Goal: Task Accomplishment & Management: Manage account settings

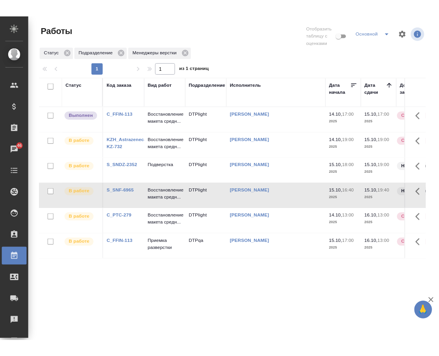
scroll to position [39, 0]
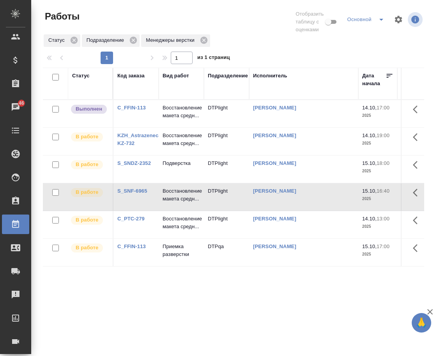
click at [343, 309] on div "Статус Код заказа Вид работ Подразделение Исполнитель Дата начала Дата сдачи До…" at bounding box center [234, 208] width 382 height 281
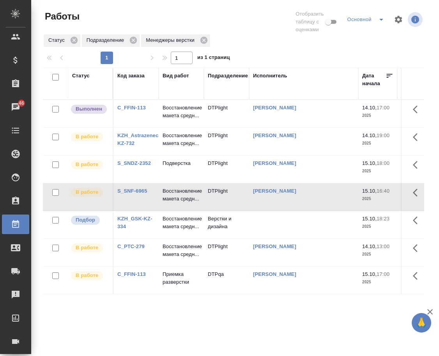
click at [122, 229] on link "KZH_GSK-KZ-334" at bounding box center [134, 222] width 35 height 14
click at [183, 230] on p "Восстановление макета средн..." at bounding box center [181, 223] width 37 height 16
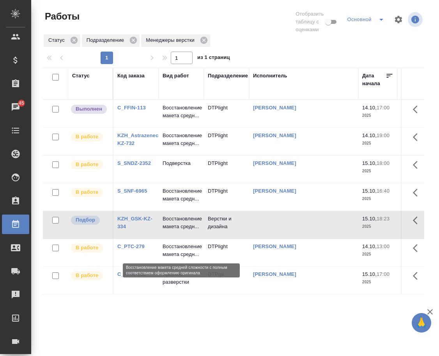
click at [183, 230] on p "Восстановление макета средн..." at bounding box center [181, 223] width 37 height 16
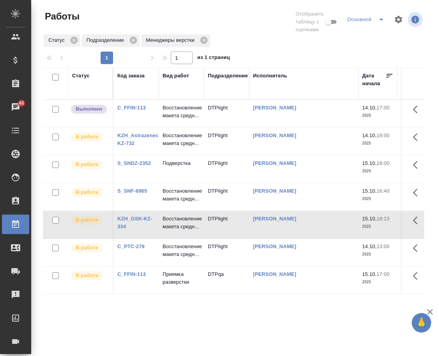
click at [280, 234] on td "[PERSON_NAME]" at bounding box center [303, 224] width 109 height 27
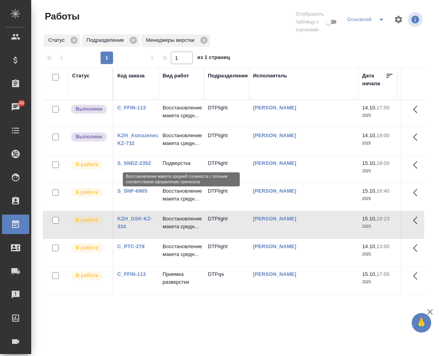
click at [173, 147] on p "Восстановление макета средн..." at bounding box center [181, 140] width 37 height 16
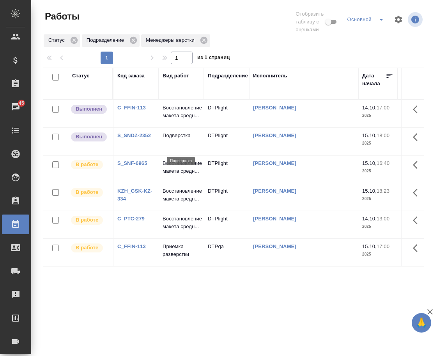
click at [180, 139] on p "Подверстка" at bounding box center [181, 136] width 37 height 8
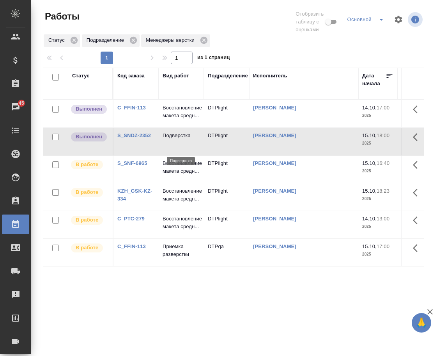
click at [180, 139] on p "Подверстка" at bounding box center [181, 136] width 37 height 8
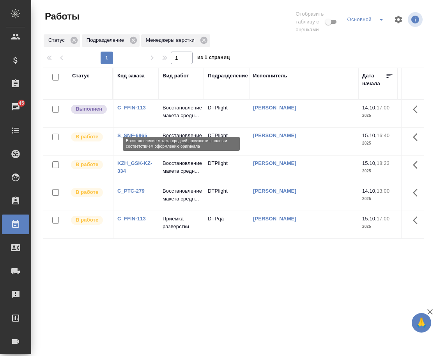
click at [176, 119] on p "Восстановление макета средн..." at bounding box center [181, 112] width 37 height 16
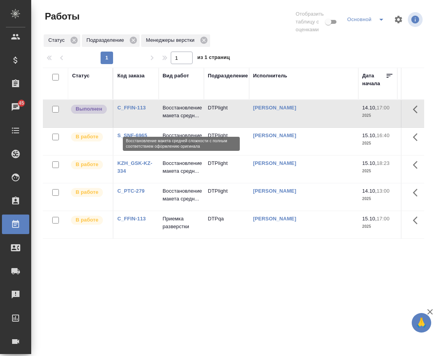
click at [176, 119] on p "Восстановление макета средн..." at bounding box center [181, 112] width 37 height 16
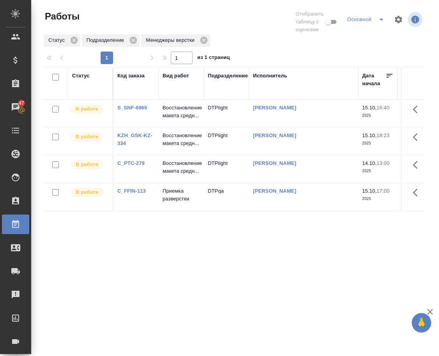
drag, startPoint x: 217, startPoint y: 226, endPoint x: 242, endPoint y: 317, distance: 95.0
click at [241, 315] on div "Статус Код заказа Вид работ Подразделение Исполнитель Дата начала Дата сдачи До…" at bounding box center [234, 208] width 382 height 281
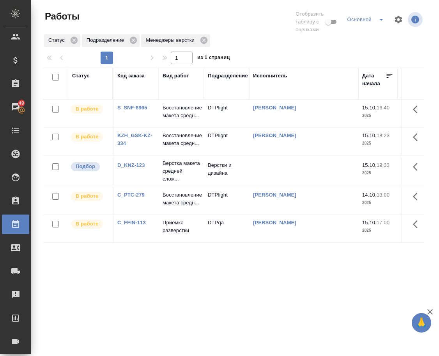
click at [142, 168] on link "D_KNZ-123" at bounding box center [131, 165] width 28 height 6
click at [188, 180] on p "Верстка макета средней слож..." at bounding box center [181, 170] width 37 height 23
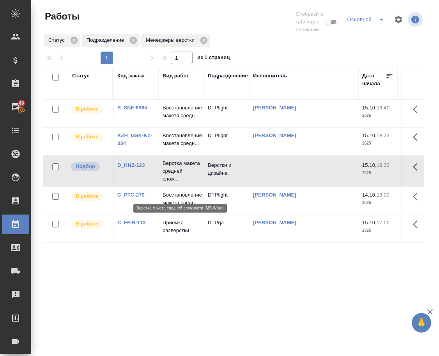
click at [187, 179] on p "Верстка макета средней слож..." at bounding box center [181, 170] width 37 height 23
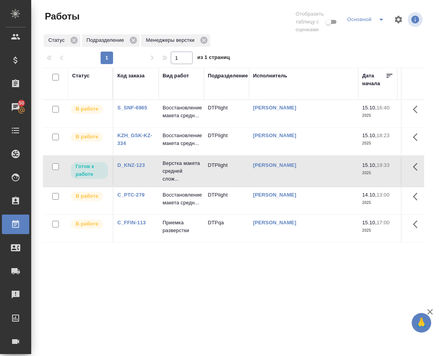
click at [133, 168] on link "D_KNZ-123" at bounding box center [131, 165] width 28 height 6
drag, startPoint x: 250, startPoint y: 311, endPoint x: 183, endPoint y: 183, distance: 144.6
click at [247, 305] on div "Статус Код заказа Вид работ Подразделение Исполнитель Дата начала Дата сдачи До…" at bounding box center [234, 208] width 382 height 281
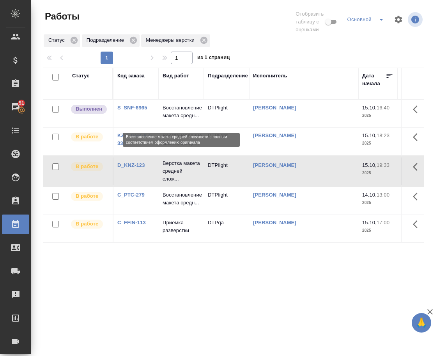
click at [173, 116] on p "Восстановление макета средн..." at bounding box center [181, 112] width 37 height 16
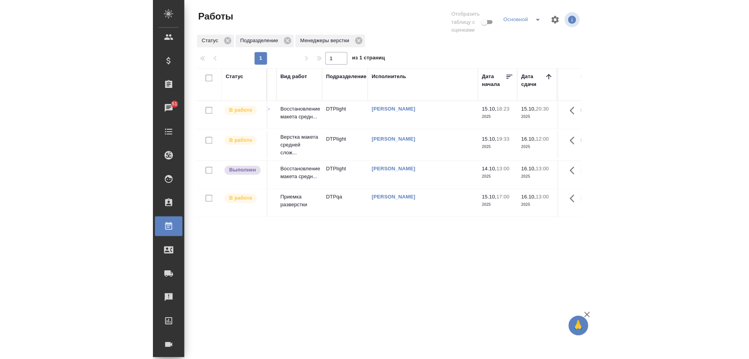
scroll to position [0, 0]
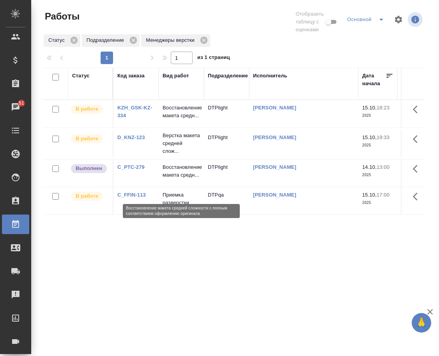
click at [184, 175] on p "Восстановление макета средн..." at bounding box center [181, 171] width 37 height 16
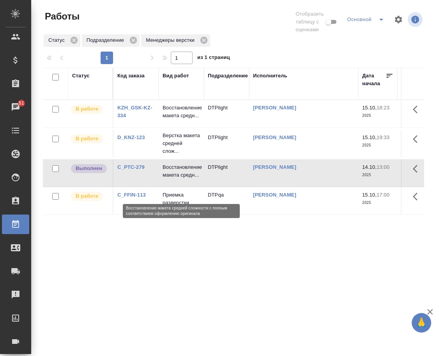
click at [183, 175] on p "Восстановление макета средн..." at bounding box center [181, 171] width 37 height 16
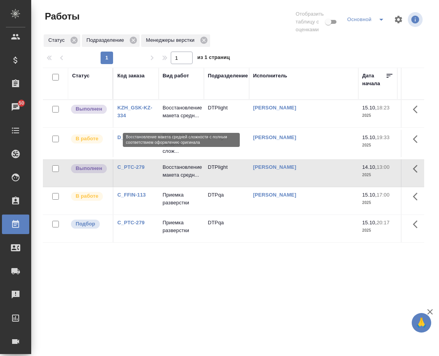
click at [173, 117] on p "Восстановление макета средн..." at bounding box center [181, 112] width 37 height 16
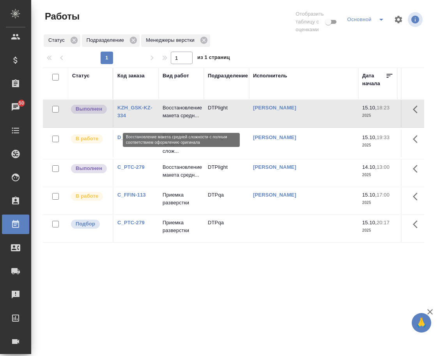
click at [173, 117] on p "Восстановление макета средн..." at bounding box center [181, 112] width 37 height 16
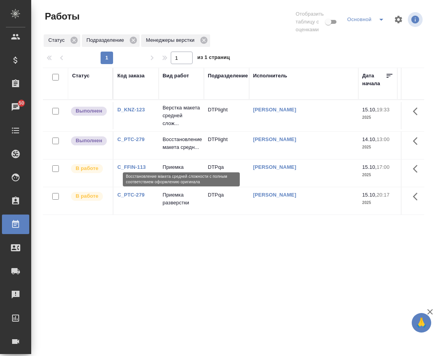
click at [176, 151] on p "Восстановление макета средн..." at bounding box center [181, 143] width 37 height 16
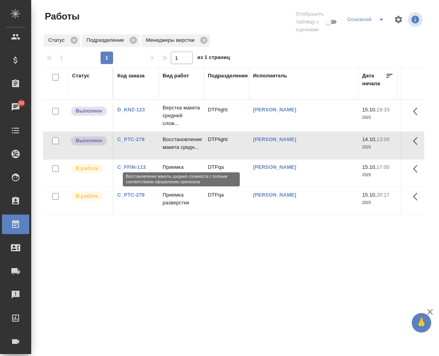
click at [176, 151] on p "Восстановление макета средн..." at bounding box center [181, 143] width 37 height 16
click at [174, 151] on p "Восстановление макета средн..." at bounding box center [181, 143] width 37 height 16
click at [174, 150] on p "Восстановление макета средн..." at bounding box center [181, 143] width 37 height 16
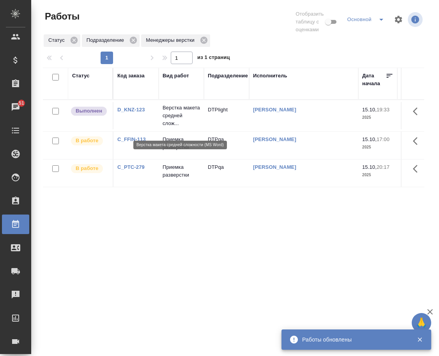
click at [172, 114] on p "Верстка макета средней слож..." at bounding box center [181, 115] width 37 height 23
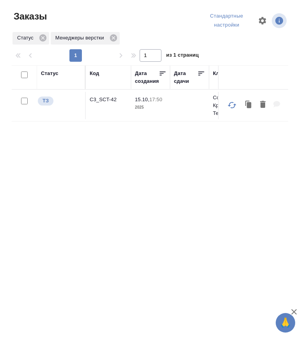
drag, startPoint x: 108, startPoint y: 193, endPoint x: 94, endPoint y: 100, distance: 93.6
click at [109, 192] on div "Статус Код Дата создания Дата сдачи Клиент Клиентские менеджеры Проектные менед…" at bounding box center [150, 205] width 277 height 281
click at [104, 102] on p "C3_SCT-42" at bounding box center [108, 100] width 37 height 8
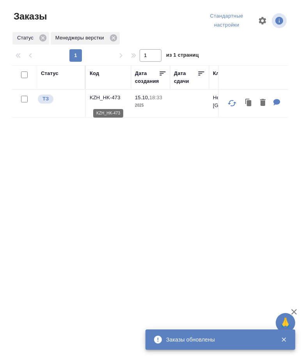
click at [107, 100] on p "KZH_HK-473" at bounding box center [108, 98] width 37 height 8
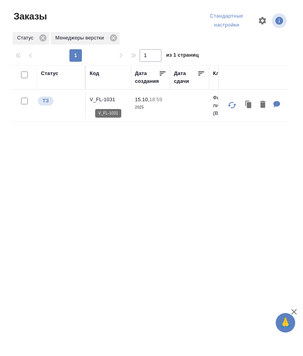
click at [98, 97] on p "V_FL-1031" at bounding box center [108, 100] width 37 height 8
click at [159, 170] on div "Статус Код Дата создания Дата сдачи Клиент Клиентские менеджеры Проектные менед…" at bounding box center [150, 205] width 277 height 281
click at [149, 183] on div "Статус Код Дата создания Дата сдачи Клиент Клиентские менеджеры Проектные менед…" at bounding box center [150, 205] width 277 height 281
click at [98, 99] on p "D_KNZ-123" at bounding box center [108, 100] width 37 height 8
click at [172, 262] on div "Статус Код Дата создания Дата сдачи Клиент Клиентские менеджеры Проектные менед…" at bounding box center [150, 205] width 277 height 281
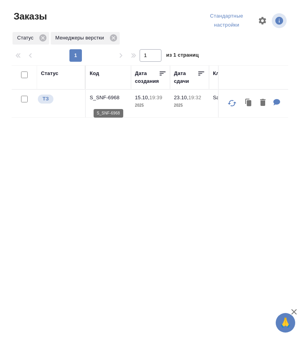
click at [117, 100] on p "S_SNF-6968" at bounding box center [108, 98] width 37 height 8
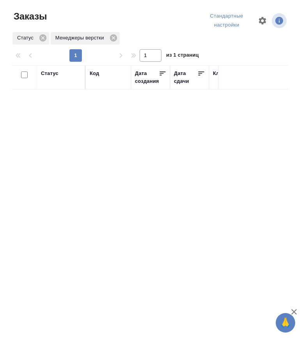
click at [142, 208] on div "Статус Код Дата создания Дата сдачи Клиент Клиентские менеджеры Проектные менед…" at bounding box center [150, 205] width 277 height 281
click at [179, 281] on div "Статус Код Дата создания Дата сдачи Клиент Клиентские менеджеры Проектные менед…" at bounding box center [150, 205] width 277 height 281
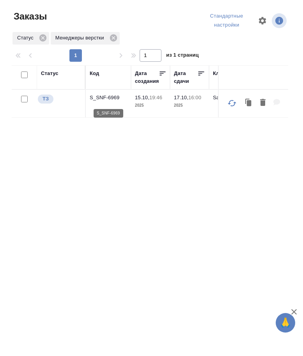
click at [99, 101] on p "S_SNF-6969" at bounding box center [108, 98] width 37 height 8
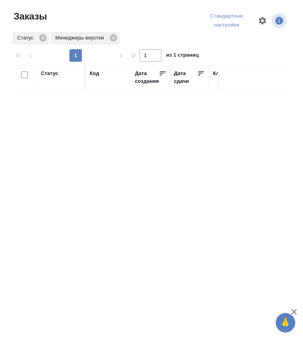
click at [166, 205] on div "Статус Код Дата создания Дата сдачи Клиент Клиентские менеджеры Проектные менед…" at bounding box center [150, 205] width 277 height 281
click at [162, 200] on div "Статус Код Дата создания Дата сдачи Клиент Клиентские менеджеры Проектные менед…" at bounding box center [150, 205] width 277 height 281
click at [102, 99] on p "S_Chanel-369" at bounding box center [108, 98] width 37 height 8
drag, startPoint x: 146, startPoint y: 196, endPoint x: 146, endPoint y: 190, distance: 5.5
click at [146, 194] on div "Статус Код Дата создания Дата сдачи Клиент Клиентские менеджеры Проектные менед…" at bounding box center [150, 205] width 277 height 281
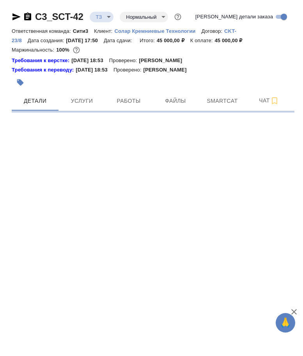
select select "RU"
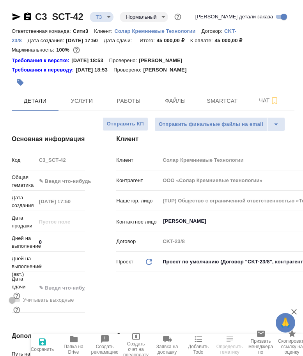
type textarea "x"
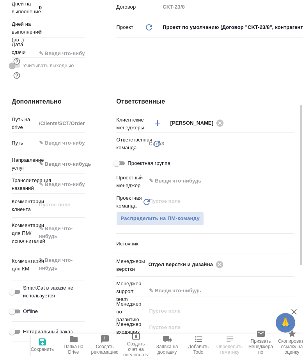
type textarea "x"
click at [78, 340] on icon "button" at bounding box center [73, 338] width 9 height 9
type textarea "x"
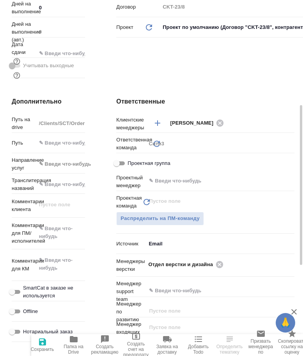
type textarea "x"
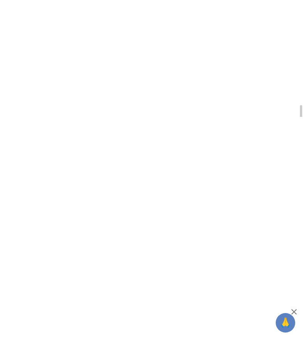
select select "RU"
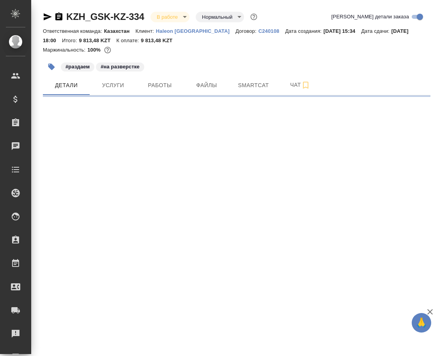
select select "RU"
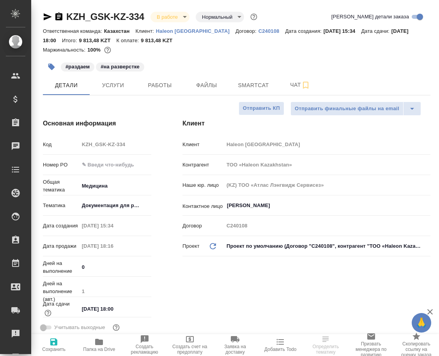
type textarea "x"
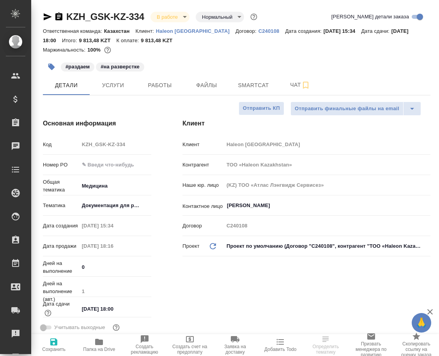
type textarea "x"
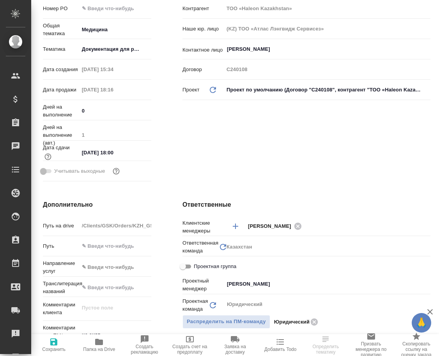
type textarea "x"
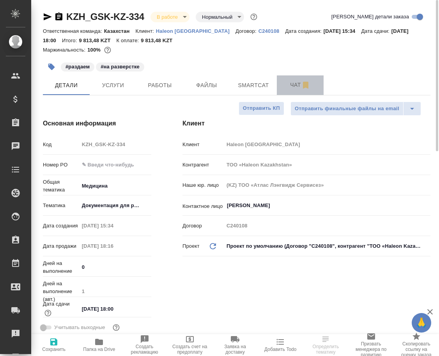
click at [293, 84] on span "Чат" at bounding box center [300, 85] width 37 height 10
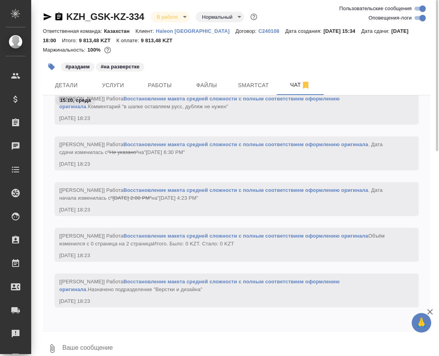
click at [416, 18] on input "Оповещения-логи" at bounding box center [423, 17] width 28 height 9
checkbox input "false"
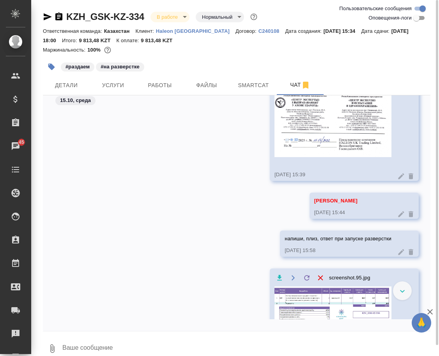
scroll to position [43, 0]
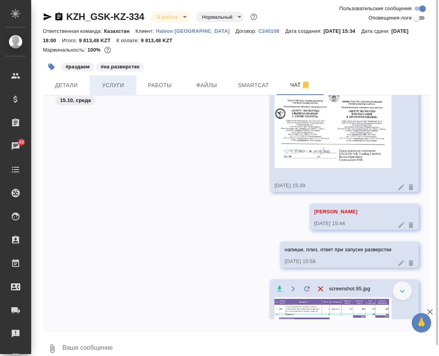
click at [116, 83] on span "Услуги" at bounding box center [112, 85] width 37 height 10
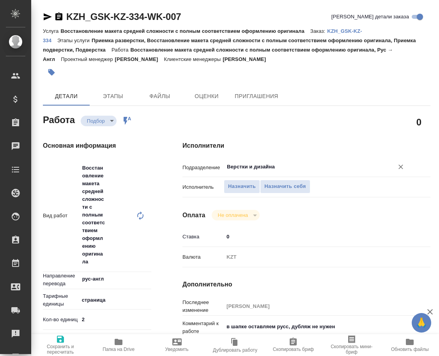
type textarea "x"
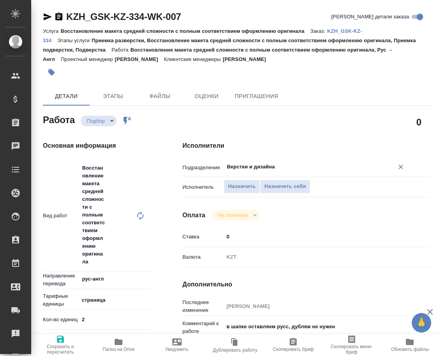
type textarea "x"
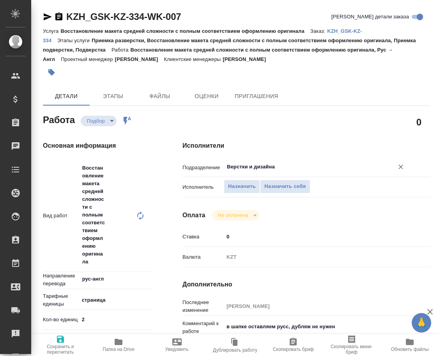
type textarea "x"
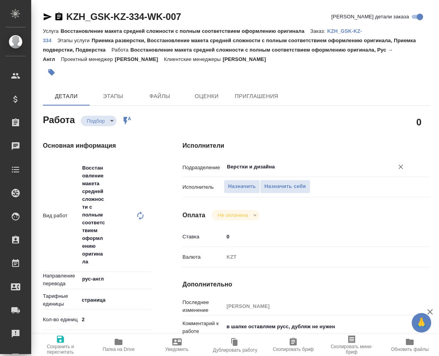
type textarea "x"
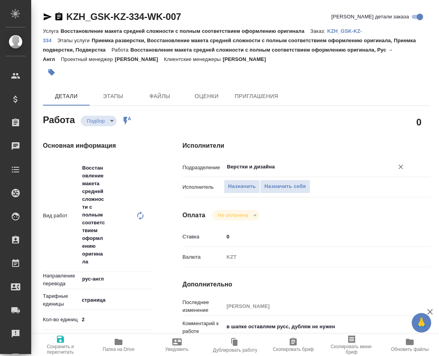
type textarea "x"
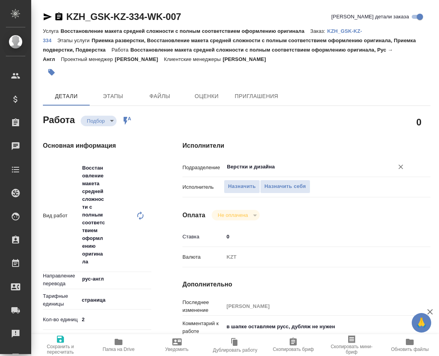
type textarea "x"
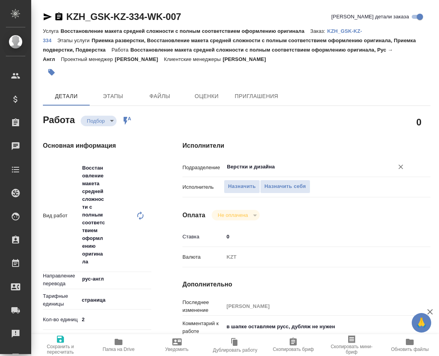
click at [293, 165] on input "Верстки и дизайна" at bounding box center [303, 166] width 155 height 9
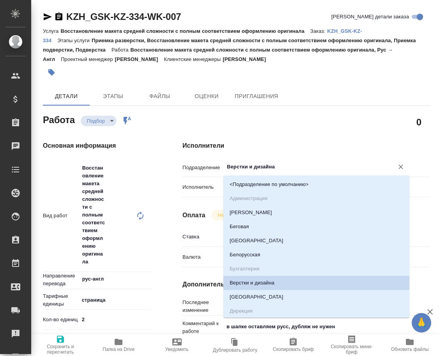
type textarea "x"
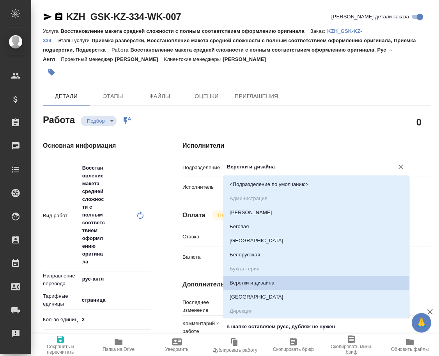
type textarea "x"
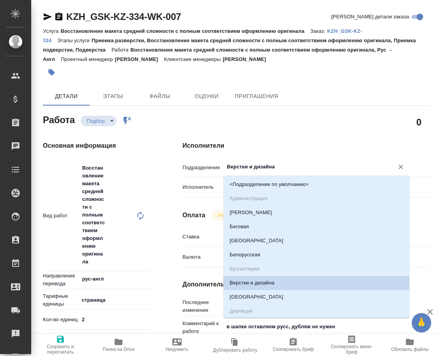
type input "d"
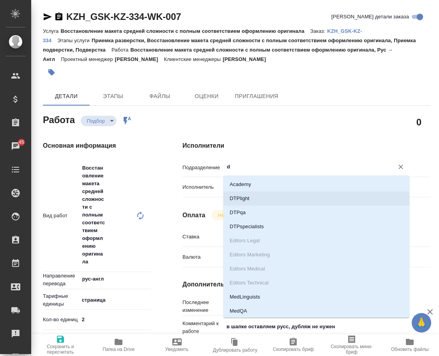
click at [273, 198] on li "DTPlight" at bounding box center [317, 198] width 186 height 14
type textarea "x"
type input "DTPlight"
type textarea "x"
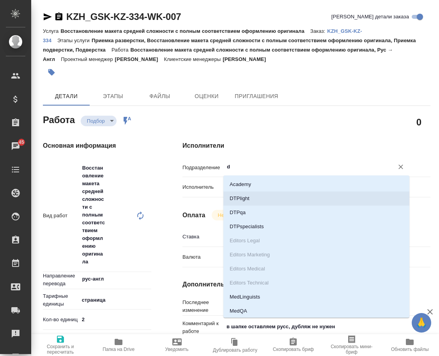
type textarea "x"
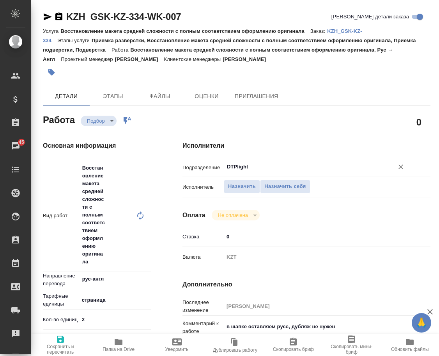
type input "DTPlight"
drag, startPoint x: 66, startPoint y: 343, endPoint x: 74, endPoint y: 329, distance: 15.7
click at [68, 343] on span "Сохранить и пересчитать" at bounding box center [60, 344] width 49 height 20
type textarea "x"
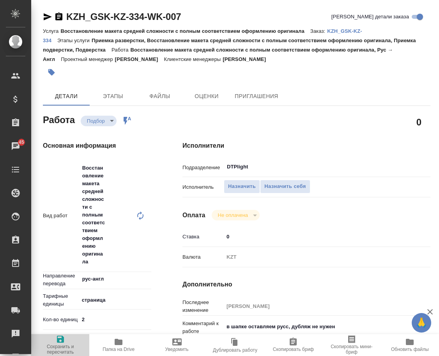
type textarea "x"
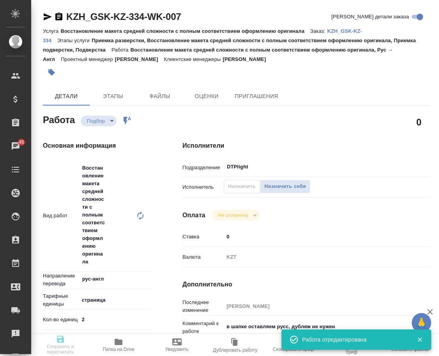
type input "recruiting"
type textarea "Восстановление макета средней сложности с полным соответствием оформлению ориги…"
type textarea "x"
type input "рус-англ"
type input "5a8b1489cc6b4906c91bfdb2"
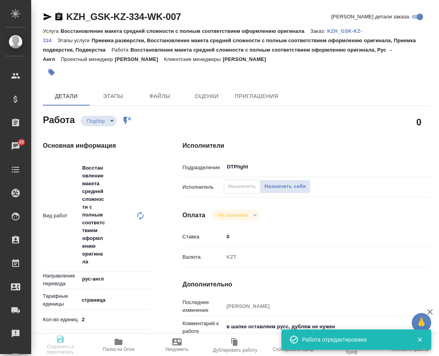
type input "2"
type input "med"
type input "5f647205b73bc97568ca66c6"
type input "15.10.2025 18:23"
type input "15.10.2025 20:30"
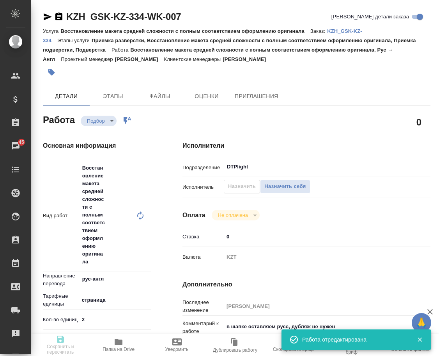
type input "16.10.2025 18:00"
type input "DTPlight"
type input "notPayed"
type input "0"
type input "KZT"
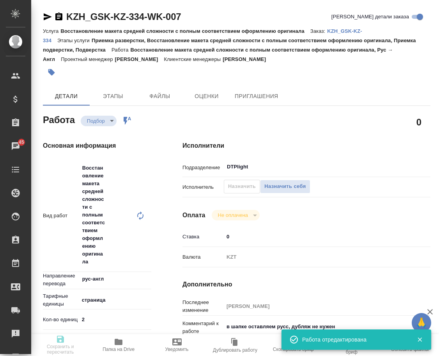
type input "Валеев Динар"
type textarea "в шапке оставляем русс, дубляж не нужен"
type textarea "x"
type textarea "/Clients/GSK/Orders/KZH_GSK-KZ-334/DTP/KZH_GSK-KZ-334-WK-007"
type textarea "x"
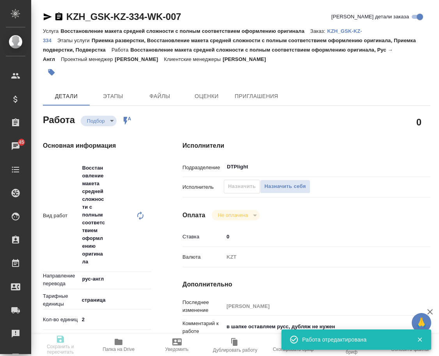
type input "KZH_GSK-KZ-334"
type input "Восстановление макета средней сложности с полным соответствием оформлению ориги…"
type input "Приемка разверстки, Восстановление макета средней сложности с полным соответств…"
type input "Асланукова Сати"
type input "[PERSON_NAME]"
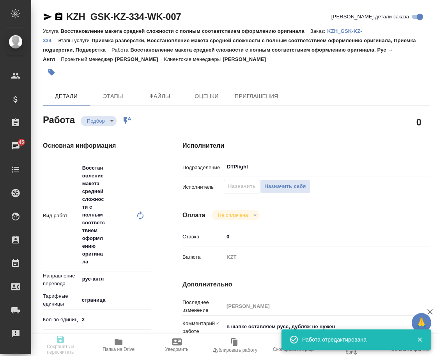
type input "/Clients/GSK/Orders/KZH_GSK-KZ-334"
type textarea "x"
type textarea "на англ"
type textarea "x"
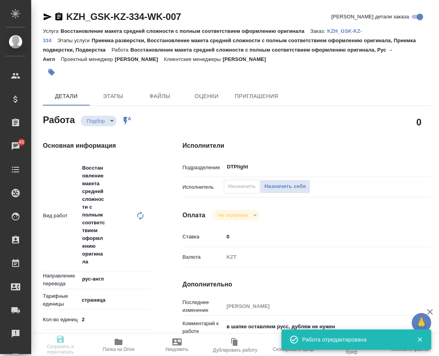
type textarea "x"
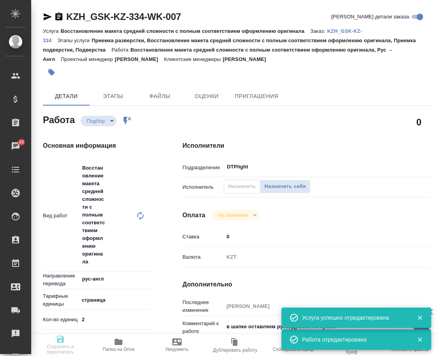
type textarea "x"
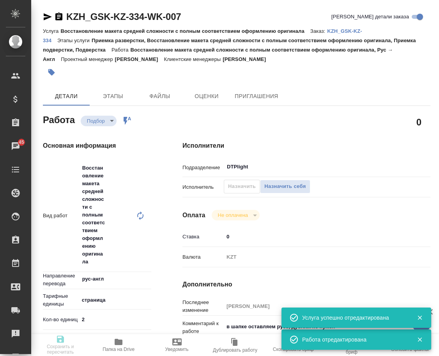
type textarea "x"
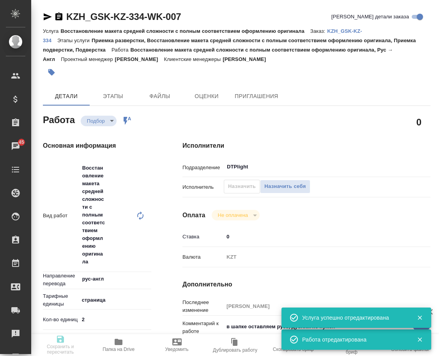
type textarea "x"
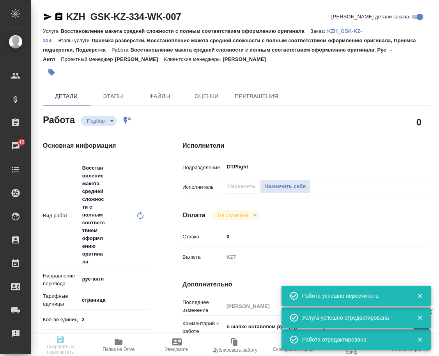
type input "recruiting"
type textarea "Восстановление макета средней сложности с полным соответствием оформлению ориги…"
type textarea "x"
type input "рус-англ"
type input "5a8b1489cc6b4906c91bfdb2"
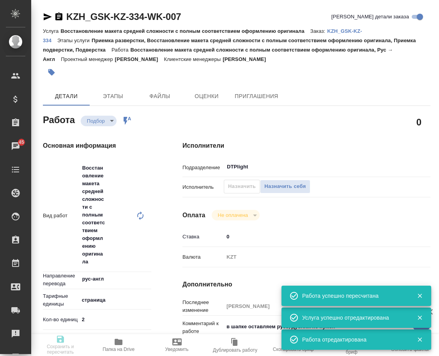
type input "2"
type input "med"
type input "5f647205b73bc97568ca66c6"
type input "15.10.2025 18:23"
type input "15.10.2025 20:30"
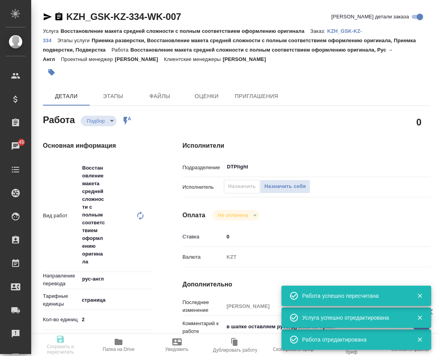
type input "16.10.2025 18:00"
type input "DTPlight"
type input "notPayed"
type input "0"
type input "KZT"
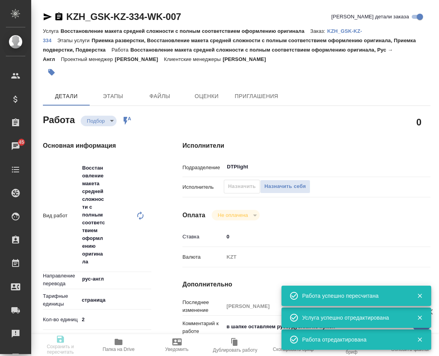
type input "Валеев Динар"
type textarea "в шапке оставляем русс, дубляж не нужен"
type textarea "x"
type textarea "/Clients/GSK/Orders/KZH_GSK-KZ-334/DTP/KZH_GSK-KZ-334-WK-007"
type textarea "x"
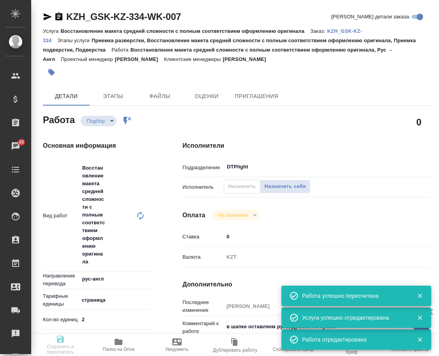
type input "KZH_GSK-KZ-334"
type input "Восстановление макета средней сложности с полным соответствием оформлению ориги…"
type input "Приемка разверстки, Восстановление макета средней сложности с полным соответств…"
type input "Асланукова Сати"
type input "[PERSON_NAME]"
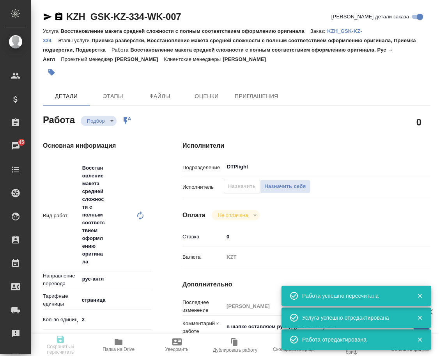
type input "/Clients/GSK/Orders/KZH_GSK-KZ-334"
type textarea "x"
type textarea "на англ"
type textarea "x"
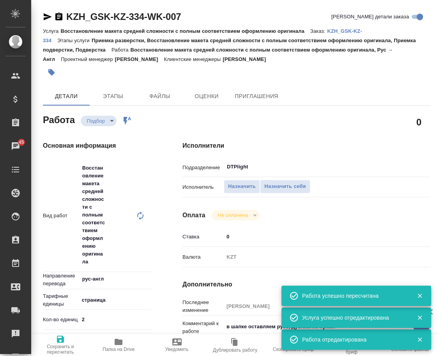
type textarea "x"
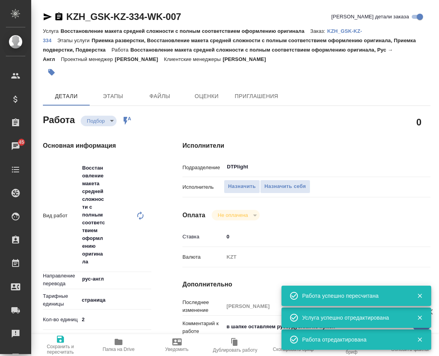
type textarea "x"
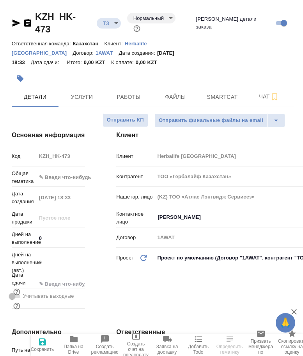
select select "RU"
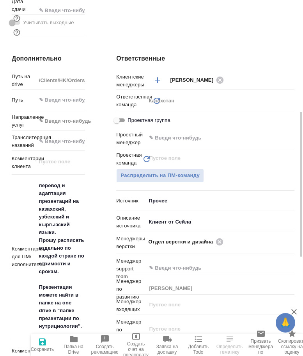
scroll to position [312, 0]
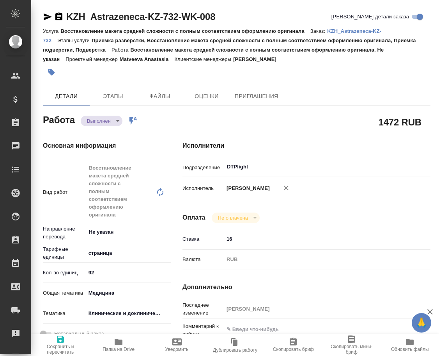
type textarea "x"
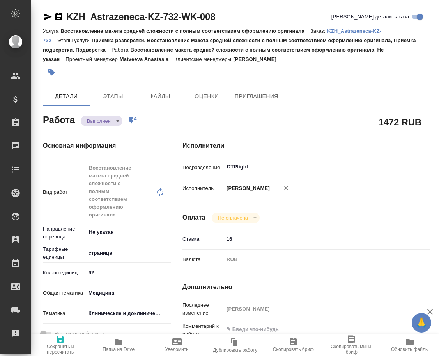
type textarea "x"
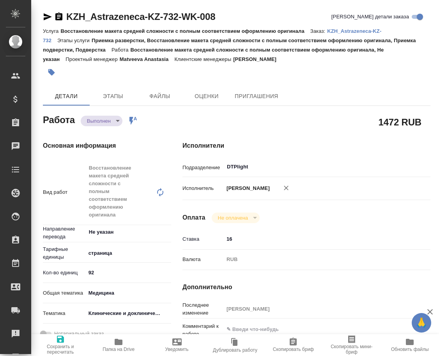
type textarea "x"
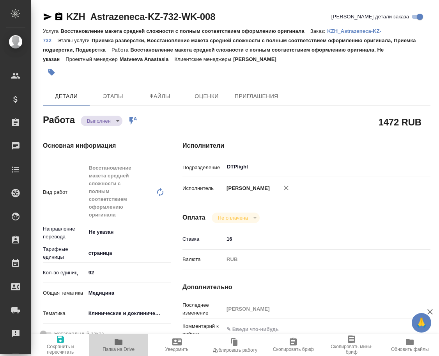
click at [125, 340] on span "Папка на Drive" at bounding box center [118, 344] width 49 height 15
type textarea "x"
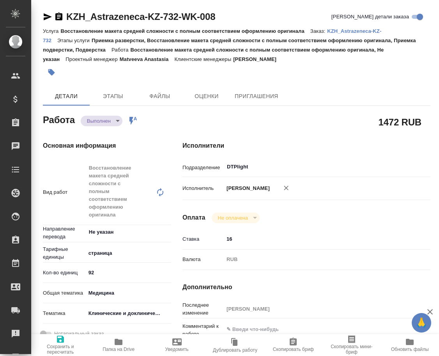
type textarea "x"
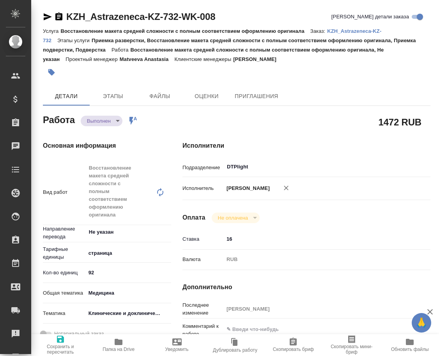
type textarea "x"
click at [46, 18] on icon "button" at bounding box center [48, 16] width 8 height 7
type textarea "x"
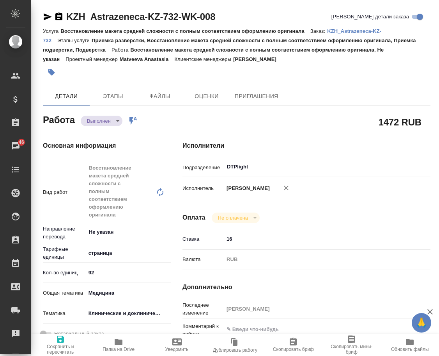
type textarea "x"
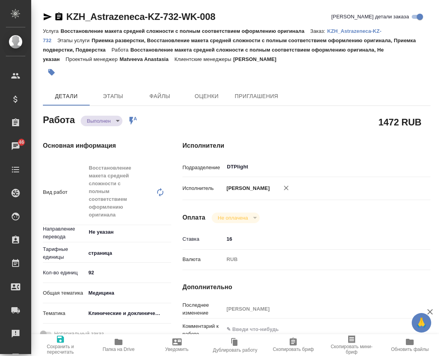
type textarea "x"
click at [92, 124] on body "🙏 .cls-1 fill:#fff; AWATERA Arsenyeva Vera Клиенты Спецификации Заказы 46 Чаты …" at bounding box center [219, 178] width 439 height 356
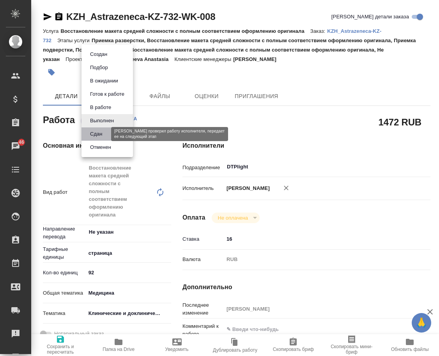
click at [94, 130] on button "Сдан" at bounding box center [96, 134] width 17 height 9
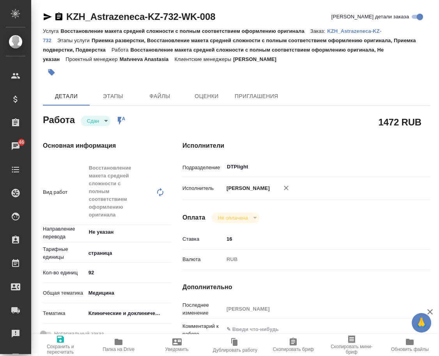
type textarea "x"
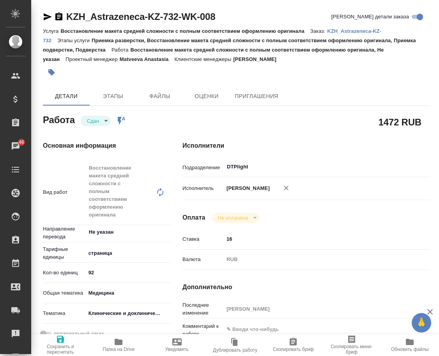
type textarea "x"
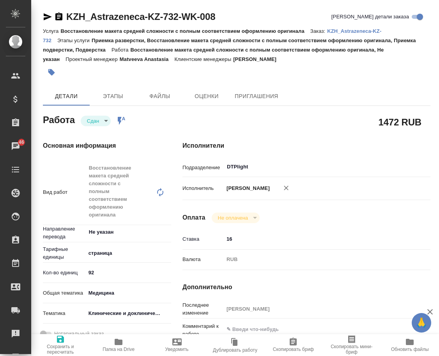
type textarea "x"
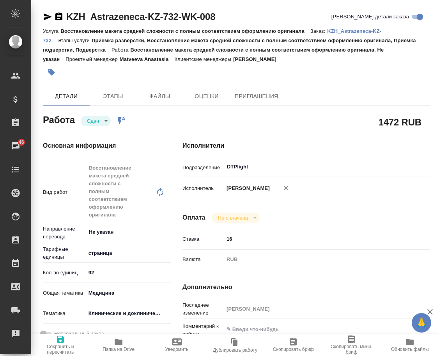
click at [343, 32] on p "KZH_Astrazeneca-KZ-732" at bounding box center [212, 35] width 339 height 15
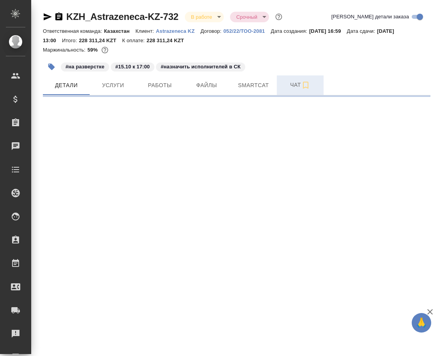
select select "RU"
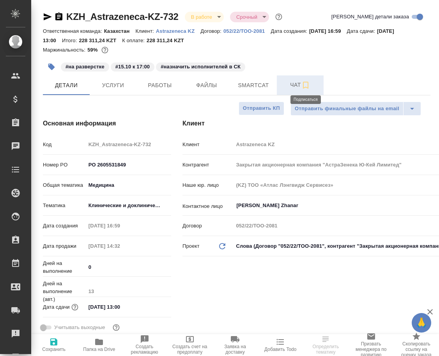
type textarea "x"
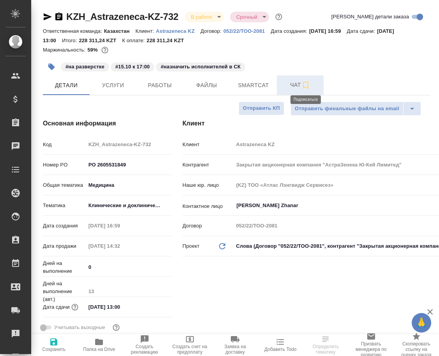
type textarea "x"
click at [302, 83] on icon "button" at bounding box center [305, 84] width 9 height 9
type textarea "x"
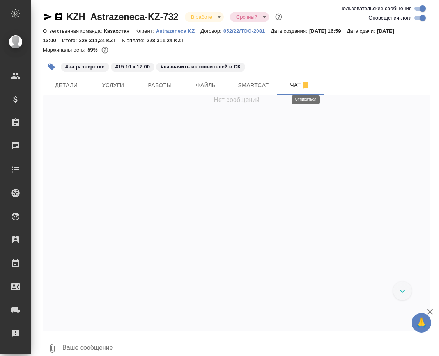
click at [121, 344] on textarea at bounding box center [246, 348] width 369 height 27
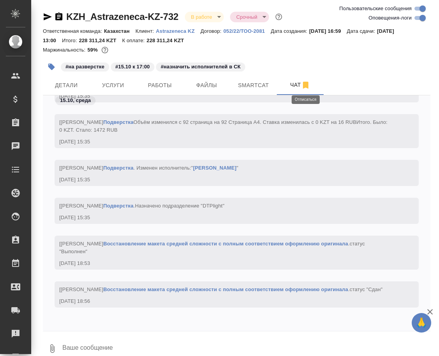
paste textarea "https://drive.awatera.com/apps/files/files/10694986?dir=/Shares/Astrazeneca%20K…"
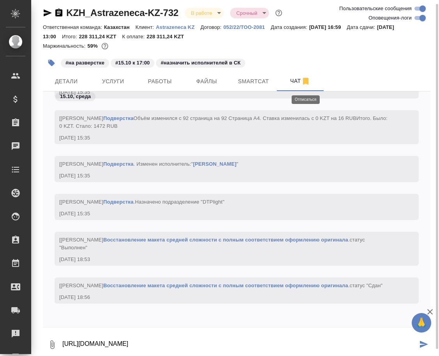
type textarea "https://drive.awatera.com/apps/files/files/10694986?dir=/Shares/Astrazeneca%20K…"
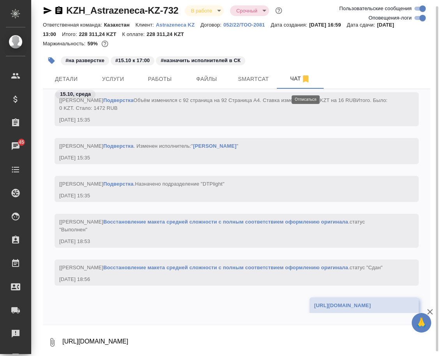
scroll to position [1903, 0]
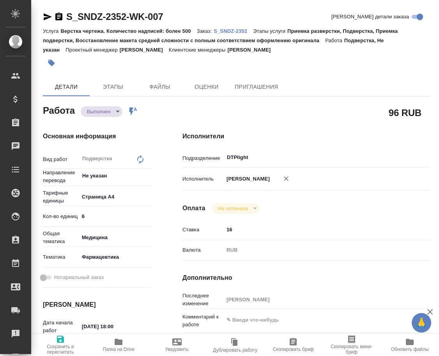
type textarea "x"
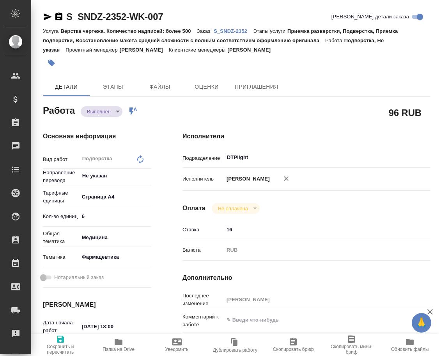
type textarea "x"
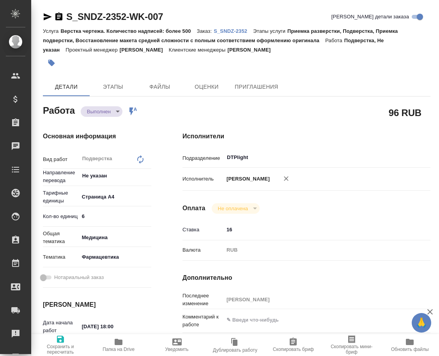
type textarea "x"
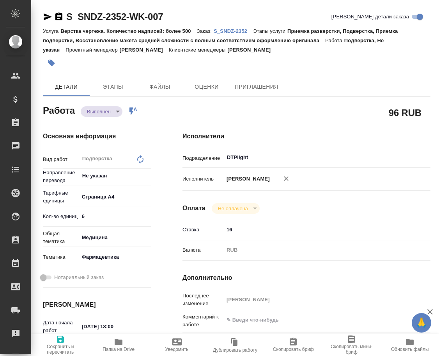
type textarea "x"
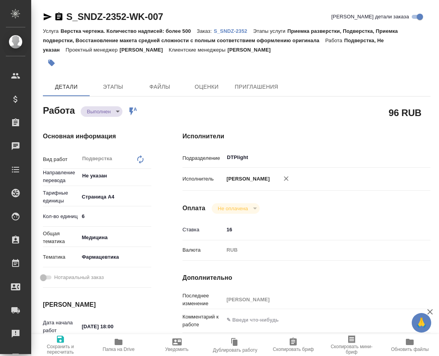
type textarea "x"
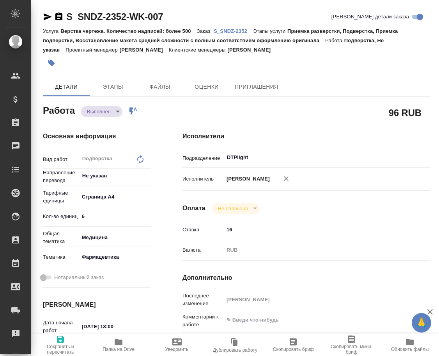
type textarea "x"
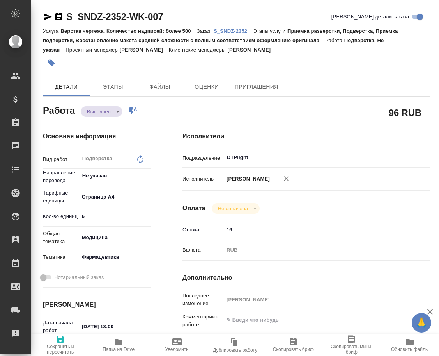
click at [120, 348] on span "Папка на Drive" at bounding box center [119, 348] width 32 height 5
type textarea "x"
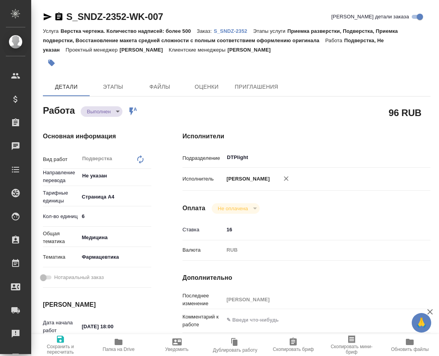
type textarea "x"
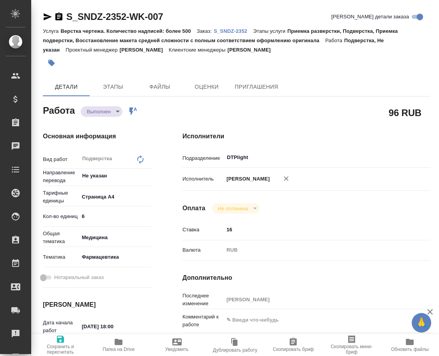
type textarea "x"
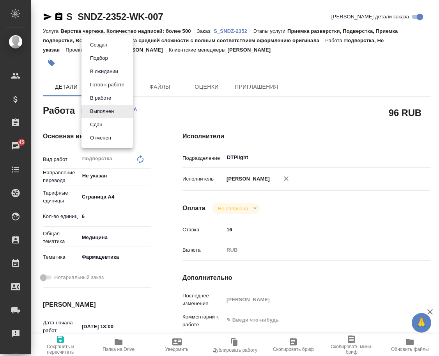
click at [112, 112] on body "🙏 .cls-1 fill:#fff; AWATERA Arsenyeva [PERSON_NAME] Спецификации Заказы 45 Чаты…" at bounding box center [219, 178] width 439 height 356
click at [112, 120] on li "Сдан" at bounding box center [108, 124] width 52 height 13
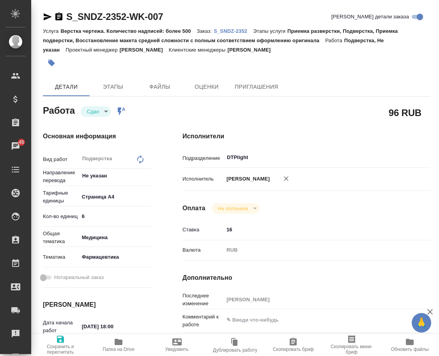
type textarea "x"
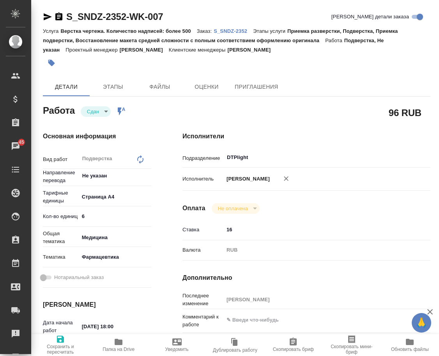
click at [239, 30] on p "S_SNDZ-2352" at bounding box center [233, 31] width 39 height 6
type textarea "x"
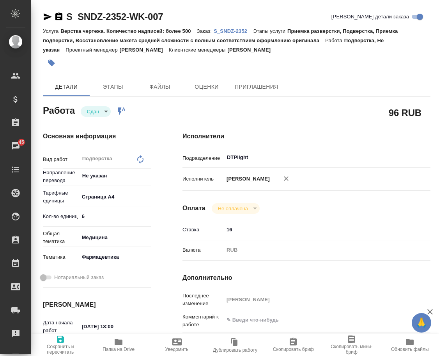
type textarea "x"
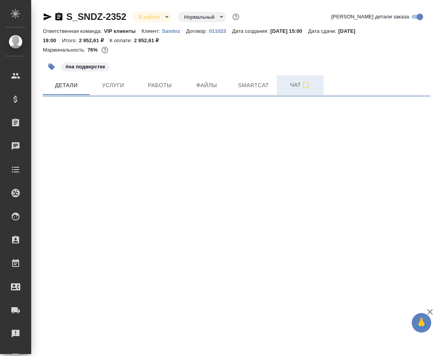
select select "RU"
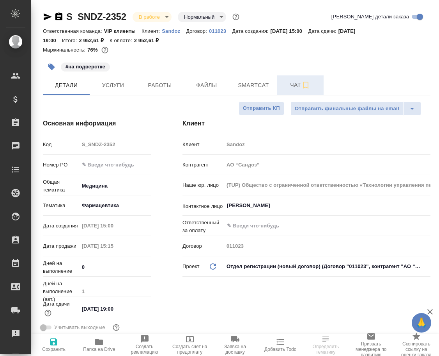
type textarea "x"
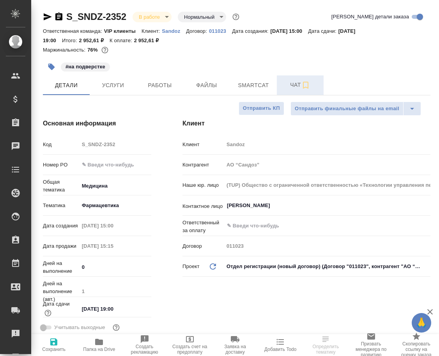
type textarea "x"
click at [295, 85] on span "Чат" at bounding box center [300, 85] width 37 height 10
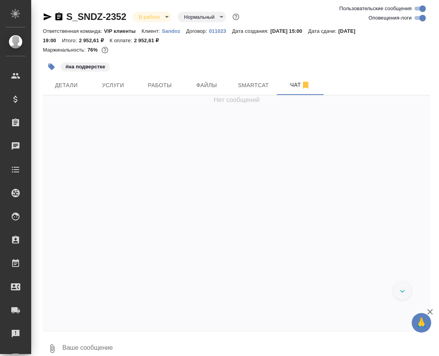
scroll to position [10029, 0]
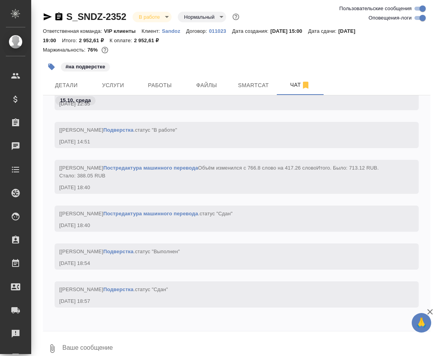
click at [212, 338] on textarea at bounding box center [246, 348] width 369 height 27
paste textarea "https://drive.awatera.com/apps/files/files/10704825?dir=/Shares/Sandoz/Orders/S…"
type textarea "https://drive.awatera.com/apps/files/files/10704825?dir=/Shares/Sandoz/Orders/S…"
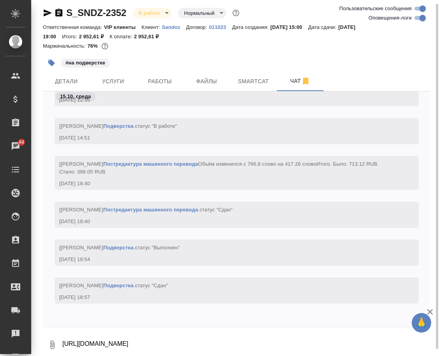
scroll to position [10075, 0]
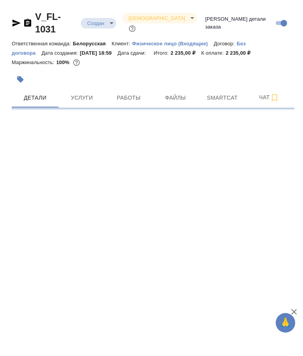
select select "RU"
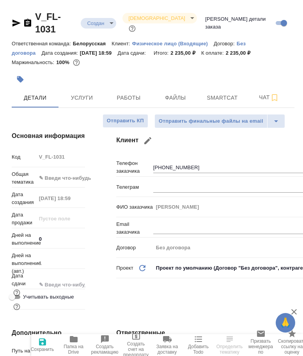
type textarea "x"
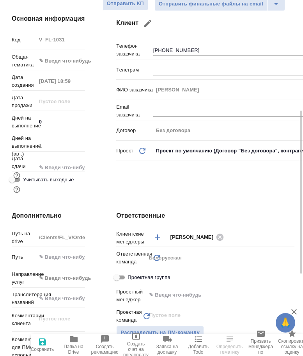
scroll to position [234, 0]
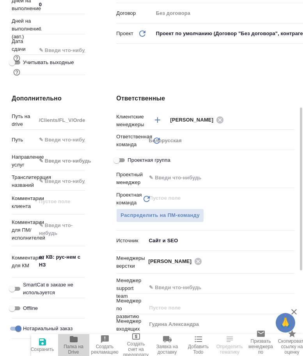
click at [77, 343] on span "Папка на Drive" at bounding box center [74, 348] width 22 height 11
type textarea "x"
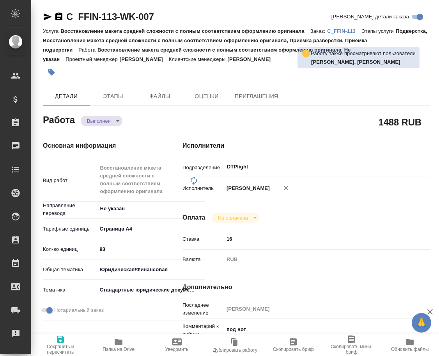
type textarea "x"
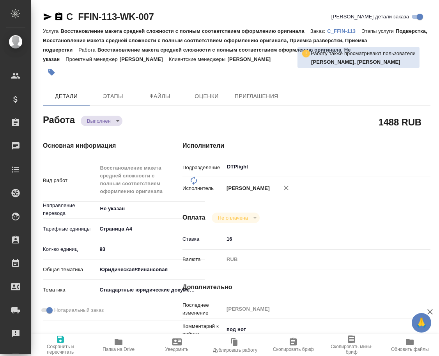
type textarea "x"
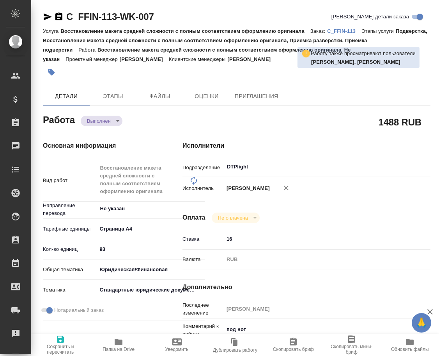
type textarea "x"
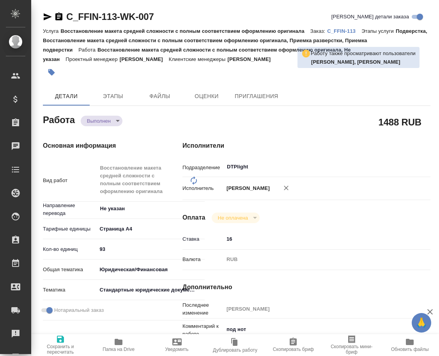
type textarea "x"
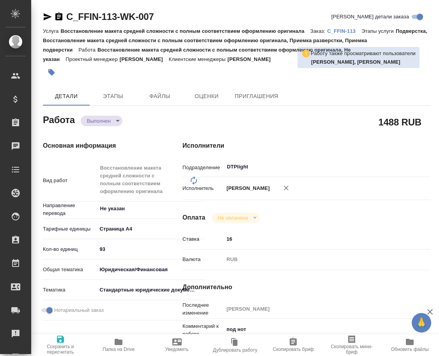
click at [104, 119] on body "🙏 .cls-1 fill:#fff; AWATERA Arsenyeva Vera Клиенты Спецификации Заказы Чаты Tod…" at bounding box center [219, 178] width 439 height 356
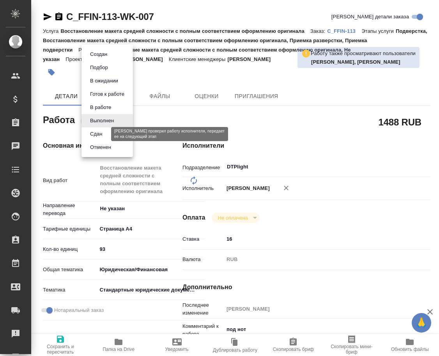
click at [103, 135] on button "Сдан" at bounding box center [96, 134] width 17 height 9
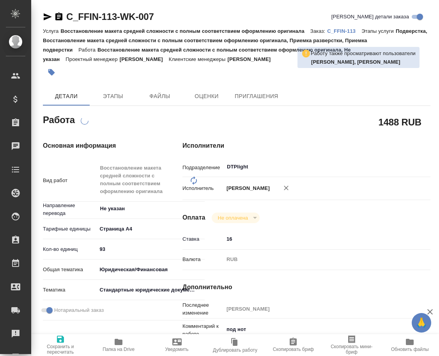
type textarea "x"
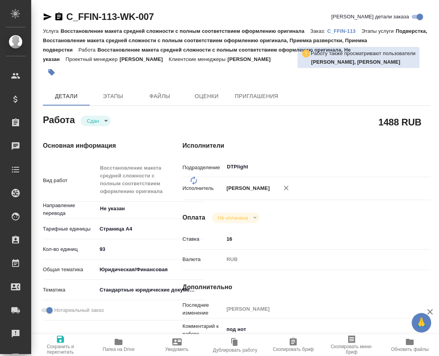
type textarea "x"
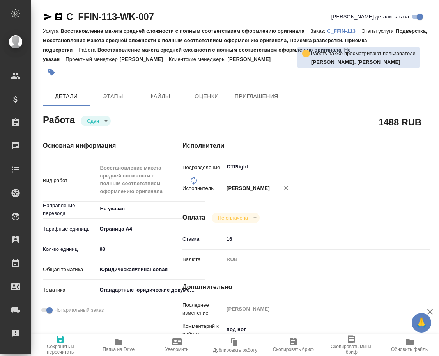
type textarea "x"
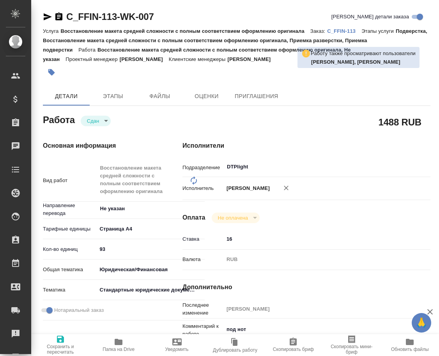
type textarea "x"
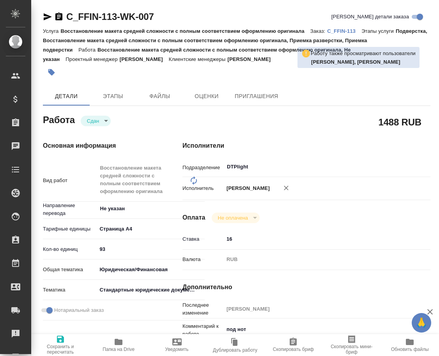
type textarea "x"
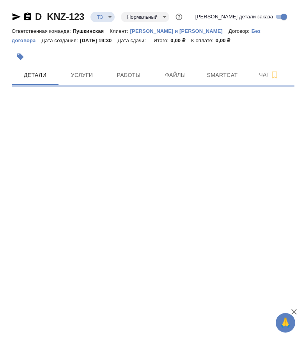
select select "RU"
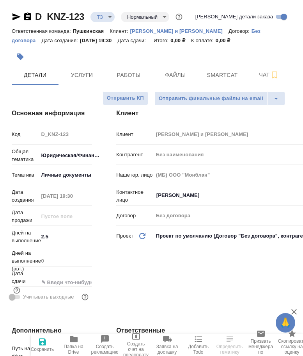
type textarea "x"
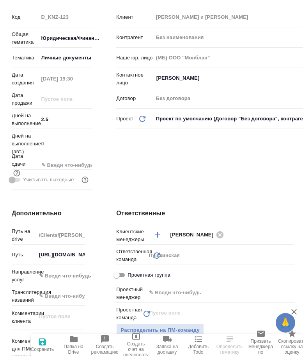
type textarea "x"
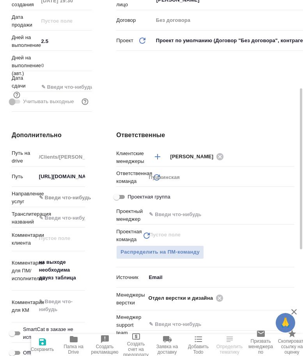
scroll to position [234, 0]
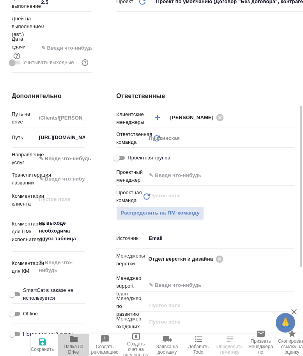
click at [74, 345] on span "Папка на Drive" at bounding box center [74, 348] width 22 height 11
type textarea "x"
select select "RU"
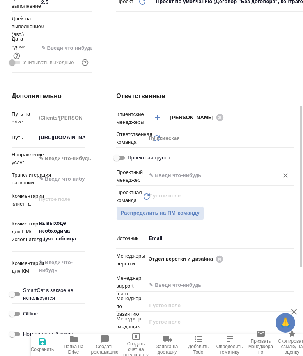
type textarea "x"
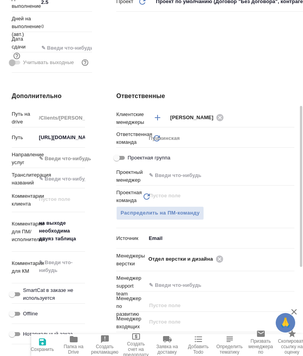
type textarea "x"
click at [219, 257] on icon at bounding box center [219, 258] width 9 height 9
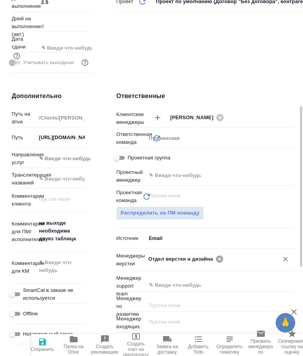
type textarea "x"
click at [219, 257] on input "text" at bounding box center [207, 258] width 118 height 9
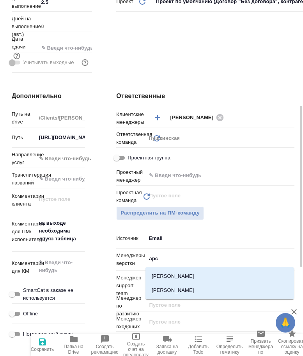
type input "арс"
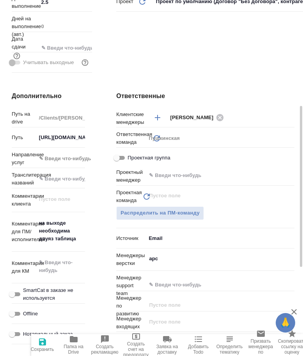
click at [169, 265] on div "арс ​" at bounding box center [220, 258] width 149 height 14
click at [162, 255] on input "арс" at bounding box center [207, 258] width 118 height 9
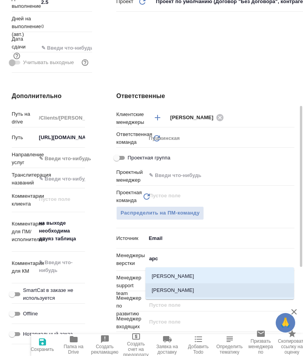
click at [176, 286] on li "[PERSON_NAME]" at bounding box center [220, 290] width 149 height 14
type textarea "x"
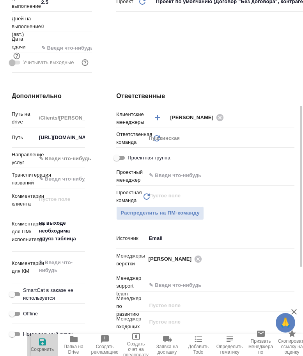
click at [45, 348] on span "Сохранить" at bounding box center [42, 348] width 23 height 5
type textarea "x"
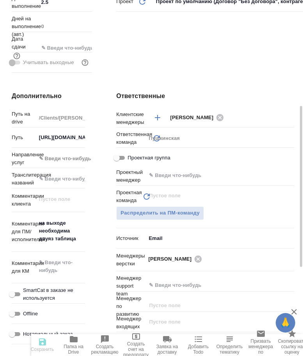
type textarea "x"
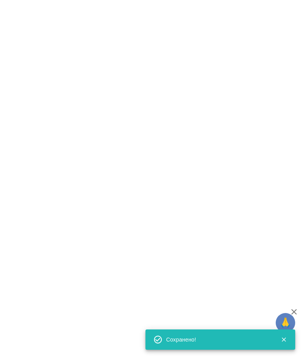
select select "RU"
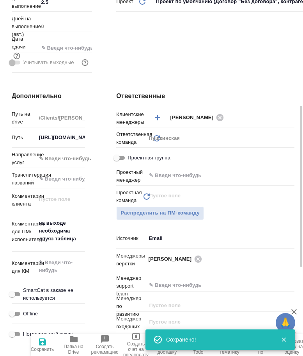
type textarea "x"
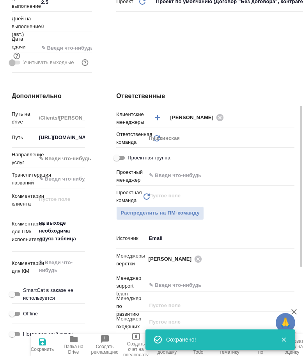
type textarea "x"
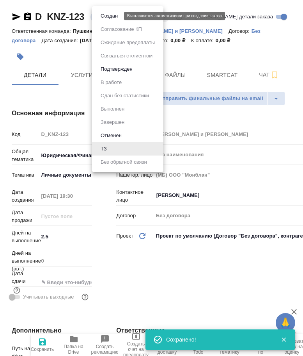
click at [107, 19] on body "🙏 .cls-1 fill:#fff; AWATERA Arsenyeva Vera Клиенты Спецификации Заказы 47 Чаты …" at bounding box center [151, 178] width 303 height 356
click at [109, 18] on button "Создан" at bounding box center [109, 16] width 22 height 9
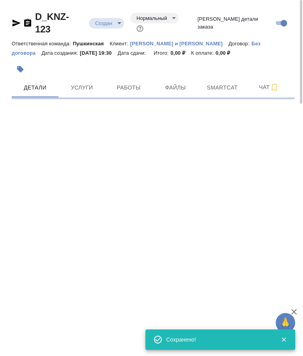
select select "RU"
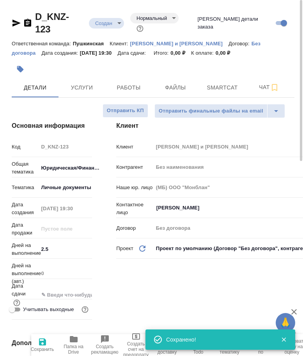
type textarea "x"
drag, startPoint x: 89, startPoint y: 23, endPoint x: 28, endPoint y: 25, distance: 60.5
click at [28, 25] on div "D_KNZ-123 Создан new Нормальный normal Кратко детали заказа" at bounding box center [153, 25] width 283 height 28
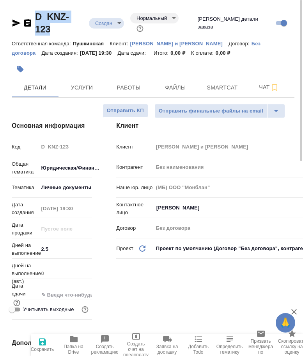
copy link "D_KNZ-123"
type textarea "x"
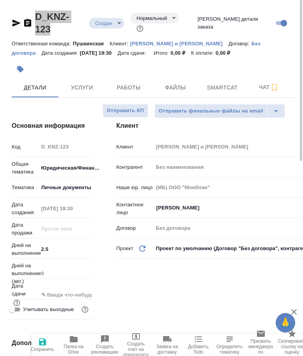
type textarea "x"
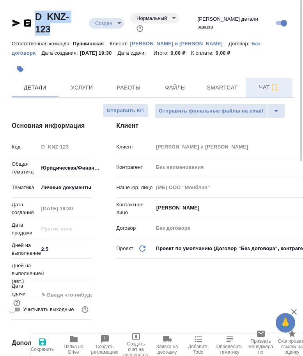
click at [263, 82] on span "Чат" at bounding box center [269, 87] width 37 height 10
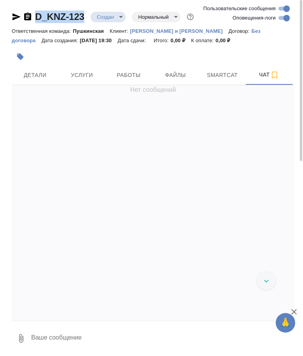
scroll to position [79, 0]
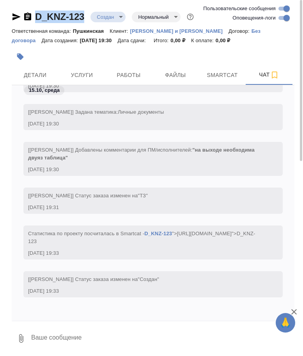
click at [20, 338] on icon "button" at bounding box center [20, 337] width 9 height 9
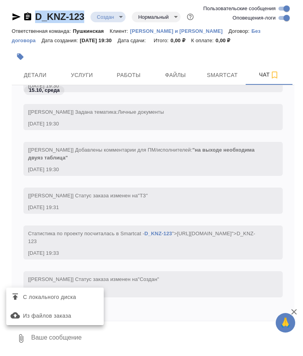
click at [39, 297] on span "С локального диска" at bounding box center [49, 297] width 53 height 10
click at [0, 0] on input "С локального диска" at bounding box center [0, 0] width 0 height 0
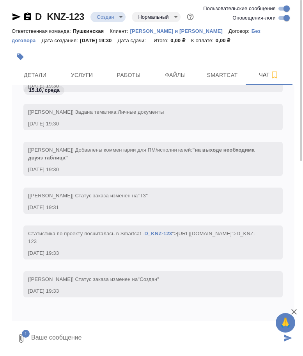
drag, startPoint x: 77, startPoint y: 342, endPoint x: 78, endPoint y: 336, distance: 6.3
click at [77, 338] on textarea at bounding box center [155, 338] width 251 height 27
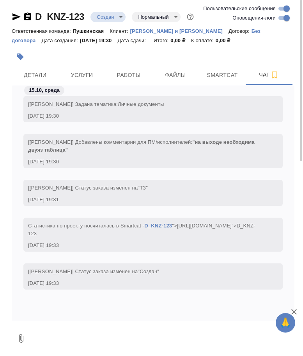
scroll to position [133, 0]
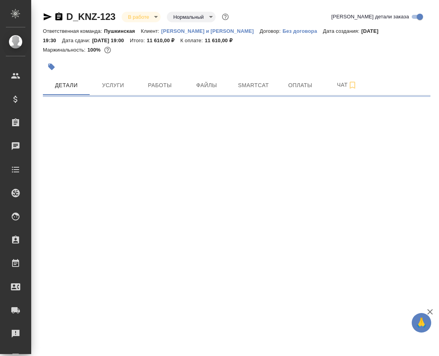
select select "RU"
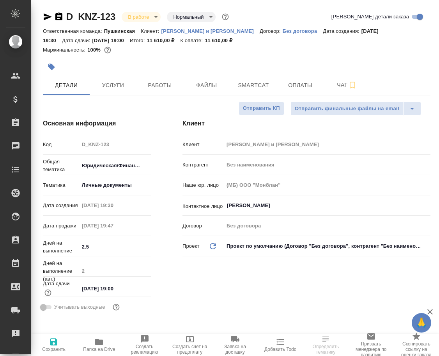
type textarea "x"
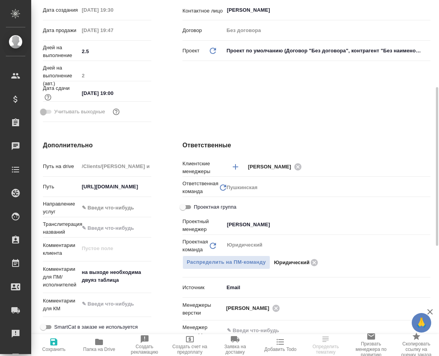
scroll to position [39, 0]
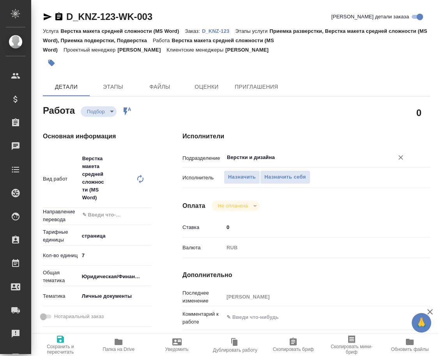
type textarea "x"
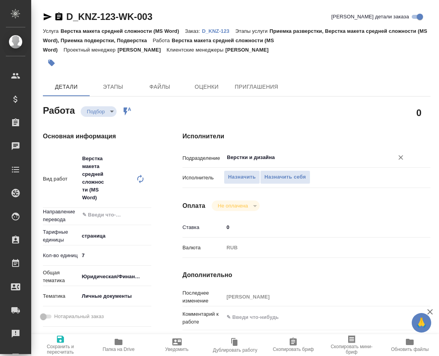
type textarea "x"
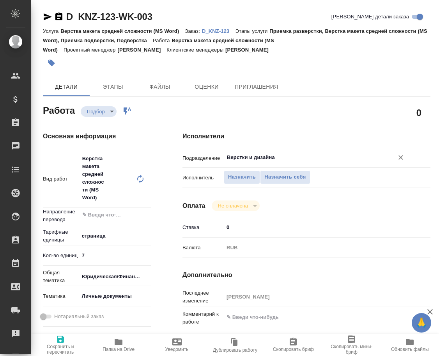
type textarea "x"
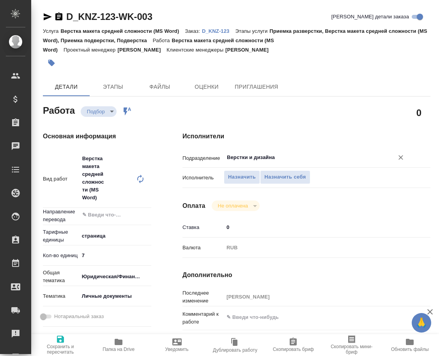
type textarea "x"
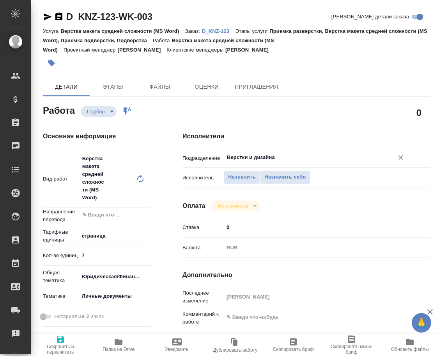
type textarea "x"
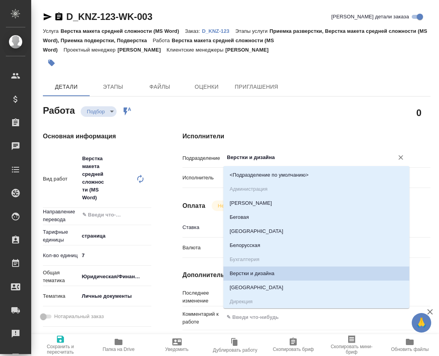
click at [290, 155] on input "Верстки и дизайна" at bounding box center [303, 157] width 155 height 9
type textarea "x"
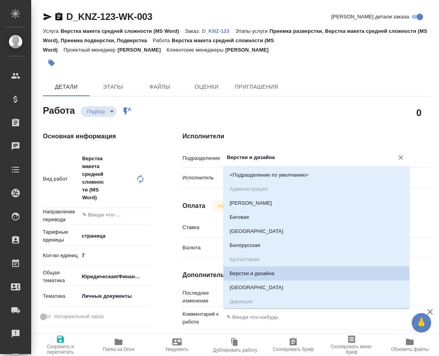
type textarea "x"
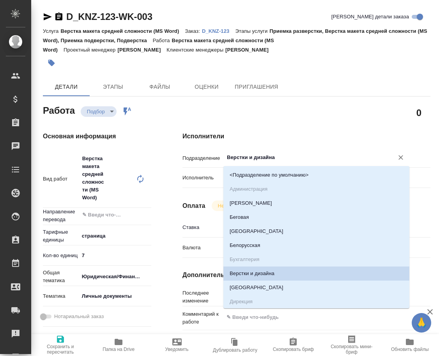
type textarea "x"
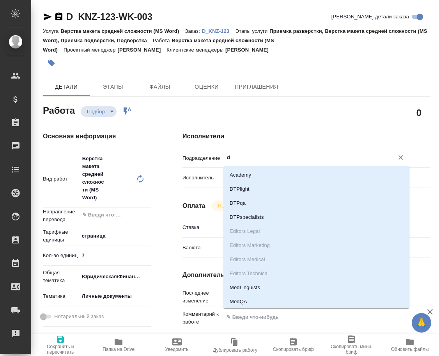
type input "dt"
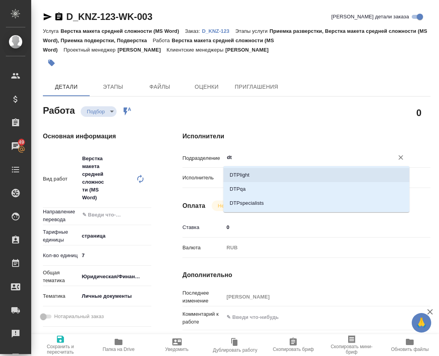
click at [282, 176] on li "DTPlight" at bounding box center [317, 175] width 186 height 14
type textarea "x"
type input "DTPlight"
type textarea "x"
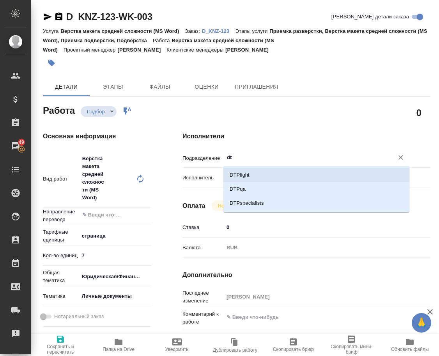
type textarea "x"
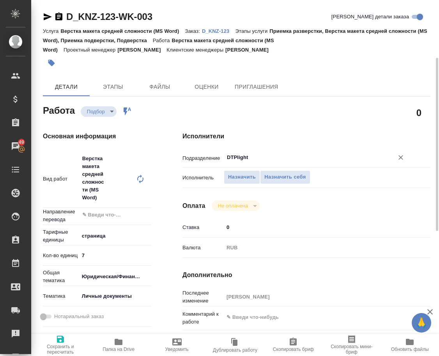
scroll to position [78, 0]
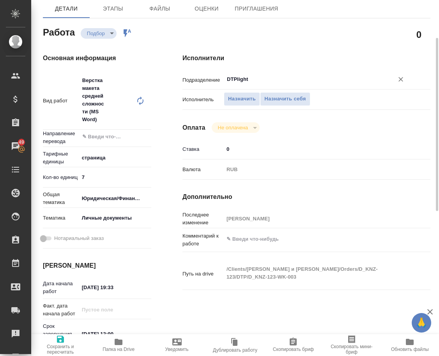
type input "DTPlight"
type textarea "x"
click at [264, 240] on textarea at bounding box center [317, 238] width 186 height 13
type textarea "x"
type textarea "д"
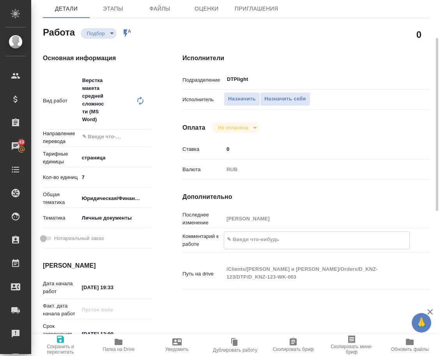
type textarea "x"
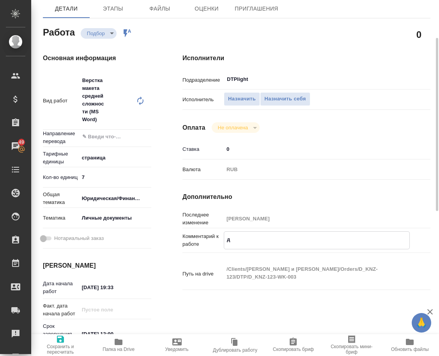
type textarea "дв"
type textarea "x"
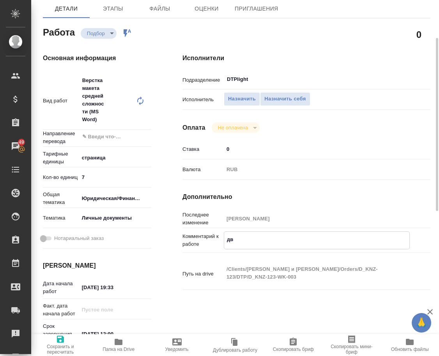
type textarea "x"
type textarea "дву"
type textarea "x"
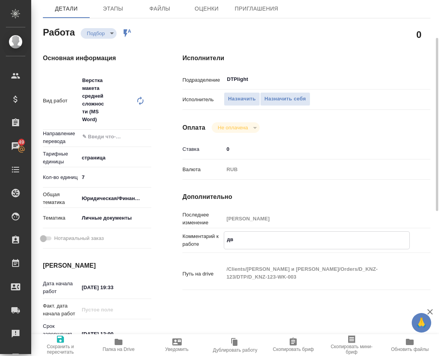
type textarea "x"
type textarea "двуя"
type textarea "x"
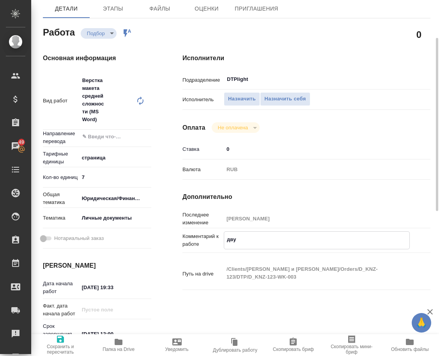
type textarea "x"
type textarea "двуяз"
type textarea "x"
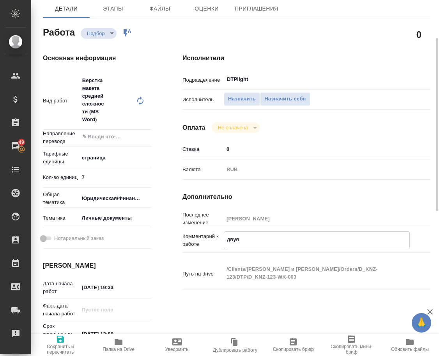
type textarea "x"
type textarea "двуяз"
type textarea "x"
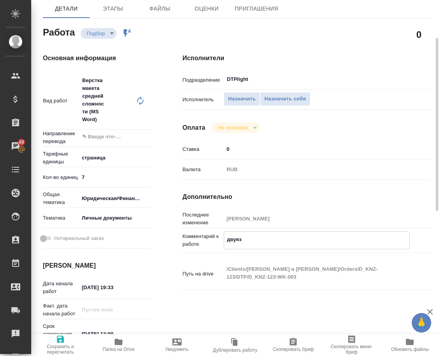
drag, startPoint x: 56, startPoint y: 348, endPoint x: 61, endPoint y: 350, distance: 5.6
click at [57, 348] on span "Сохранить и пересчитать" at bounding box center [60, 348] width 49 height 11
type textarea "x"
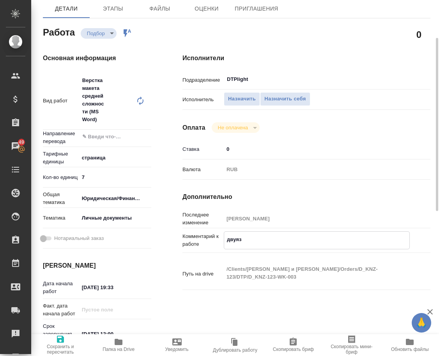
type textarea "x"
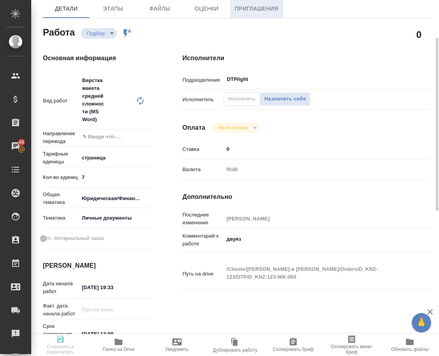
type textarea "x"
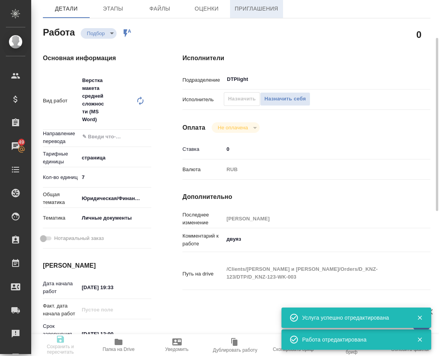
type textarea "x"
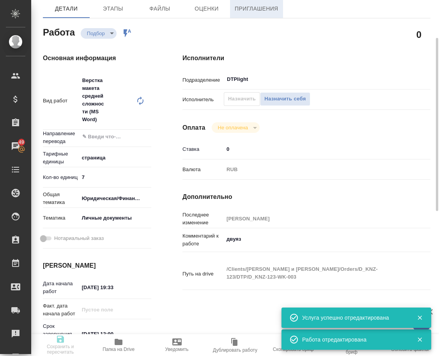
type input "recruiting"
type textarea "Верстка макета средней сложности (MS Word)"
type textarea "x"
type input "5a8b1489cc6b4906c91bfdb2"
type input "7"
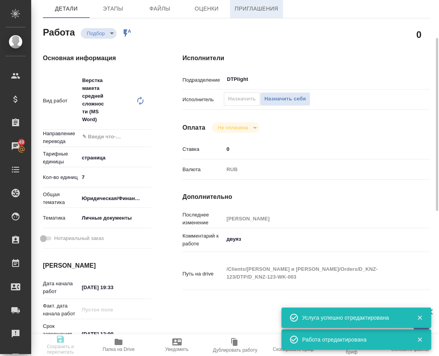
type input "yr-fn"
type input "5a8b8b956a9677013d343cfe"
type input "15.10.2025 19:33"
type input "16.10.2025 12:00"
type input "17.10.2025 19:00"
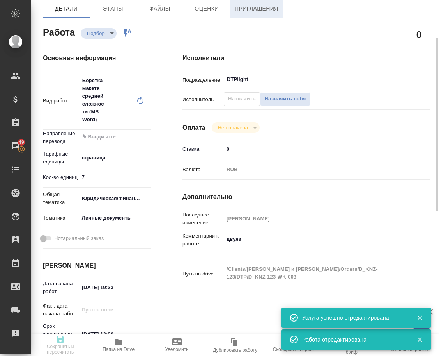
type input "DTPlight"
type input "notPayed"
type input "0"
type input "RUB"
type input "Баданян Артак"
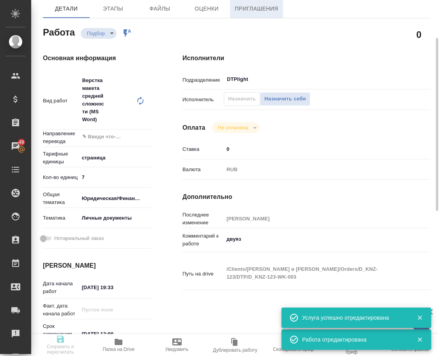
type textarea "двуяз"
type textarea "x"
type textarea "/Clients/Князев и Партнеры/Orders/D_KNZ-123/DTP/D_KNZ-123-WK-003"
type textarea "x"
type input "D_KNZ-123"
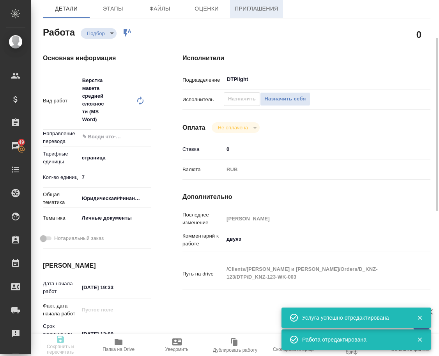
type input "Верстка макета средней сложности (MS Word)"
type input "Приемка разверстки, Верстка макета средней сложности (MS Word), Приемка подверс…"
type input "Давыдова Елена"
type input "[PERSON_NAME]"
type input "/Clients/Князев и Партнеры/Orders/D_KNZ-123"
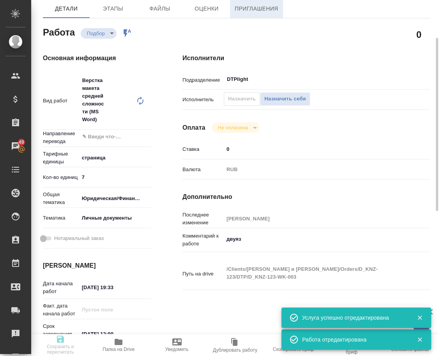
type input "https://drive.awatera.com/s/SMBrKkBwHqzqY8o"
type textarea "x"
type textarea "на выходе необходима двуяз таблица"
type textarea "x"
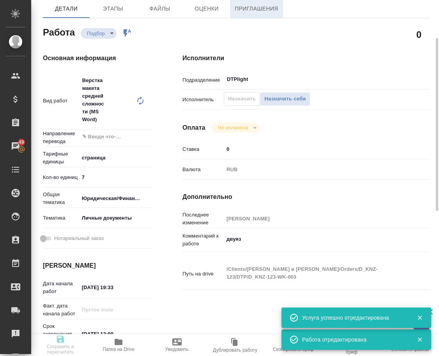
type textarea "x"
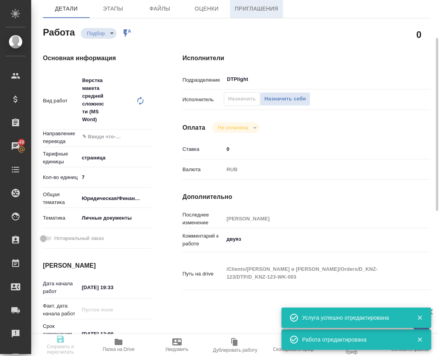
type textarea "x"
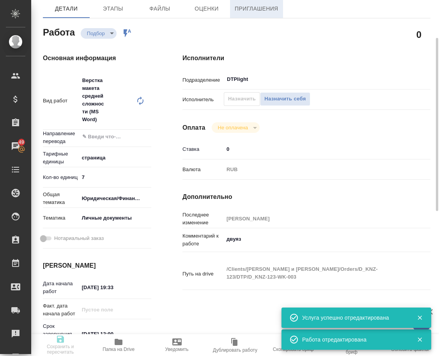
type textarea "x"
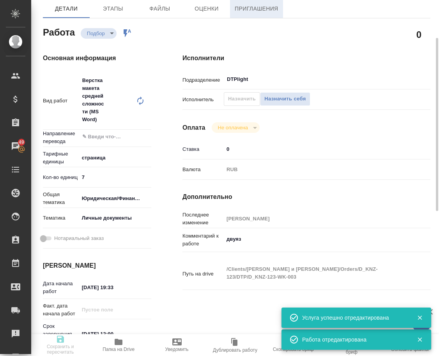
type textarea "x"
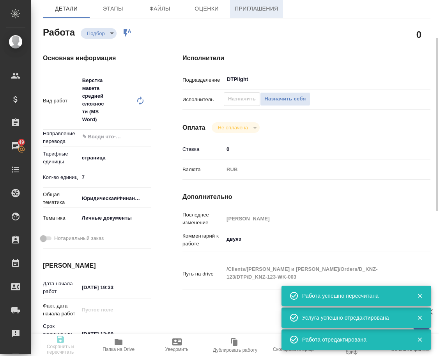
type input "recruiting"
type textarea "Верстка макета средней сложности (MS Word)"
type textarea "x"
type input "5a8b1489cc6b4906c91bfdb2"
type input "7"
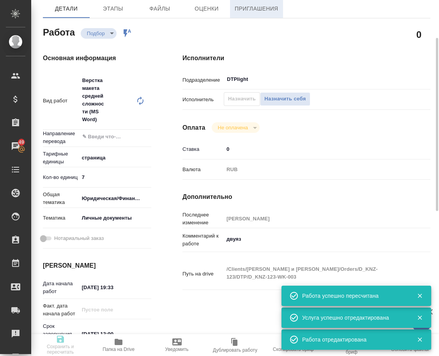
type input "yr-fn"
type input "5a8b8b956a9677013d343cfe"
type input "15.10.2025 19:33"
type input "16.10.2025 12:00"
type input "17.10.2025 19:00"
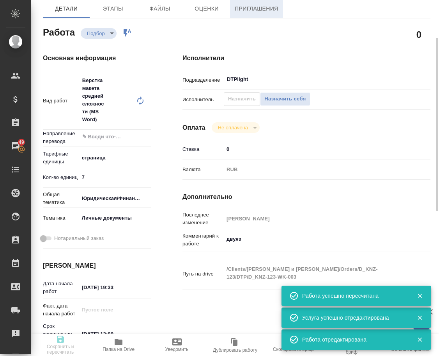
type input "DTPlight"
type input "notPayed"
type input "0"
type input "RUB"
type input "Баданян Артак"
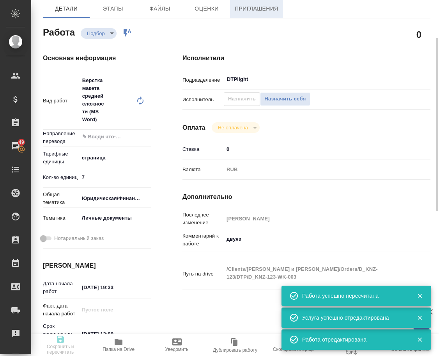
type textarea "двуяз"
type textarea "x"
type textarea "/Clients/Князев и Партнеры/Orders/D_KNZ-123/DTP/D_KNZ-123-WK-003"
type textarea "x"
type input "D_KNZ-123"
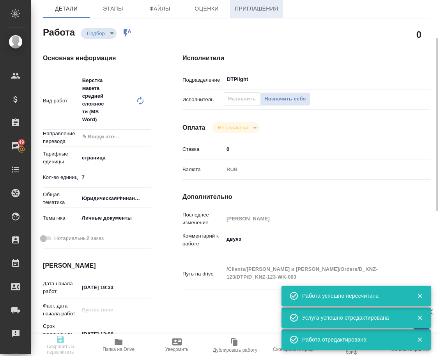
type input "Верстка макета средней сложности (MS Word)"
type input "Приемка разверстки, Верстка макета средней сложности (MS Word), Приемка подверс…"
type input "Давыдова Елена"
type input "[PERSON_NAME]"
type input "/Clients/Князев и Партнеры/Orders/D_KNZ-123"
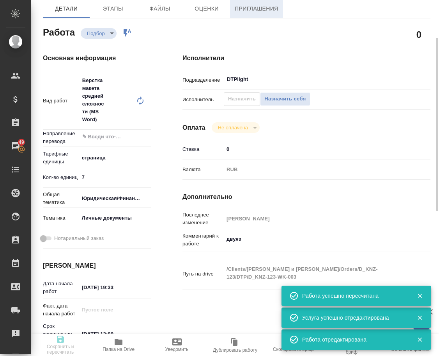
type input "https://drive.awatera.com/s/SMBrKkBwHqzqY8o"
type textarea "x"
type textarea "на выходе необходима двуяз таблица"
type textarea "x"
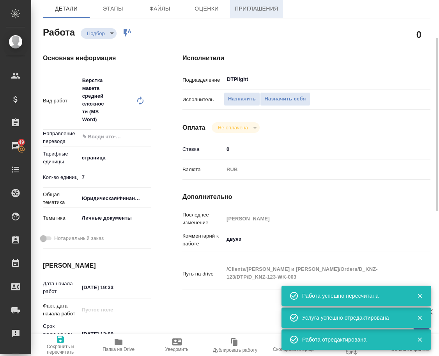
type textarea "x"
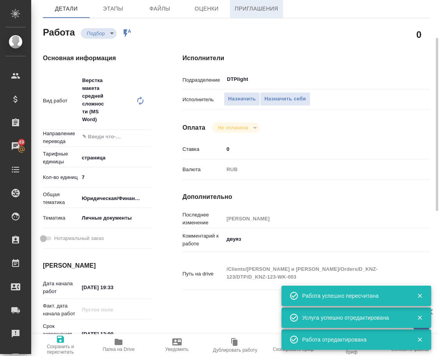
type textarea "x"
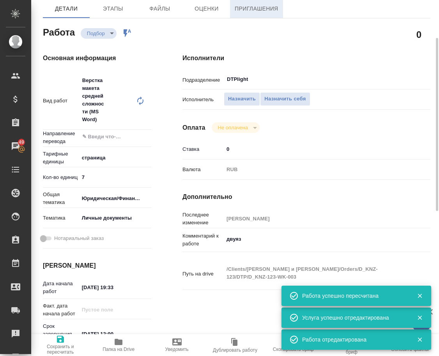
type textarea "x"
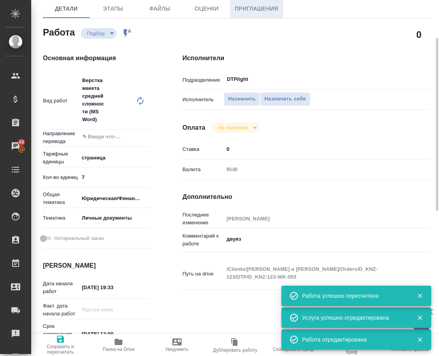
type textarea "x"
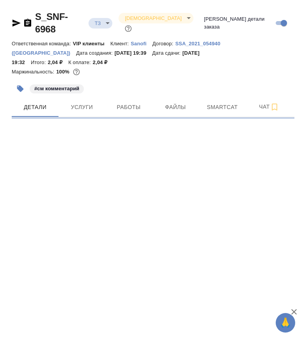
select select "RU"
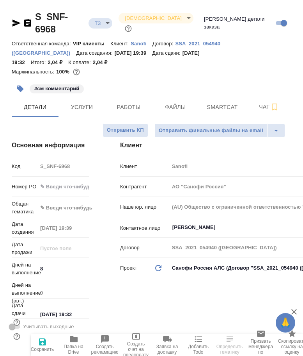
type textarea "x"
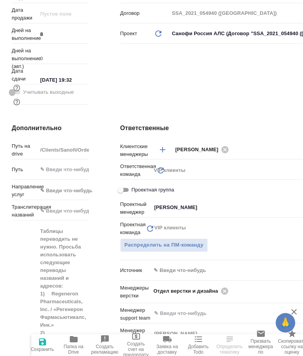
scroll to position [351, 0]
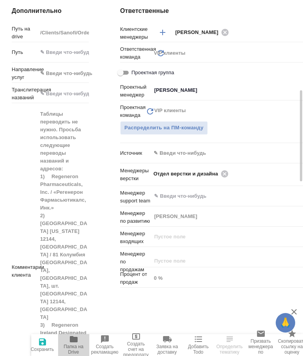
click at [73, 339] on icon "button" at bounding box center [74, 339] width 8 height 6
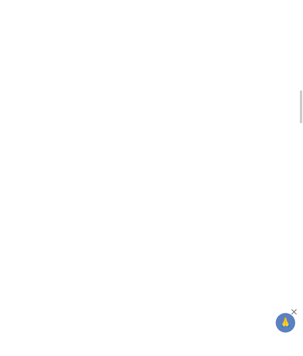
select select "RU"
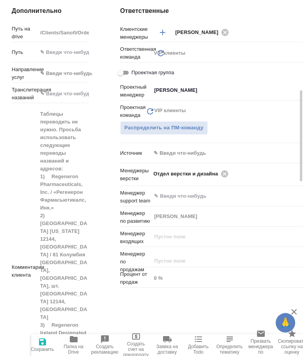
type textarea "x"
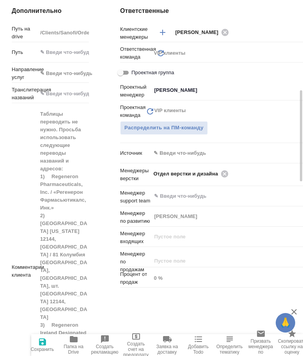
type textarea "x"
click at [222, 170] on icon at bounding box center [224, 173] width 7 height 7
type textarea "x"
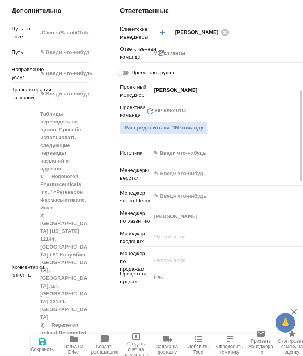
click at [222, 169] on input "text" at bounding box center [215, 173] width 124 height 9
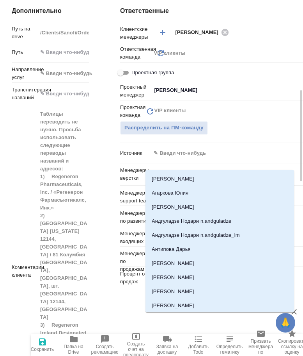
type input "арс"
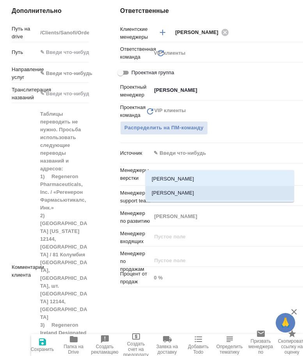
click at [203, 196] on li "[PERSON_NAME]" at bounding box center [220, 193] width 149 height 14
type textarea "x"
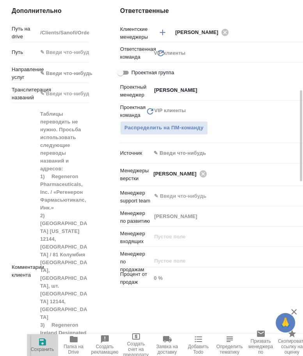
drag, startPoint x: 48, startPoint y: 346, endPoint x: 57, endPoint y: 332, distance: 17.0
click at [49, 344] on span "Сохранить" at bounding box center [43, 344] width 22 height 15
type textarea "x"
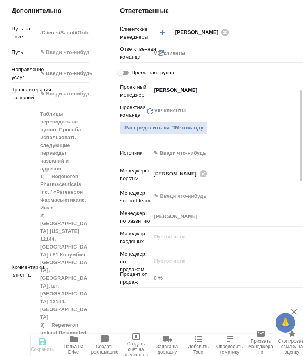
type textarea "x"
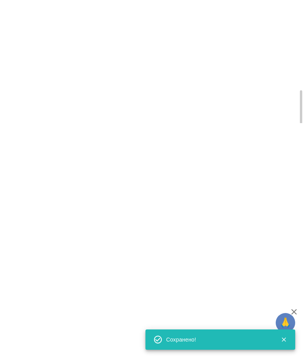
select select "RU"
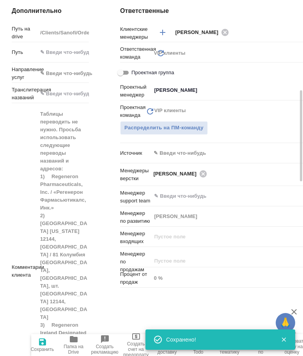
type textarea "x"
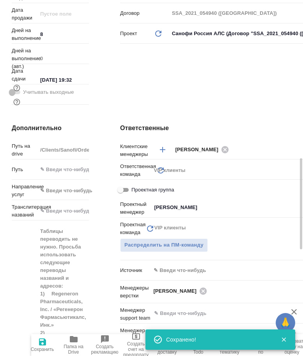
scroll to position [0, 0]
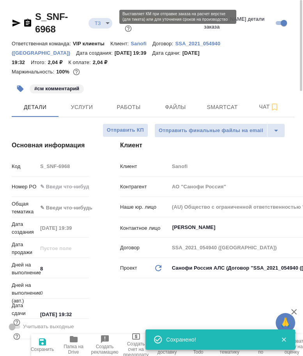
click at [109, 19] on body "🙏 .cls-1 fill:#fff; AWATERA Arsenyeva Vera Клиенты Спецификации Заказы 49 Чаты …" at bounding box center [151, 178] width 303 height 356
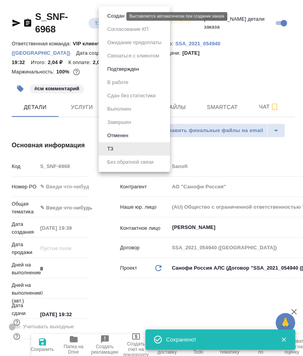
click at [111, 19] on button "Создан" at bounding box center [116, 16] width 22 height 9
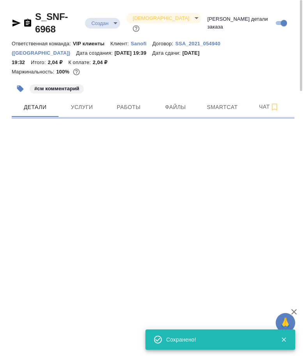
select select "RU"
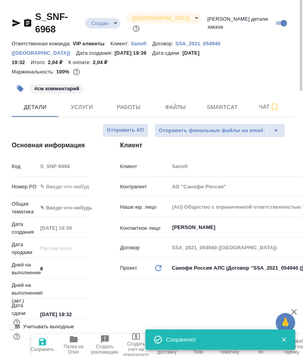
type textarea "x"
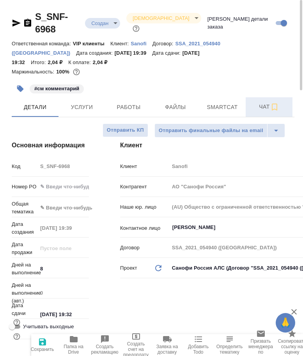
click at [247, 107] on button "Чат" at bounding box center [269, 107] width 47 height 20
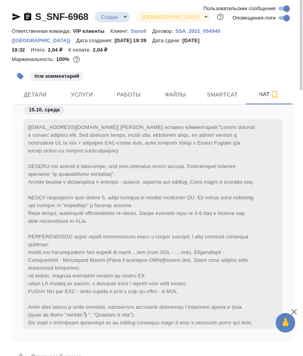
scroll to position [418, 0]
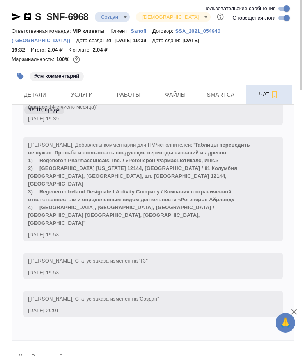
click at [264, 90] on span "Чат" at bounding box center [269, 94] width 37 height 10
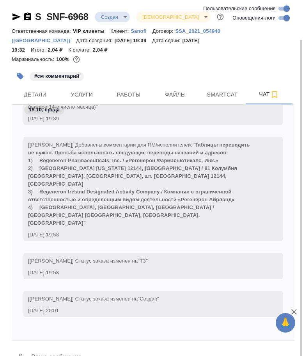
scroll to position [20, 0]
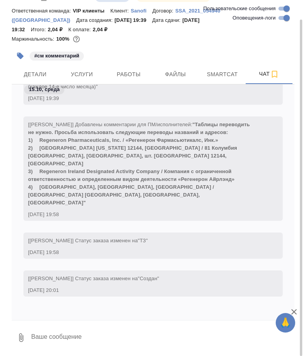
click at [53, 327] on textarea at bounding box center [162, 337] width 264 height 27
click at [18, 335] on icon "button" at bounding box center [20, 337] width 9 height 9
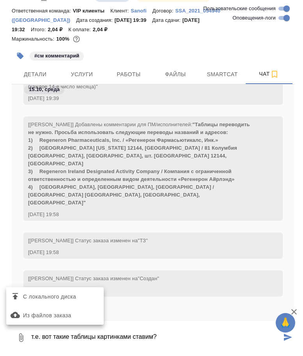
click at [30, 302] on label "С локального диска" at bounding box center [55, 296] width 98 height 15
click at [0, 0] on input "С локального диска" at bounding box center [0, 0] width 0 height 0
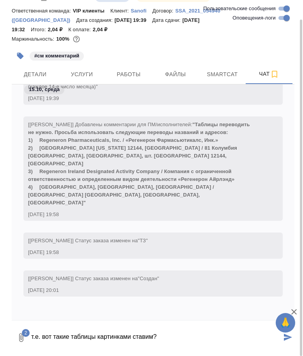
drag, startPoint x: 188, startPoint y: 334, endPoint x: 188, endPoint y: 330, distance: 3.9
click at [188, 333] on textarea "т.е. вот такие таблицы картинками ставим?" at bounding box center [155, 337] width 251 height 27
type textarea "т.е. вот такие таблицы картинками ставим?"
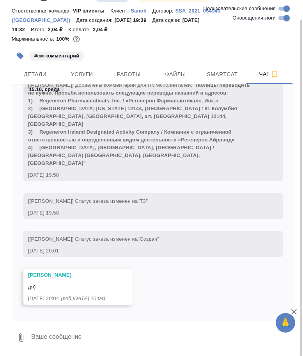
scroll to position [0, 0]
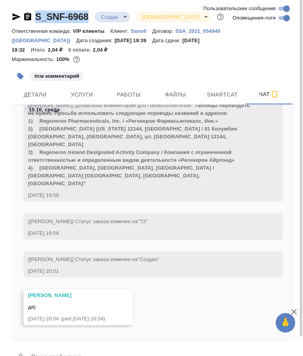
drag, startPoint x: 97, startPoint y: 25, endPoint x: 28, endPoint y: 16, distance: 69.6
click at [28, 16] on div "S_SNF-6968 Создан new Святая троица holyTrinity" at bounding box center [153, 19] width 283 height 16
copy link "S_SNF-6968"
click at [178, 289] on div "Сайдашева Диляра дя) 15.10.25, 20:04 (ред. 15.10.25, 20:04 )" at bounding box center [153, 313] width 283 height 48
click at [22, 349] on button "0" at bounding box center [21, 357] width 19 height 27
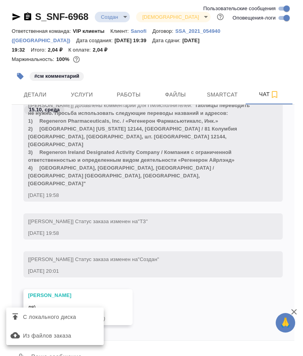
click at [28, 322] on label "С локального диска" at bounding box center [55, 316] width 98 height 15
click at [0, 0] on input "С локального диска" at bounding box center [0, 0] width 0 height 0
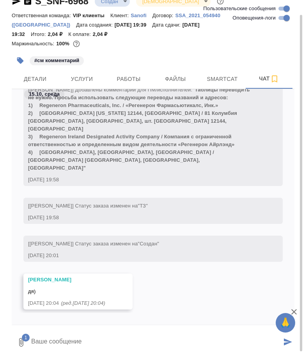
click at [109, 336] on textarea at bounding box center [155, 342] width 251 height 27
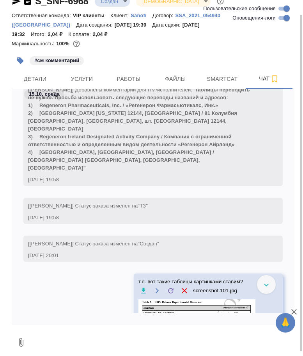
scroll to position [604, 0]
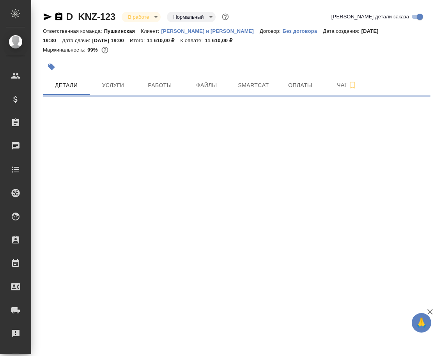
select select "RU"
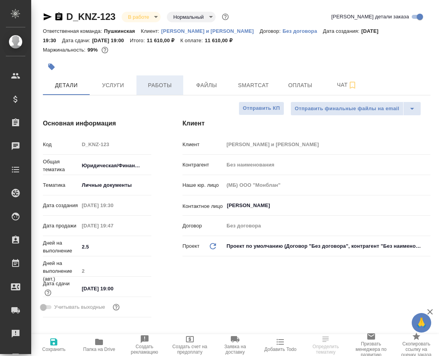
type textarea "x"
click at [160, 85] on span "Работы" at bounding box center [159, 85] width 37 height 10
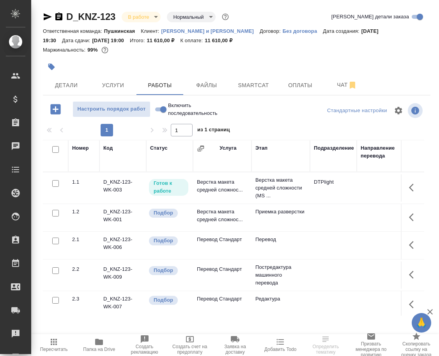
click at [160, 114] on input "Включить последовательность" at bounding box center [163, 109] width 28 height 9
checkbox input "true"
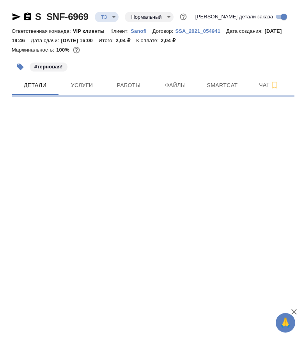
select select "RU"
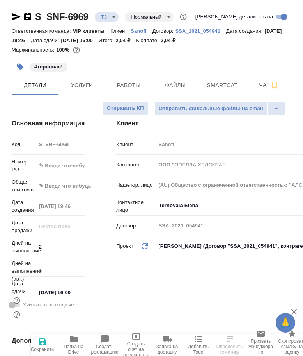
type textarea "x"
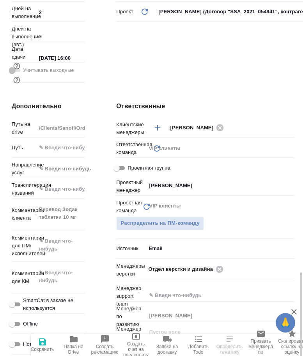
scroll to position [351, 0]
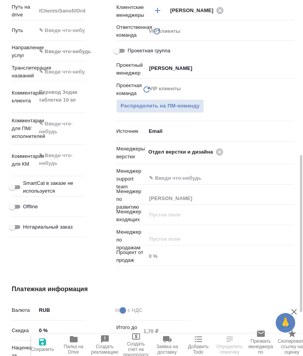
click at [68, 345] on span "Папка на Drive" at bounding box center [74, 348] width 22 height 11
type textarea "x"
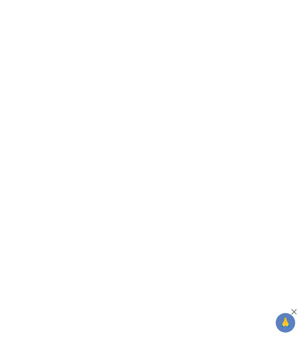
select select "RU"
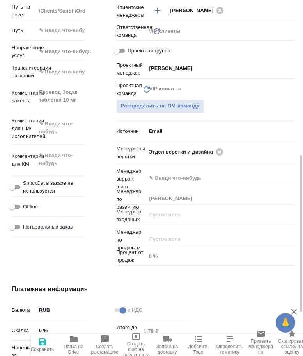
type textarea "x"
click at [217, 156] on icon at bounding box center [219, 152] width 9 height 9
type textarea "x"
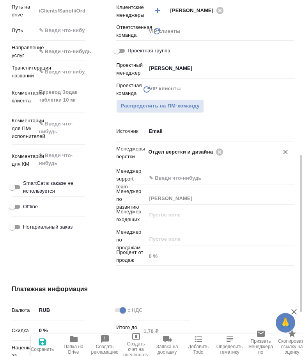
type textarea "x"
drag, startPoint x: 217, startPoint y: 161, endPoint x: 210, endPoint y: 160, distance: 6.7
click at [215, 156] on input "text" at bounding box center [207, 151] width 118 height 9
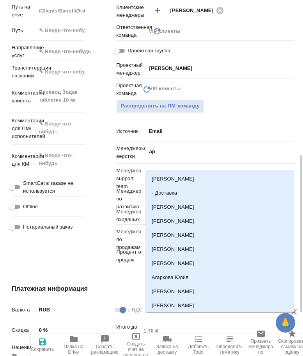
type input "арс"
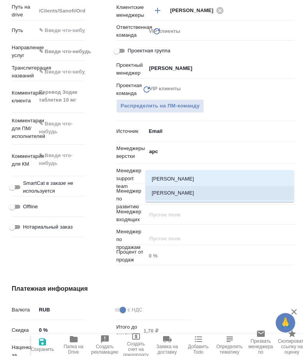
click at [196, 195] on li "[PERSON_NAME]" at bounding box center [220, 193] width 149 height 14
type textarea "x"
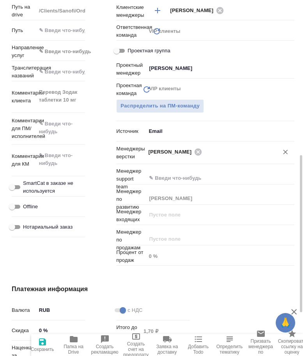
click at [50, 344] on span "Сохранить" at bounding box center [43, 344] width 22 height 15
type textarea "x"
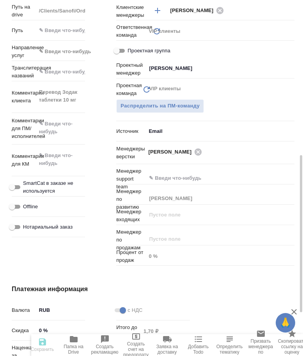
type textarea "x"
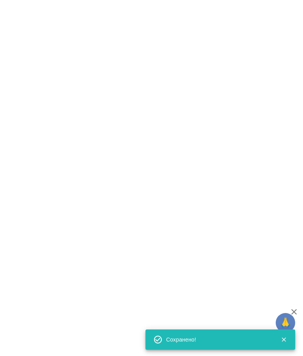
select select "RU"
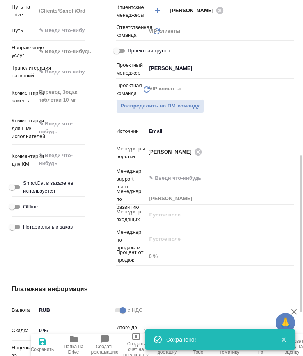
type textarea "x"
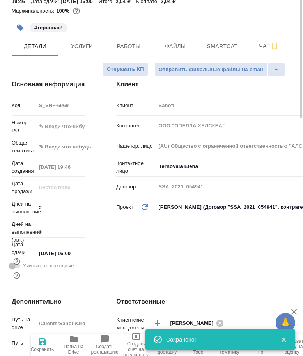
scroll to position [0, 0]
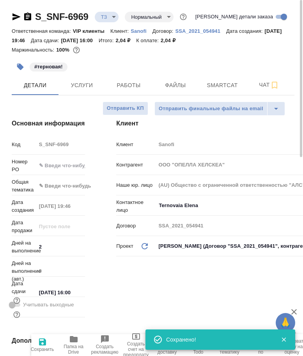
click at [106, 17] on body "🙏 .cls-1 fill:#fff; AWATERA Arsenyeva [PERSON_NAME] Спецификации Заказы 50 Чаты…" at bounding box center [151, 178] width 303 height 356
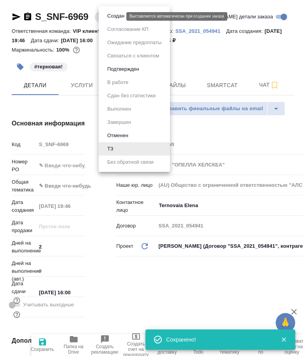
click at [112, 19] on button "Создан" at bounding box center [116, 16] width 22 height 9
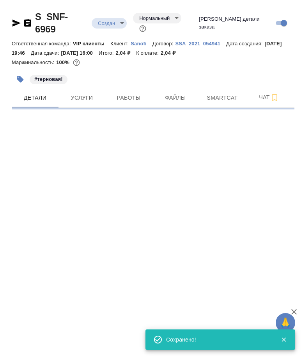
select select "RU"
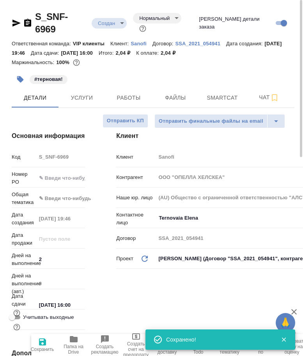
type textarea "x"
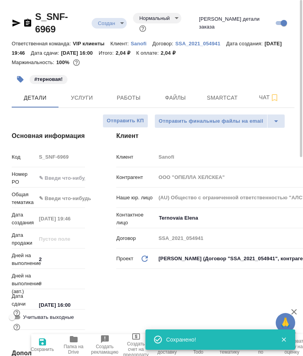
type textarea "x"
drag, startPoint x: 95, startPoint y: 23, endPoint x: 31, endPoint y: 18, distance: 63.9
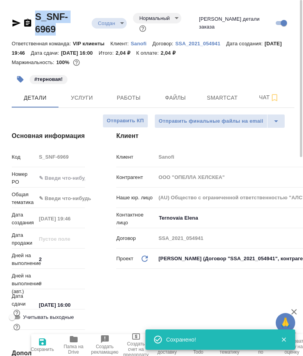
click at [31, 18] on div "S_SNF-6969 Создан new Нормальный normal Кратко детали заказа" at bounding box center [153, 25] width 283 height 28
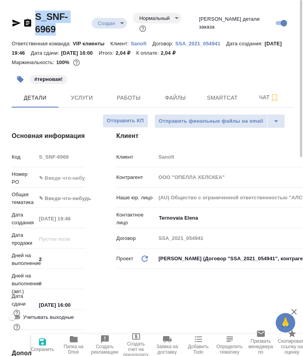
copy link "S_SNF-6969"
type textarea "x"
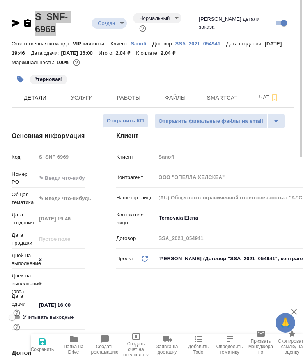
type textarea "x"
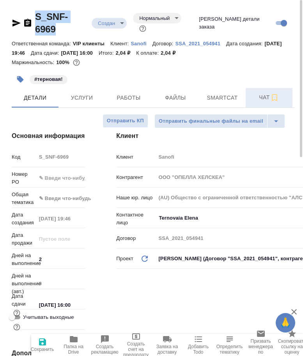
click at [255, 94] on span "Чат" at bounding box center [269, 98] width 37 height 10
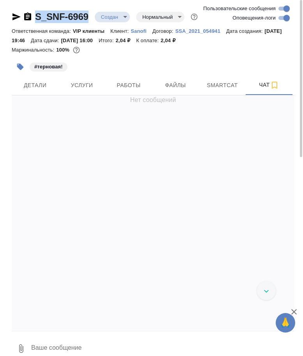
scroll to position [386, 0]
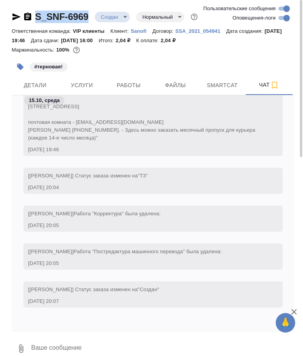
click at [20, 347] on button "0" at bounding box center [21, 348] width 19 height 27
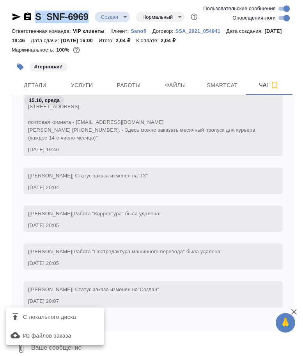
click at [28, 318] on span "С локального диска" at bounding box center [49, 317] width 53 height 10
click at [0, 0] on input "С локального диска" at bounding box center [0, 0] width 0 height 0
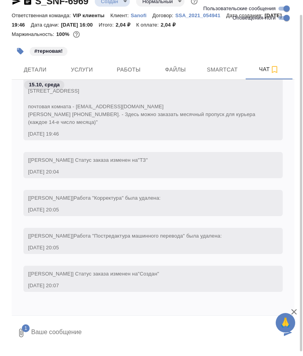
click at [126, 333] on textarea at bounding box center [155, 332] width 251 height 27
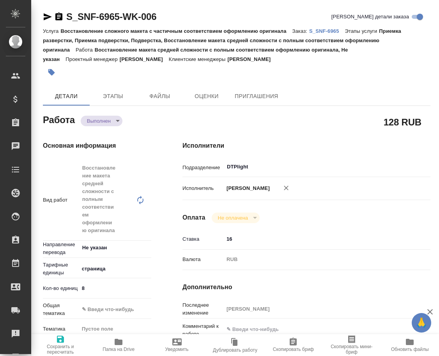
type textarea "x"
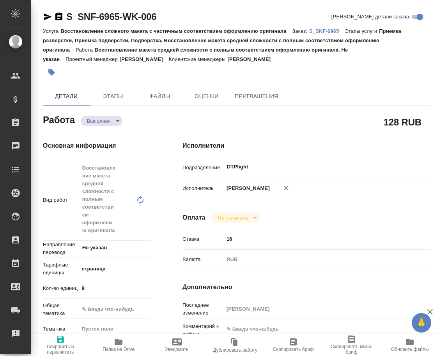
type textarea "x"
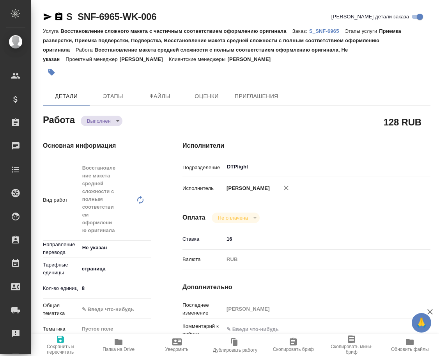
type textarea "x"
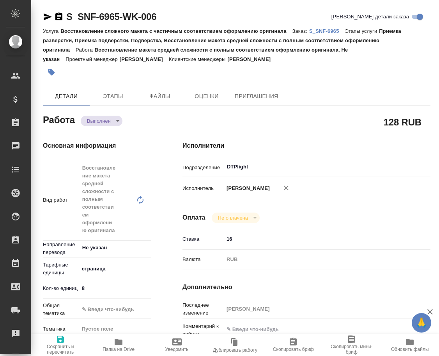
type textarea "x"
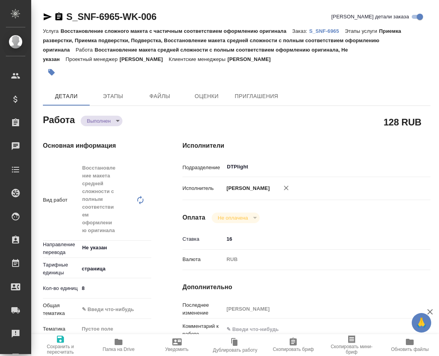
type textarea "x"
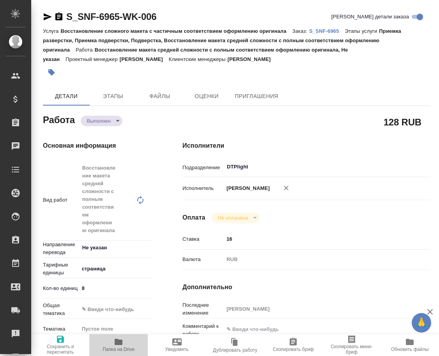
click at [111, 345] on span "Папка на Drive" at bounding box center [118, 344] width 49 height 15
type textarea "x"
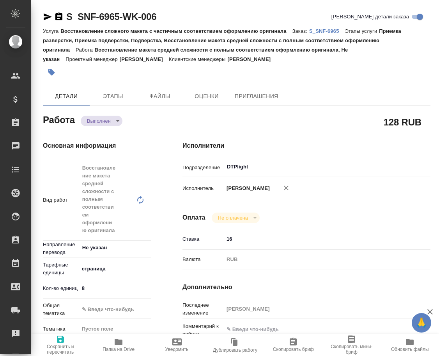
type textarea "x"
click at [96, 121] on body "🙏 .cls-1 fill:#fff; AWATERA Arsenyeva [PERSON_NAME] Спецификации Заказы 51 Чаты…" at bounding box center [219, 178] width 439 height 356
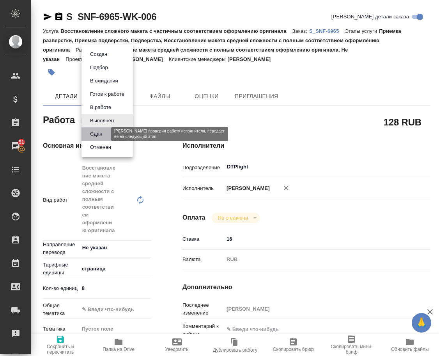
click at [100, 135] on button "Сдан" at bounding box center [96, 134] width 17 height 9
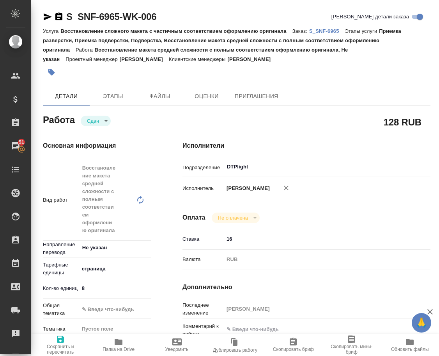
type textarea "x"
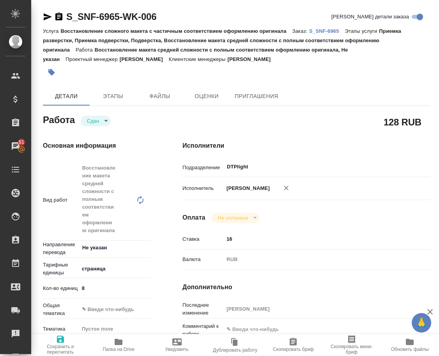
type textarea "x"
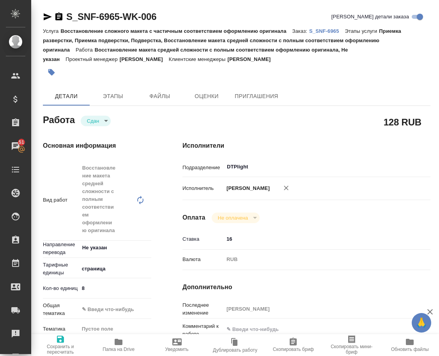
type textarea "x"
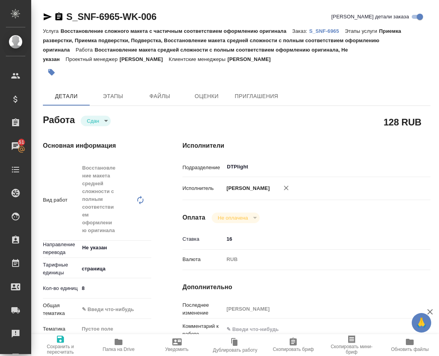
click at [327, 31] on p "S_SNF-6965" at bounding box center [328, 31] width 36 height 6
type textarea "x"
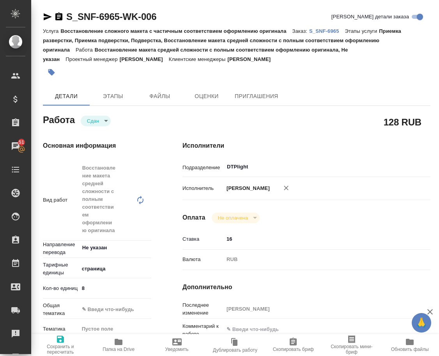
type textarea "x"
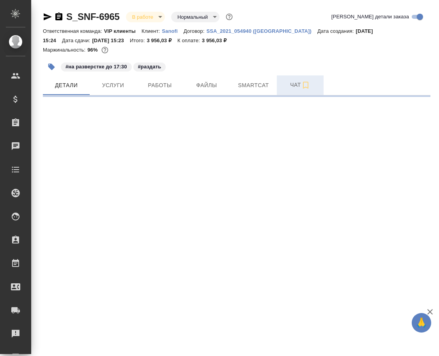
select select "RU"
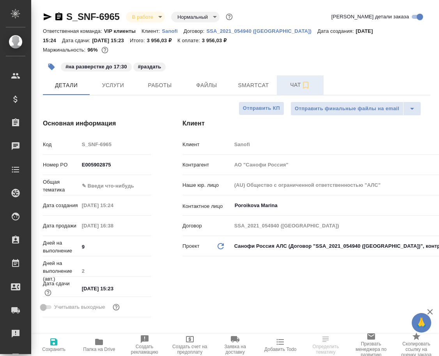
click at [293, 86] on span "Чат" at bounding box center [300, 85] width 37 height 10
type textarea "x"
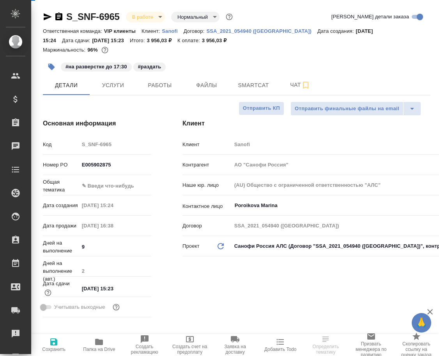
type textarea "x"
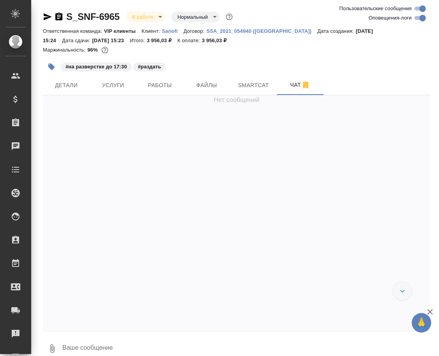
drag, startPoint x: 126, startPoint y: 343, endPoint x: 130, endPoint y: 336, distance: 7.7
click at [126, 340] on textarea at bounding box center [246, 348] width 369 height 27
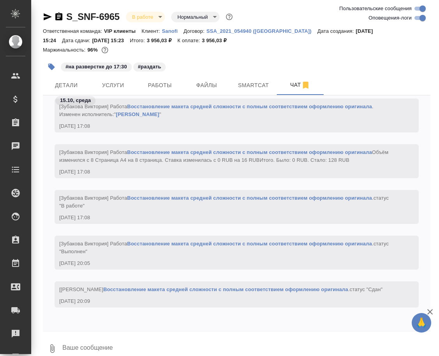
paste textarea "https://drive.awatera.com/apps/files/files/10719508?dir=/Shares/Sanofi/Orders/S…"
type textarea "https://drive.awatera.com/apps/files/files/10719508?dir=/Shares/Sanofi/Orders/S…"
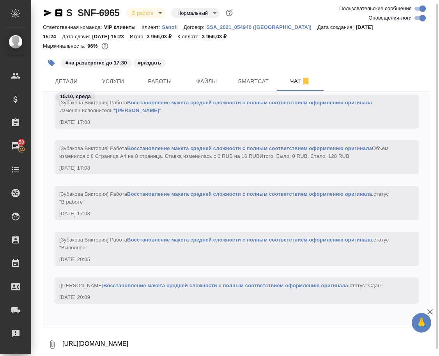
scroll to position [10531, 0]
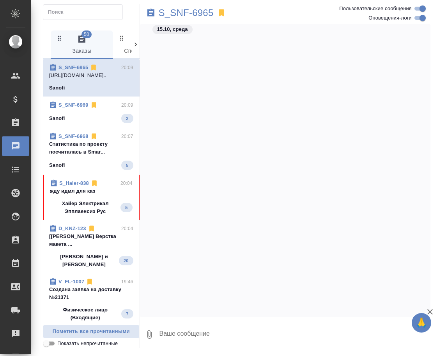
scroll to position [12449, 0]
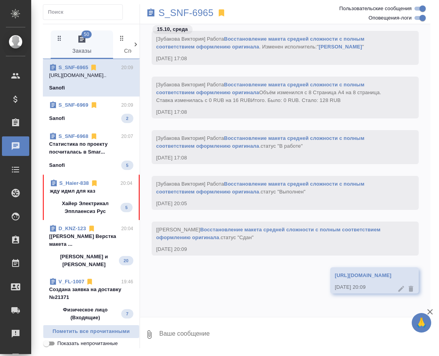
click at [87, 199] on p "Хайер Электрикал Эпплаенсиз Рус" at bounding box center [85, 207] width 71 height 16
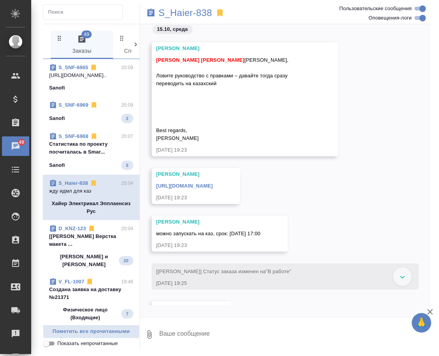
scroll to position [119376, 0]
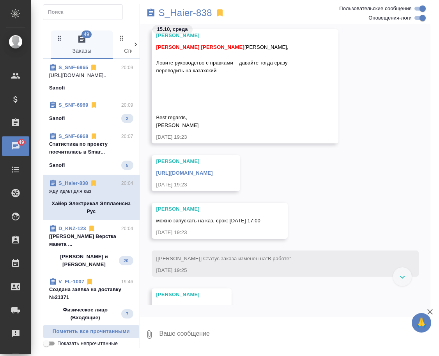
click at [213, 174] on link "https://drive.awatera.com/s/G9kkmy825GoWmoF" at bounding box center [185, 173] width 57 height 6
click at [187, 17] on p "S_Haier-838" at bounding box center [185, 13] width 53 height 8
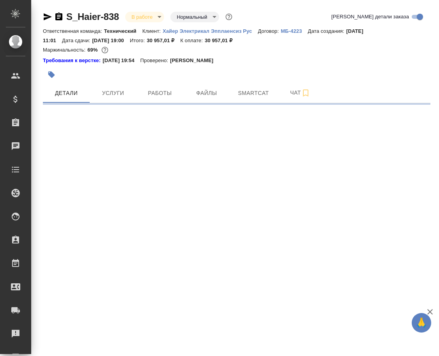
select select "RU"
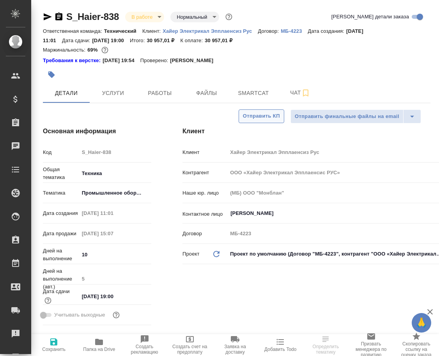
type textarea "x"
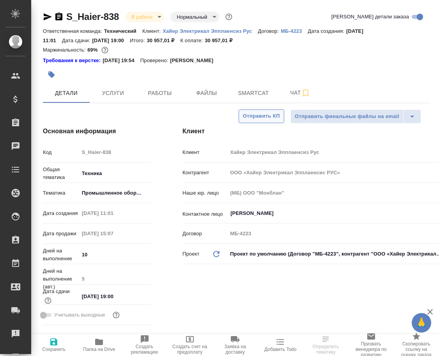
type textarea "x"
click at [296, 96] on span "Чат" at bounding box center [300, 93] width 37 height 10
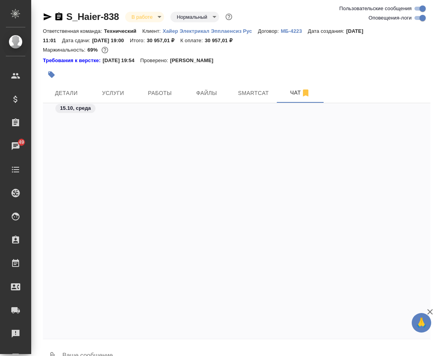
scroll to position [31519, 0]
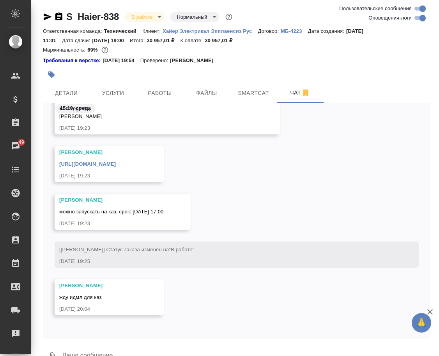
drag, startPoint x: 158, startPoint y: 345, endPoint x: 155, endPoint y: 339, distance: 7.0
click at [157, 344] on textarea at bounding box center [246, 356] width 369 height 27
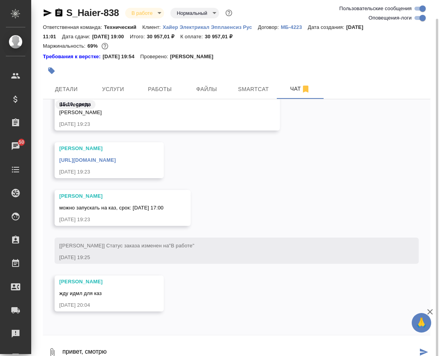
type textarea "привет, смотрю"
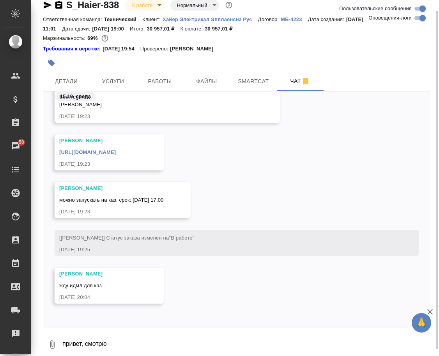
scroll to position [31557, 0]
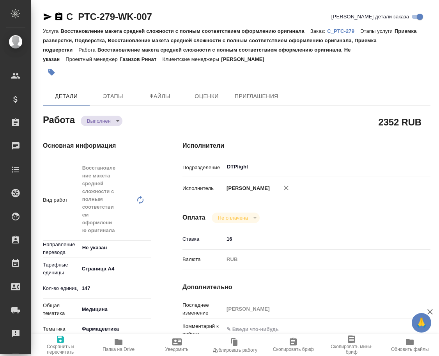
type textarea "x"
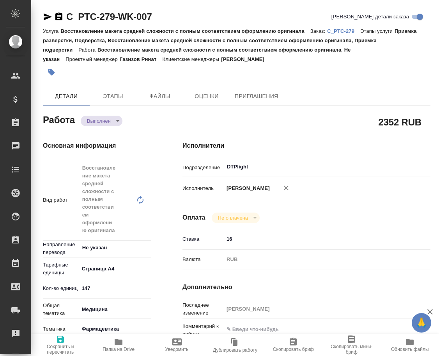
type textarea "x"
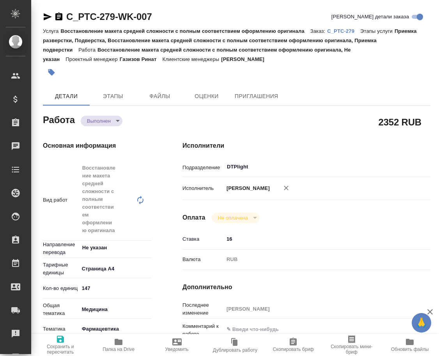
type textarea "x"
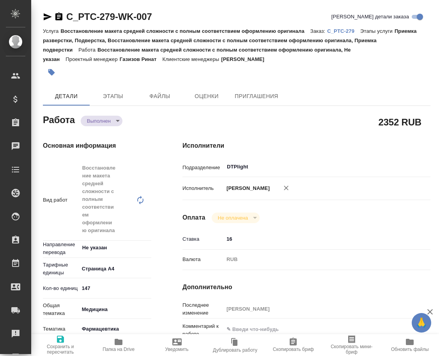
type textarea "x"
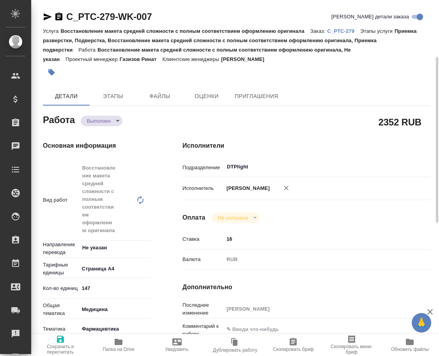
scroll to position [39, 0]
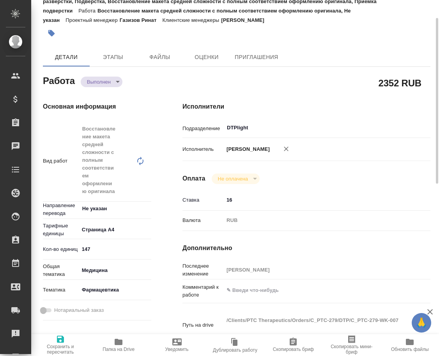
type textarea "x"
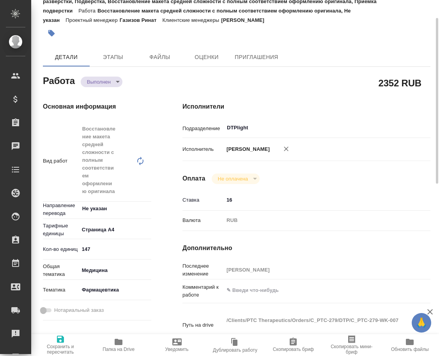
type textarea "x"
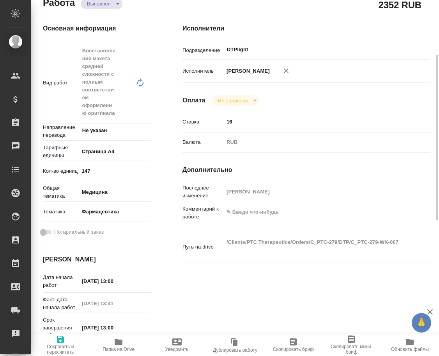
type textarea "x"
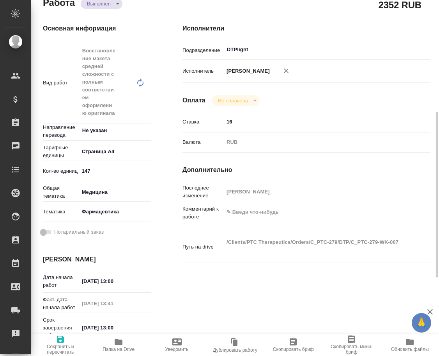
scroll to position [156, 0]
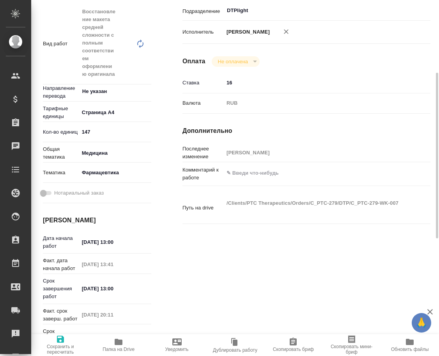
type textarea "x"
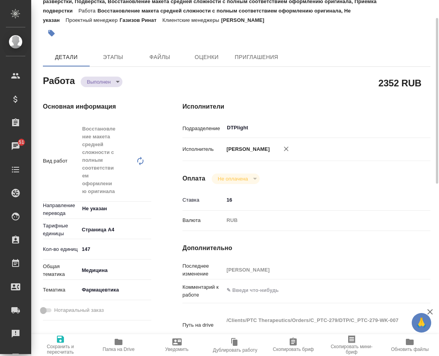
scroll to position [0, 0]
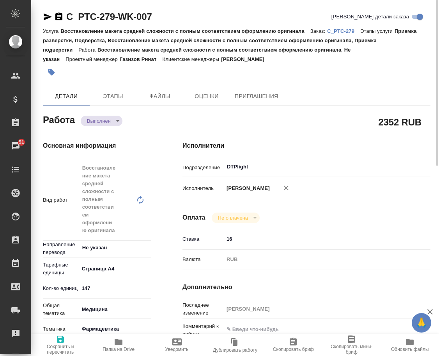
click at [345, 32] on p "C_PTC-279" at bounding box center [343, 31] width 33 height 6
type textarea "x"
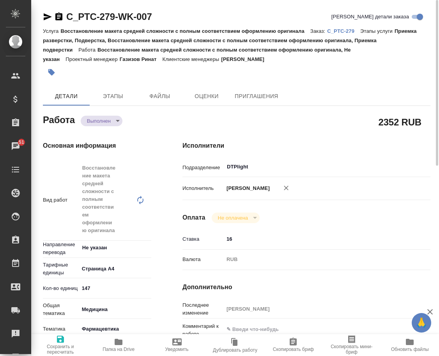
type textarea "x"
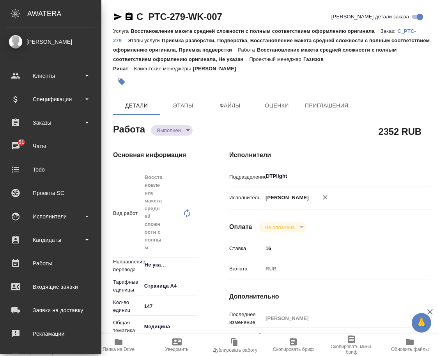
type textarea "x"
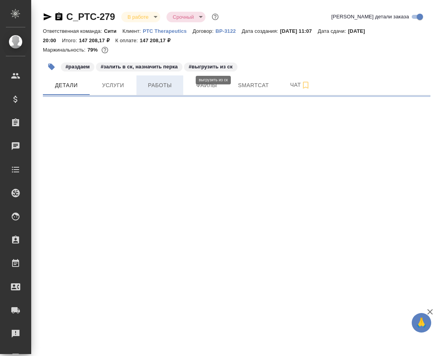
select select "RU"
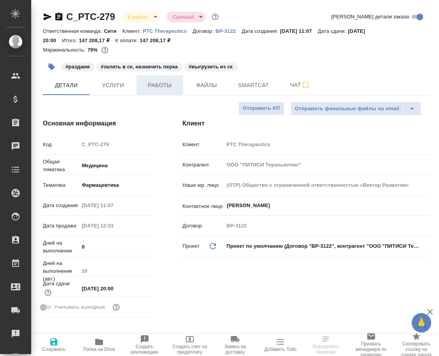
type textarea "x"
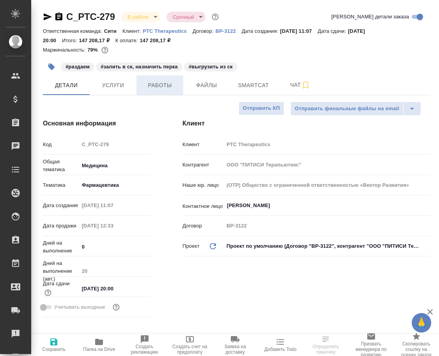
type textarea "x"
click at [164, 88] on span "Работы" at bounding box center [159, 85] width 37 height 10
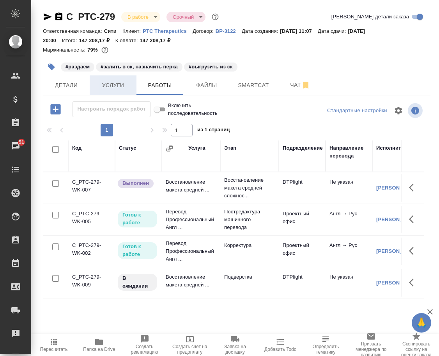
click at [103, 83] on span "Услуги" at bounding box center [112, 85] width 37 height 10
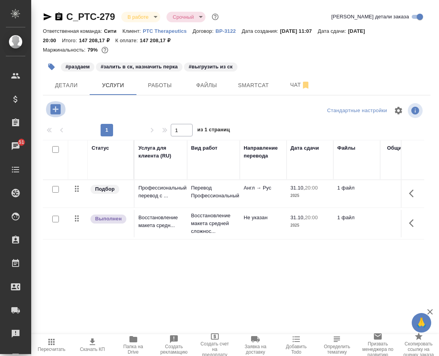
click at [56, 110] on icon "button" at bounding box center [56, 109] width 14 height 14
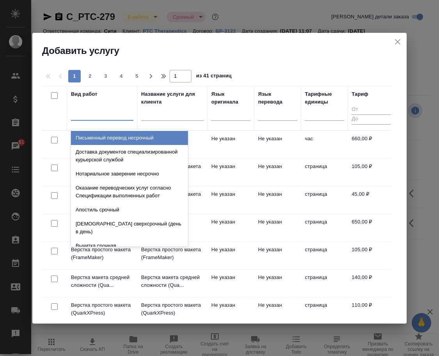
click at [118, 116] on div at bounding box center [102, 112] width 62 height 11
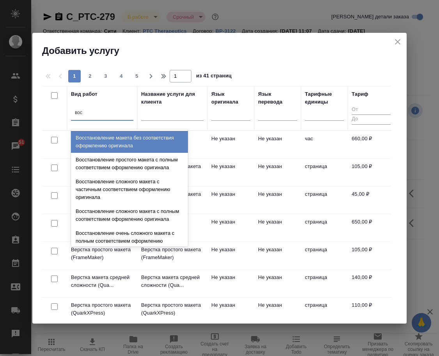
type input "восс"
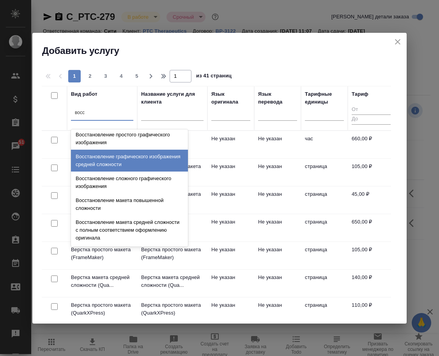
scroll to position [144, 0]
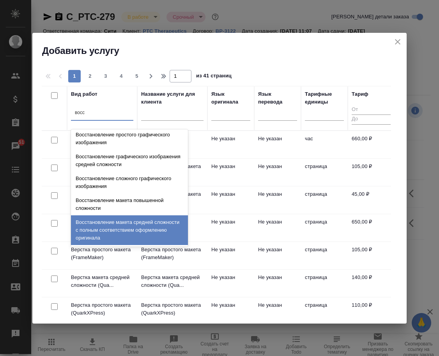
click at [138, 225] on div "Восстановление макета средней сложности с полным соответствием оформлению ориги…" at bounding box center [129, 230] width 117 height 30
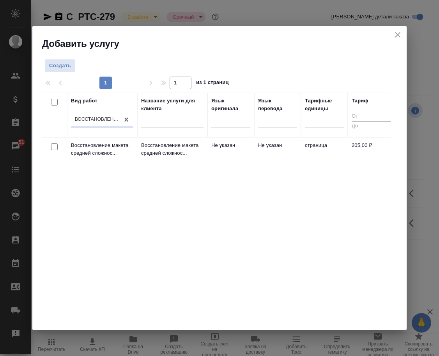
drag, startPoint x: 54, startPoint y: 146, endPoint x: 60, endPoint y: 147, distance: 5.5
click at [55, 147] on input "checkbox" at bounding box center [54, 146] width 7 height 7
checkbox input "true"
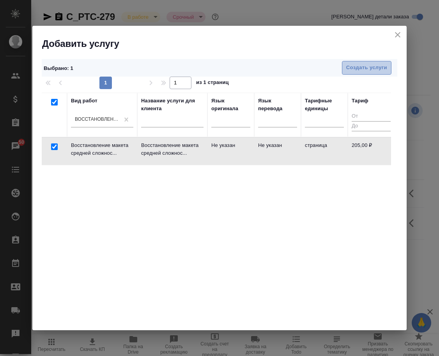
click at [353, 67] on span "Создать услуги" at bounding box center [367, 67] width 41 height 9
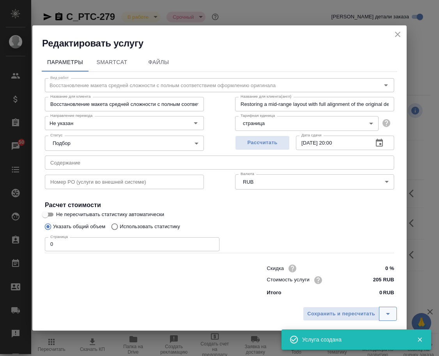
click at [388, 311] on icon "split button" at bounding box center [388, 313] width 9 height 9
click at [352, 317] on span "Сохранить и пересчитать" at bounding box center [342, 313] width 68 height 9
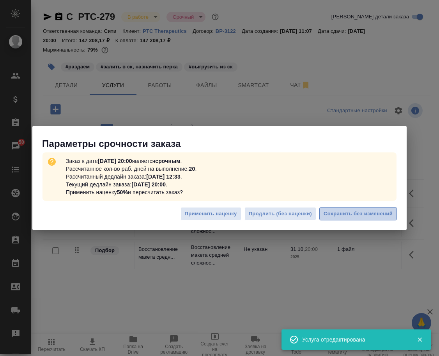
click at [359, 214] on span "Сохранить без изменений" at bounding box center [358, 213] width 69 height 9
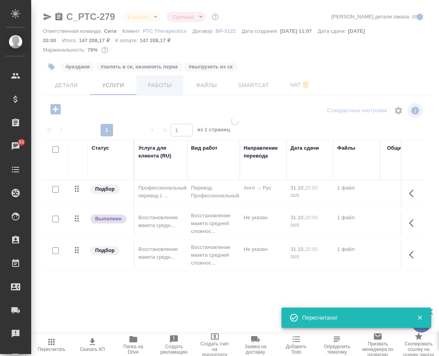
click at [159, 75] on div "#раздаем #залить в ск, назначить перка #выгрузить из ск" at bounding box center [172, 66] width 259 height 17
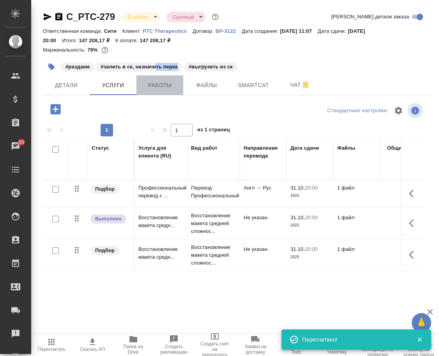
click at [164, 84] on span "Работы" at bounding box center [159, 85] width 37 height 10
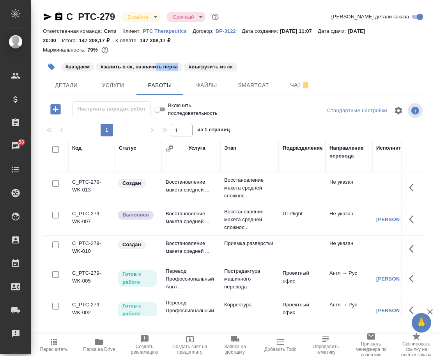
click at [54, 187] on input "checkbox" at bounding box center [55, 183] width 7 height 7
checkbox input "true"
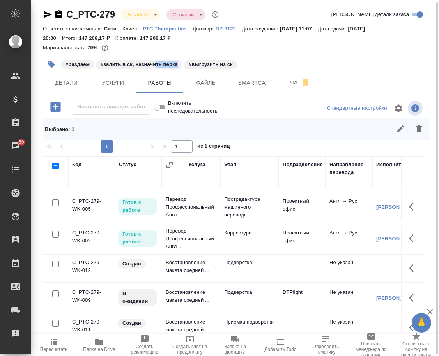
scroll to position [104, 0]
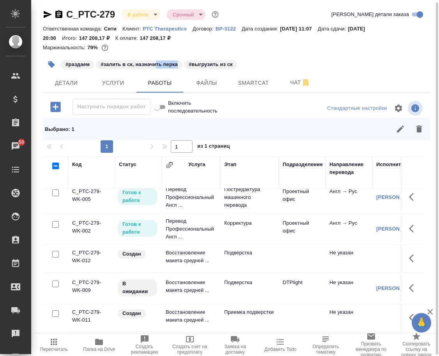
click at [55, 252] on input "checkbox" at bounding box center [55, 254] width 7 height 7
checkbox input "true"
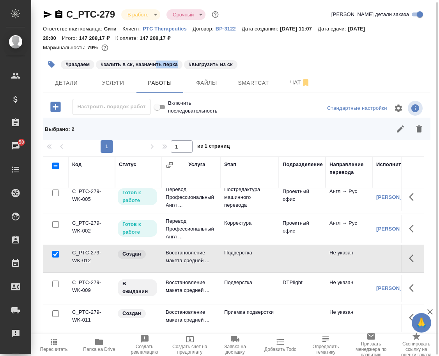
click at [54, 310] on input "checkbox" at bounding box center [55, 313] width 7 height 7
checkbox input "true"
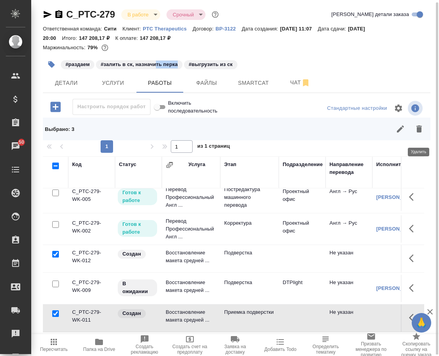
click at [415, 133] on icon "button" at bounding box center [419, 128] width 9 height 9
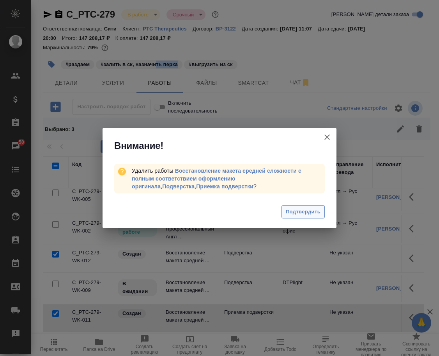
click at [303, 213] on span "Подтвердить" at bounding box center [303, 211] width 35 height 9
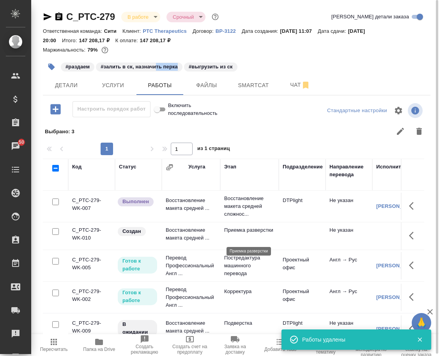
scroll to position [0, 0]
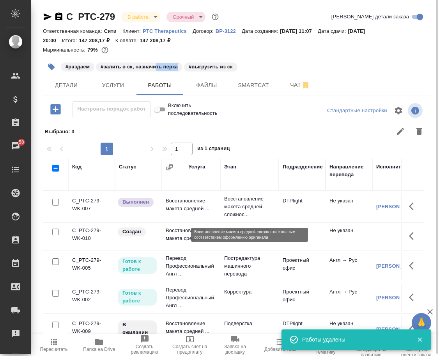
click at [239, 208] on p "Восстановление макета средней сложнос..." at bounding box center [249, 206] width 51 height 23
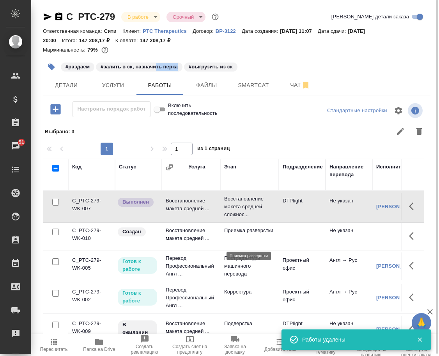
click at [237, 234] on p "Приемка разверстки" at bounding box center [249, 230] width 51 height 8
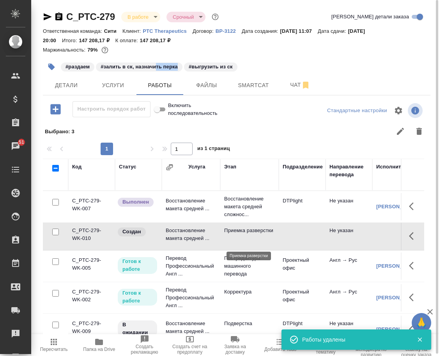
click at [237, 234] on p "Приемка разверстки" at bounding box center [249, 230] width 51 height 8
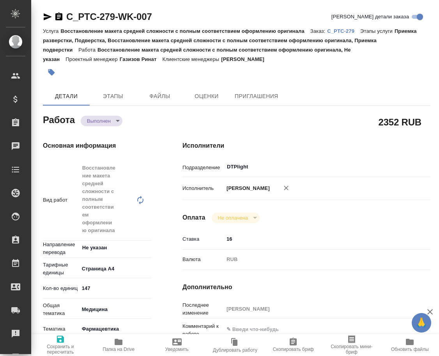
type textarea "x"
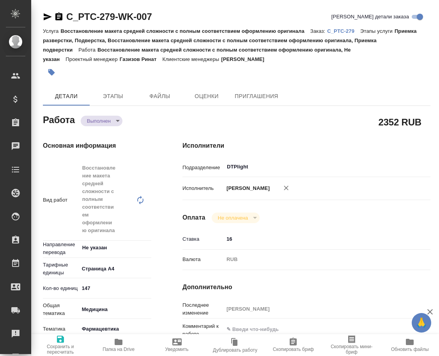
type textarea "x"
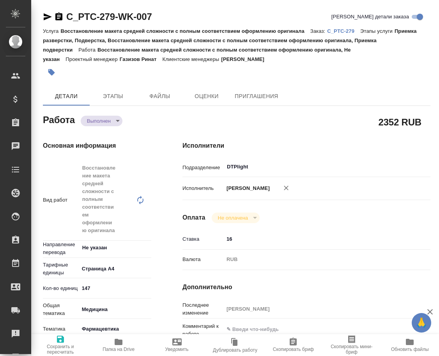
type textarea "x"
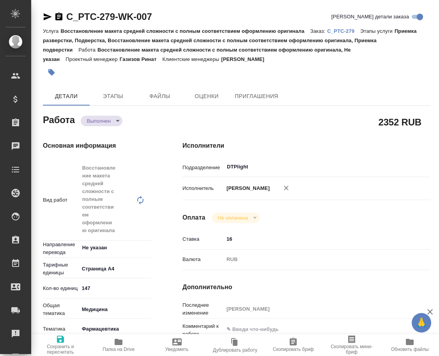
type textarea "x"
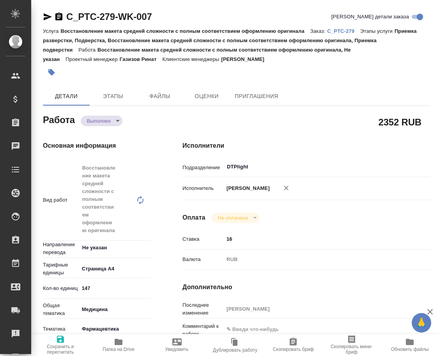
type textarea "x"
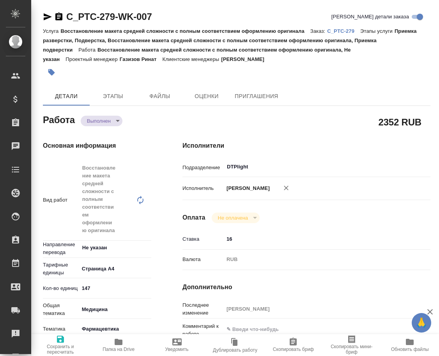
type textarea "x"
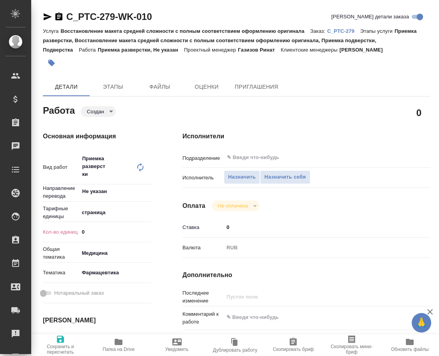
type textarea "x"
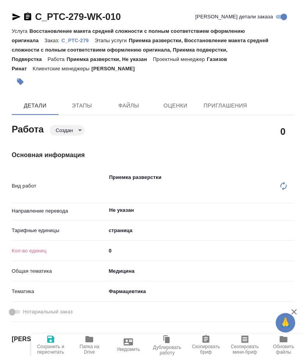
type textarea "x"
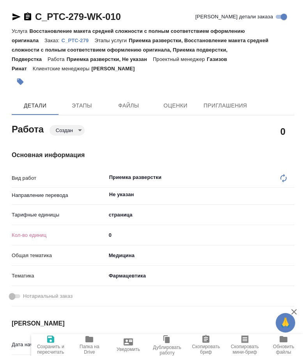
type textarea "x"
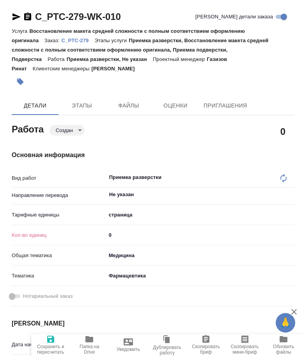
type textarea "x"
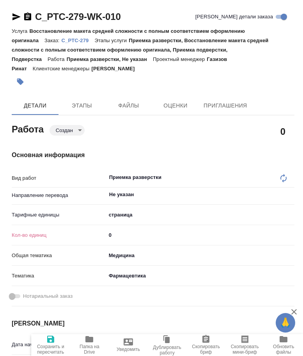
type textarea "x"
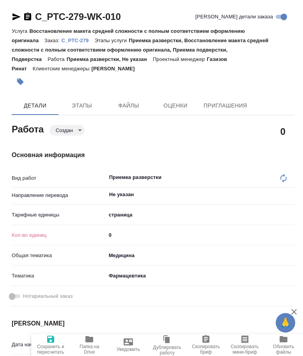
type textarea "x"
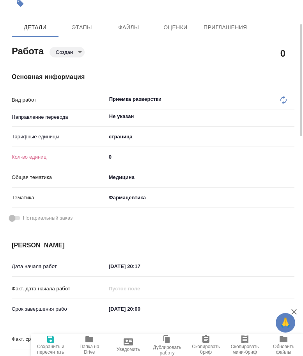
scroll to position [117, 0]
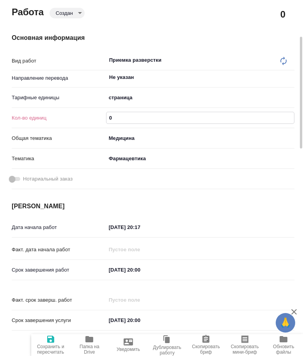
drag, startPoint x: 120, startPoint y: 119, endPoint x: 98, endPoint y: 117, distance: 22.0
click at [100, 119] on div "Кол-во единиц 0" at bounding box center [153, 118] width 283 height 14
type textarea "x"
type input "1"
type textarea "x"
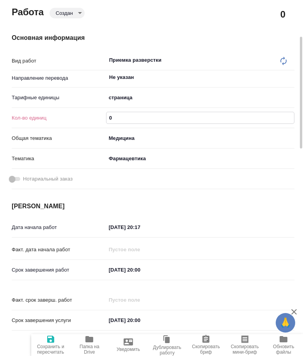
type textarea "x"
type input "14"
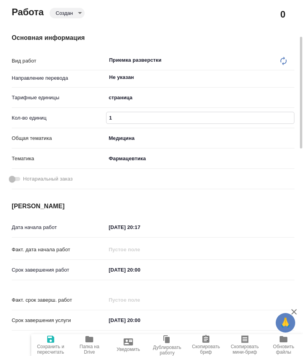
type textarea "x"
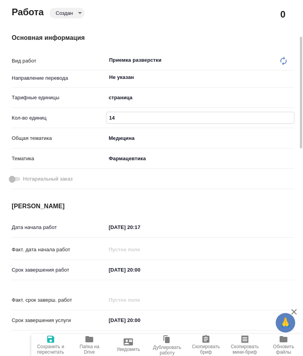
type input "147"
type textarea "x"
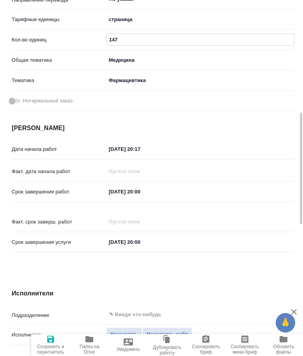
scroll to position [273, 0]
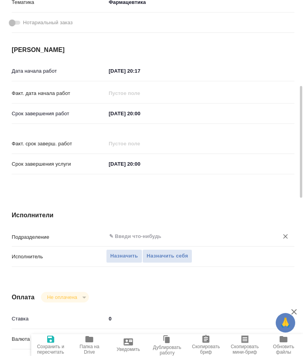
type input "147"
click at [136, 237] on input "text" at bounding box center [188, 235] width 158 height 9
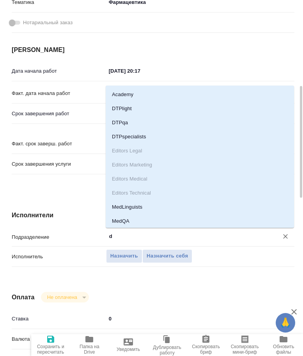
type input "dt"
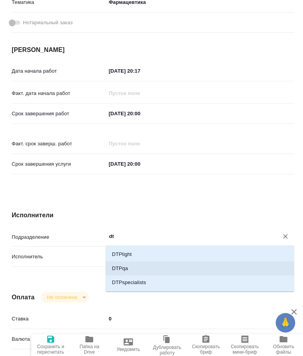
click at [128, 269] on li "DTPqa" at bounding box center [200, 268] width 189 height 14
type textarea "x"
type input "DTPqa"
type textarea "x"
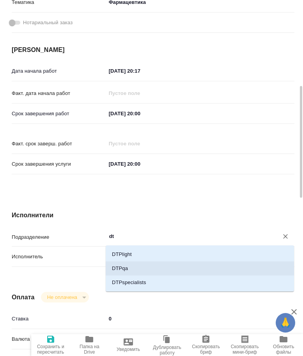
type textarea "x"
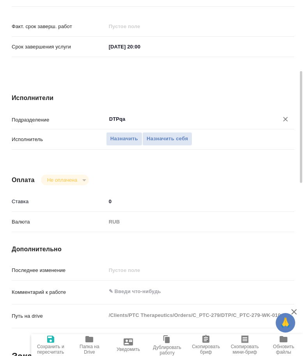
scroll to position [429, 0]
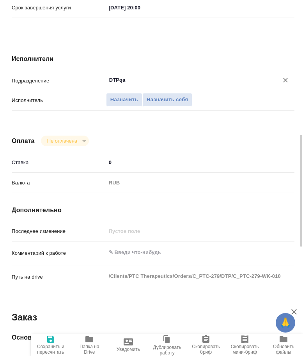
type input "DTPqa"
type textarea "x"
click at [126, 254] on textarea at bounding box center [201, 252] width 188 height 13
paste textarea "https://tera.awatera.com/Work/68edf7f7e5fa1861a6747413/"
type textarea "x"
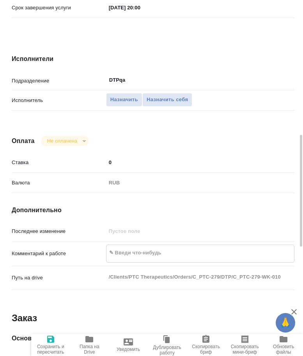
type textarea "https://tera.awatera.com/Work/68edf7f7e5fa1861a6747413/"
type textarea "x"
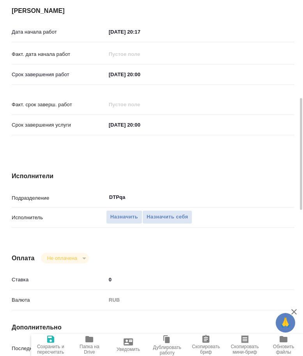
scroll to position [273, 0]
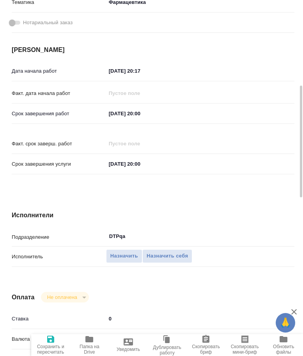
type textarea "https://tera.awatera.com/Work/68edf7f7e5fa1861a6747413/"
type textarea "x"
drag, startPoint x: 169, startPoint y: 110, endPoint x: 82, endPoint y: 115, distance: 87.6
click at [82, 115] on div "Срок завершения работ 31.10.2025 20:00" at bounding box center [153, 114] width 283 height 14
paste input "16.10.2025 13"
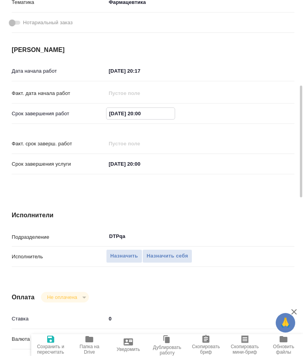
type textarea "x"
type input "16.10.2025 13:00"
type textarea "x"
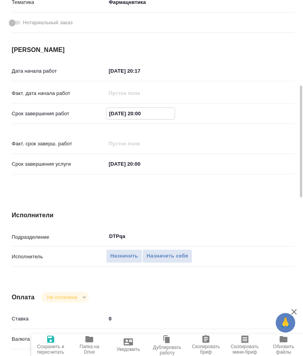
type textarea "x"
type input "16.10.2025 13:00"
drag, startPoint x: 52, startPoint y: 342, endPoint x: 54, endPoint y: 336, distance: 7.0
click at [52, 341] on icon "button" at bounding box center [50, 338] width 7 height 7
type textarea "x"
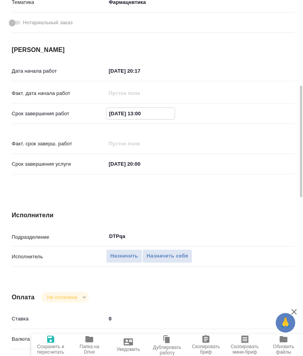
type textarea "x"
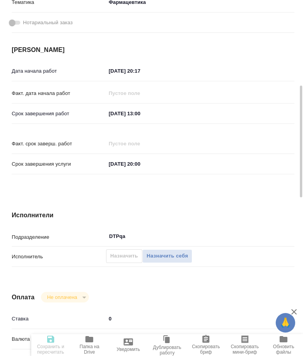
type textarea "x"
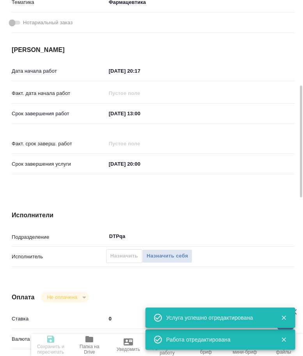
type input "created"
type textarea "Приемка разверстки"
type textarea "x"
type input "Не указан"
type input "5a8b1489cc6b4906c91bfdb2"
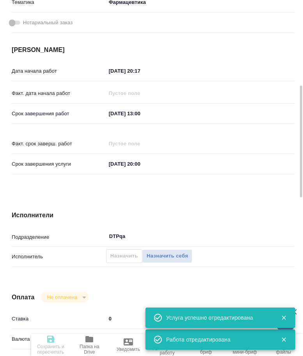
type input "147"
type input "med"
type input "6149832f2b7be24903fd7a82"
type input "15.10.2025 20:17"
type input "16.10.2025 13:00"
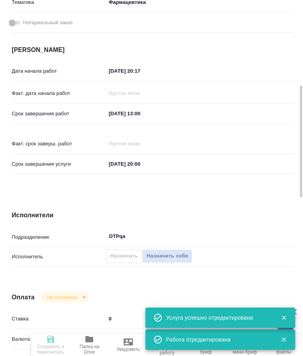
type input "31.10.2025 20:00"
type input "DTPqa"
type input "notPayed"
type input "0"
type input "RUB"
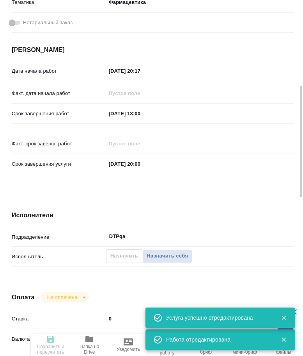
type input "Арсеньева Вера"
type textarea "https://tera.awatera.com/Work/68edf7f7e5fa1861a6747413/"
type textarea "x"
type textarea "/Clients/PTC Therapeutics/Orders/C_PTC-279/DTP/C_PTC-279-WK-010"
type textarea "x"
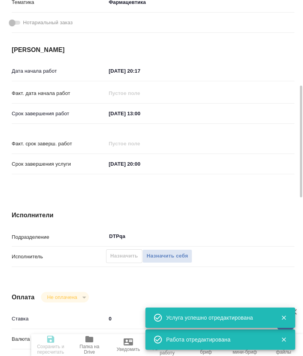
type input "C_PTC-279"
type input "Восстановление макета средней сложности с полным соответствием оформлению ориги…"
type input "Приемка разверстки, Восстановление макета средней сложности с полным соответств…"
type input "[PERSON_NAME]"
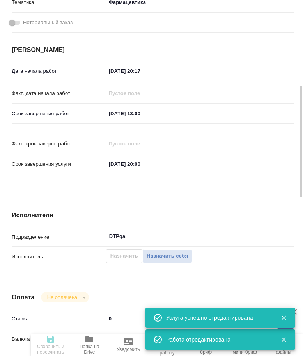
type input "/Clients/PTC Therapeutics/Orders/C_PTC-279"
type textarea "x"
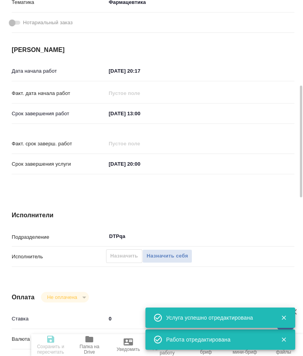
type textarea "x"
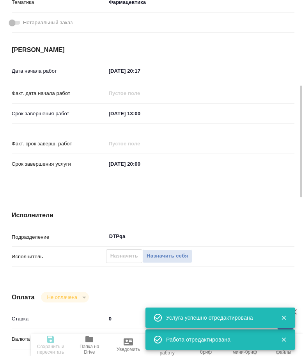
type textarea "x"
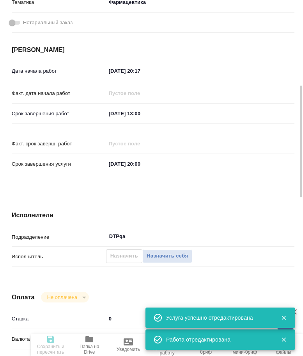
type textarea "x"
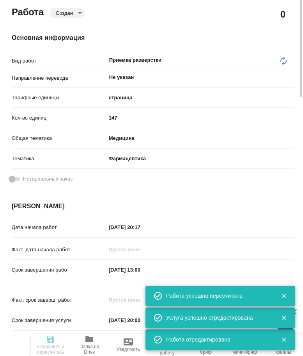
scroll to position [78, 0]
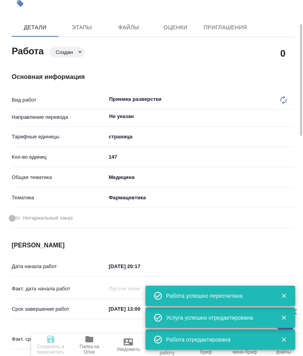
type input "created"
type textarea "Приемка разверстки"
type textarea "x"
type input "Не указан"
type input "5a8b1489cc6b4906c91bfdb2"
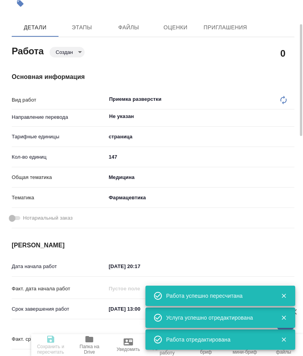
type input "147"
type input "med"
type input "6149832f2b7be24903fd7a82"
type input "15.10.2025 20:17"
type input "[DATE] 13:00"
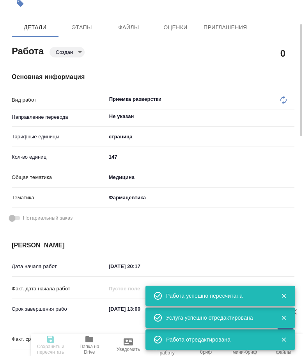
type input "[DATE] 20:00"
type input "DTPqa"
type input "notPayed"
type input "0"
type input "RUB"
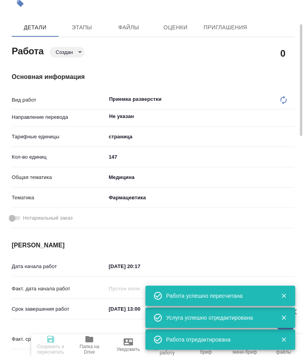
type input "[PERSON_NAME]"
type textarea "https://tera.awatera.com/Work/68edf7f7e5fa1861a6747413/"
type textarea "x"
type textarea "/Clients/PTC Therapeutics/Orders/C_PTC-279/DTP/C_PTC-279-WK-010"
type textarea "x"
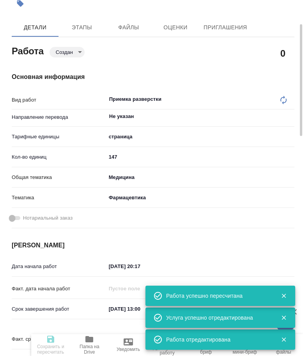
type input "C_PTC-279"
type input "Восстановление макета средней сложности с полным соответствием оформлению ориги…"
type input "Приемка разверстки, Восстановление макета средней сложности с полным соответств…"
type input "Димитриева Юлия"
type input "[PERSON_NAME]"
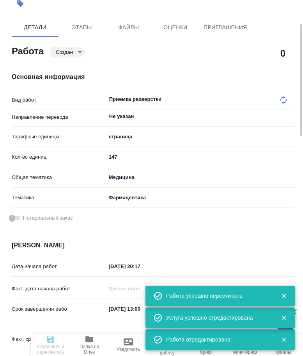
type input "/Clients/PTC Therapeutics/Orders/C_PTC-279"
type textarea "x"
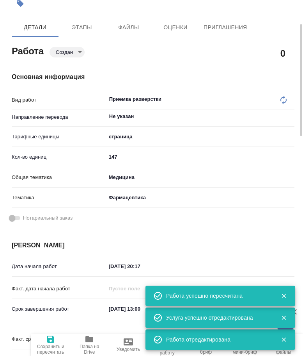
type textarea "x"
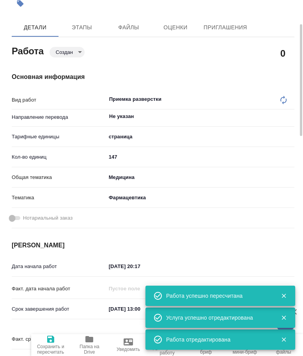
type textarea "x"
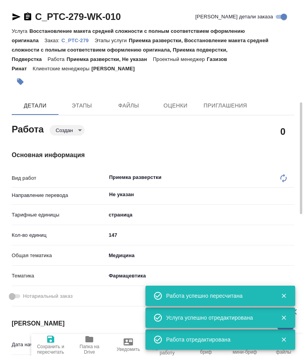
type textarea "x"
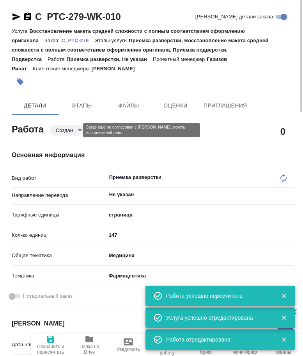
click at [73, 129] on body "🙏 .cls-1 fill:#fff; AWATERA Arsenyeva Vera Клиенты Спецификации Заказы 50 Чаты …" at bounding box center [151, 178] width 303 height 356
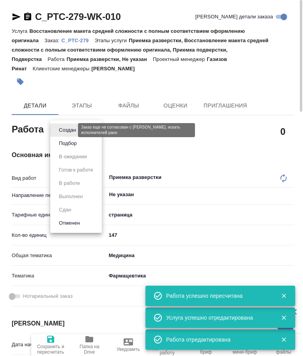
type textarea "x"
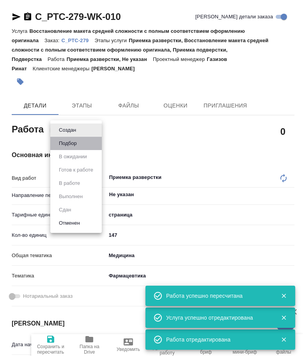
click at [69, 138] on li "Подбор" at bounding box center [76, 143] width 52 height 13
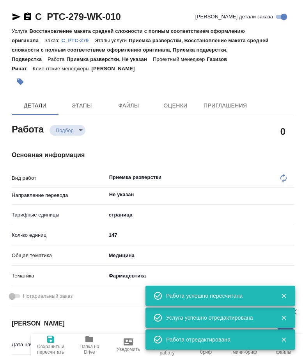
type textarea "x"
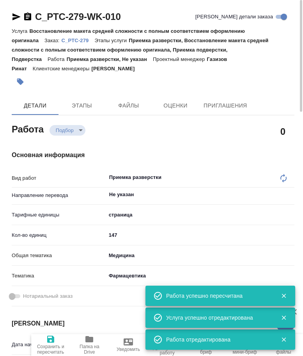
type textarea "x"
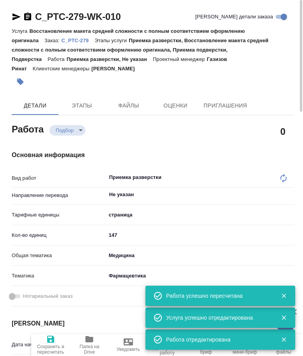
type textarea "x"
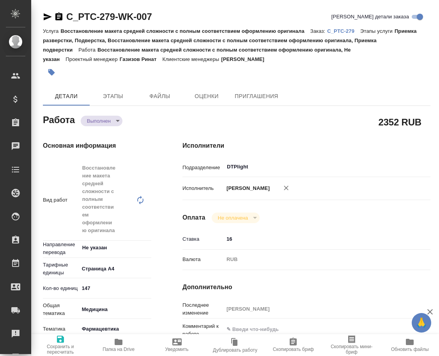
type textarea "x"
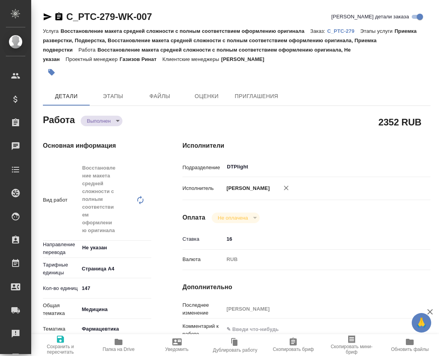
type textarea "x"
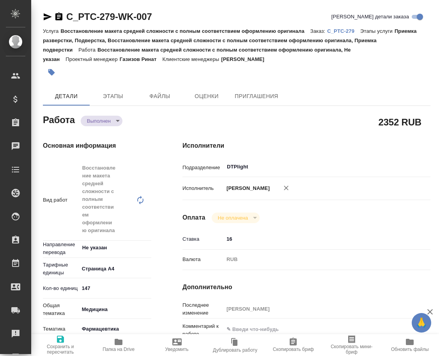
type textarea "x"
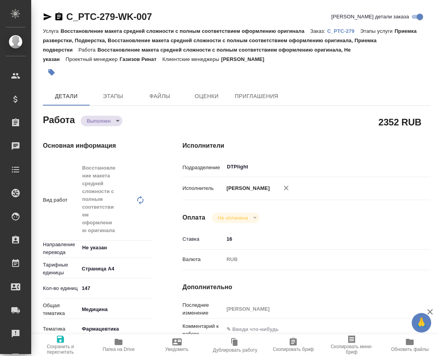
type textarea "x"
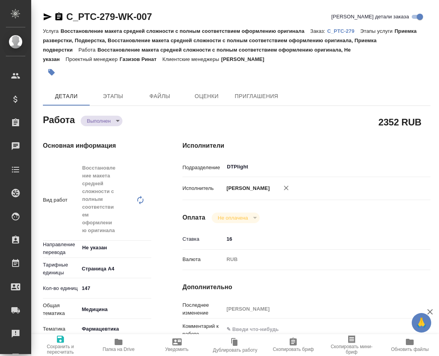
type textarea "x"
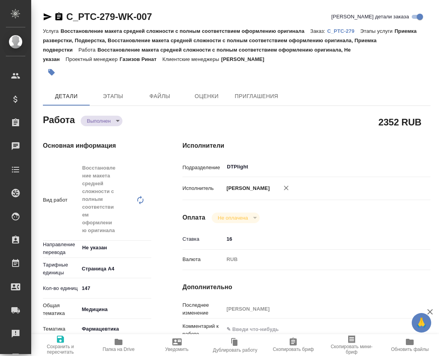
type textarea "x"
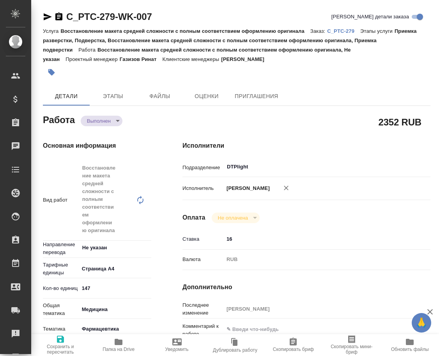
type textarea "x"
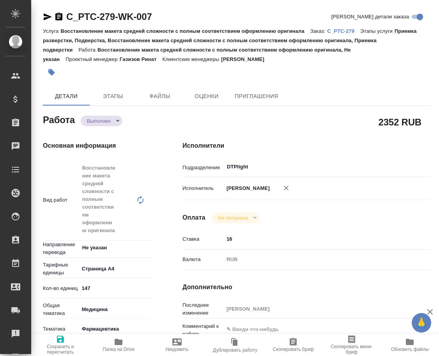
type textarea "x"
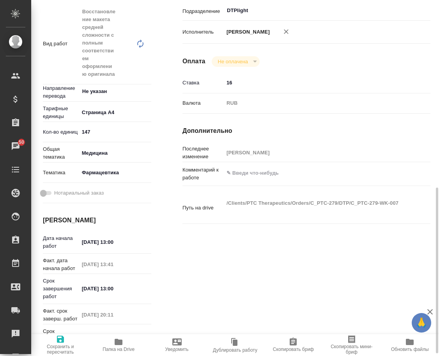
scroll to position [234, 0]
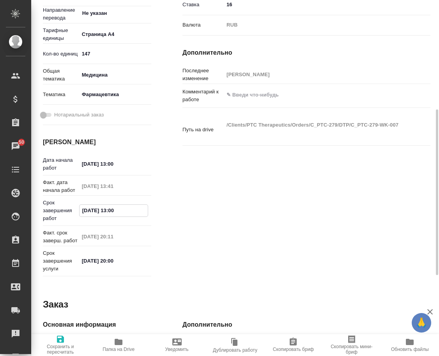
drag, startPoint x: 135, startPoint y: 208, endPoint x: 84, endPoint y: 197, distance: 52.1
click at [71, 206] on div "Срок завершения работ 16.10.2025 13:00" at bounding box center [97, 210] width 109 height 23
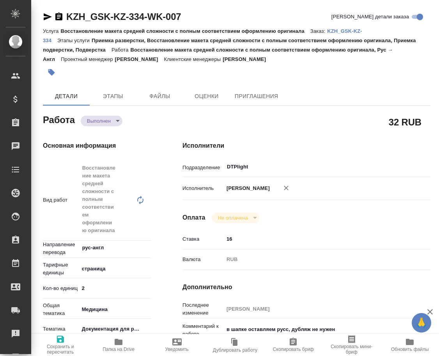
type textarea "x"
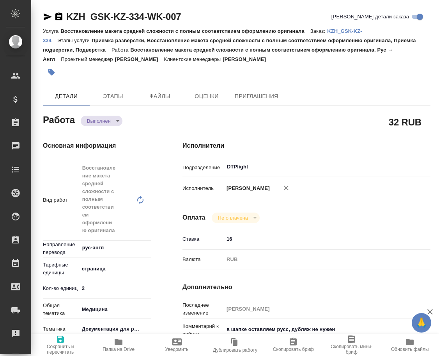
type textarea "x"
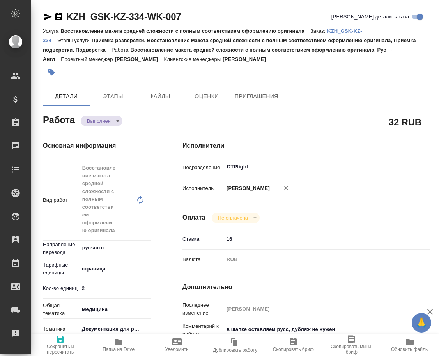
type textarea "x"
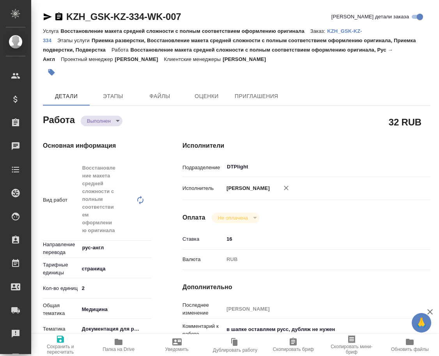
type textarea "x"
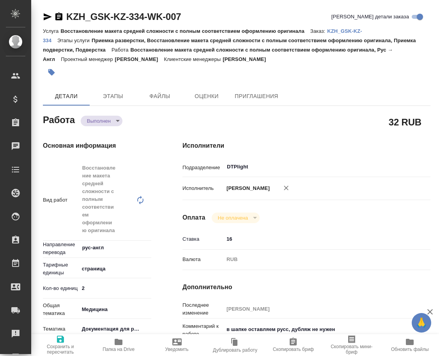
type textarea "x"
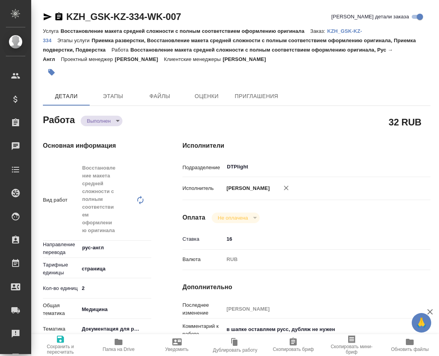
type textarea "x"
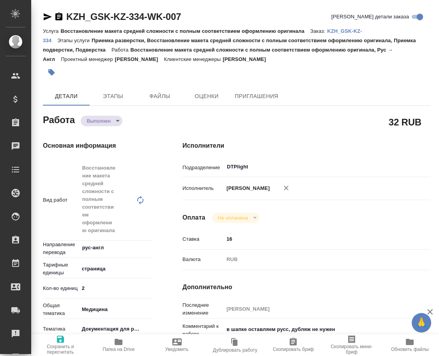
click at [111, 342] on span "Папка на Drive" at bounding box center [118, 344] width 49 height 15
type textarea "x"
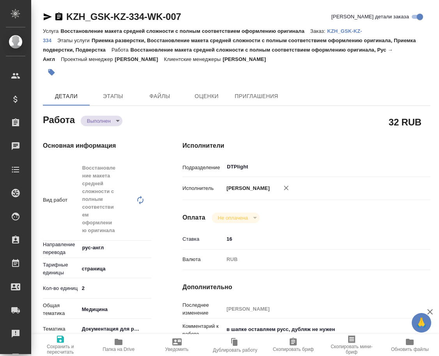
type textarea "x"
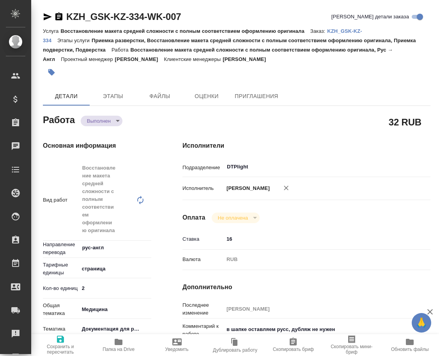
type textarea "x"
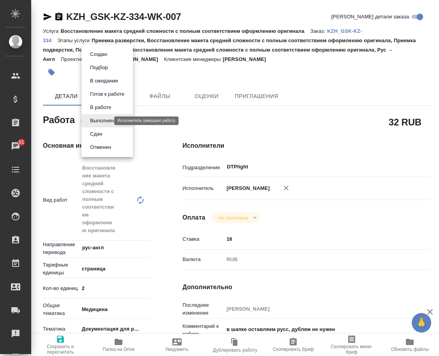
click at [110, 122] on body "🙏 .cls-1 fill:#fff; AWATERA Arsenyeva Vera Клиенты Спецификации Заказы 51 Чаты …" at bounding box center [219, 178] width 439 height 356
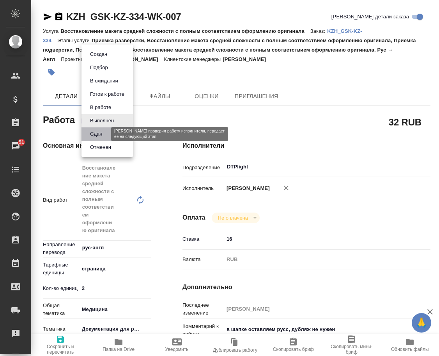
click at [104, 136] on button "Сдан" at bounding box center [96, 134] width 17 height 9
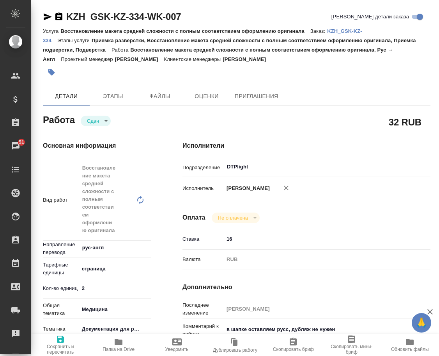
type textarea "x"
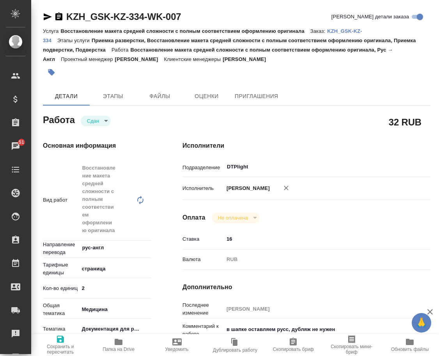
type textarea "x"
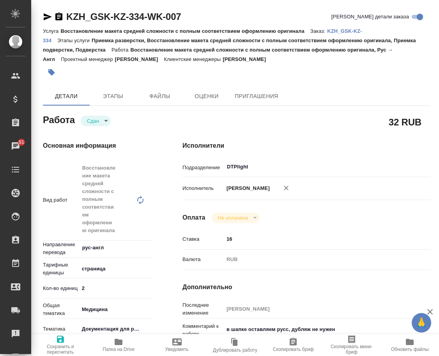
type textarea "x"
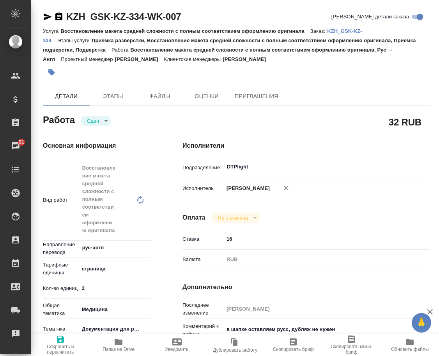
click at [345, 36] on div "Услуга Восстановление макета средней сложности с полным соответствием оформлени…" at bounding box center [237, 44] width 388 height 37
type textarea "x"
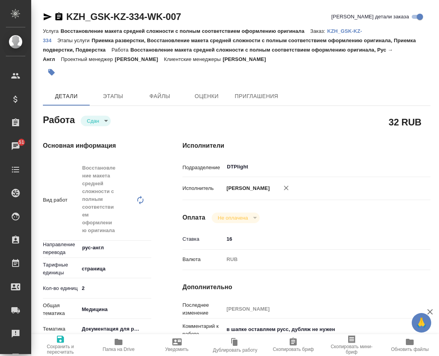
type textarea "x"
click at [347, 32] on p "KZH_GSK-KZ-334" at bounding box center [203, 35] width 320 height 15
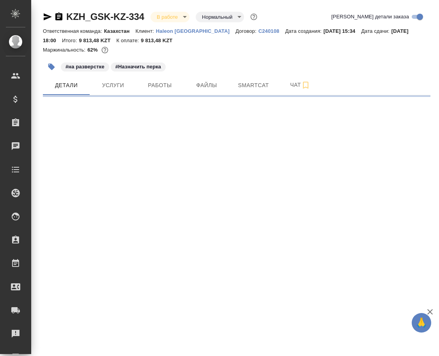
select select "RU"
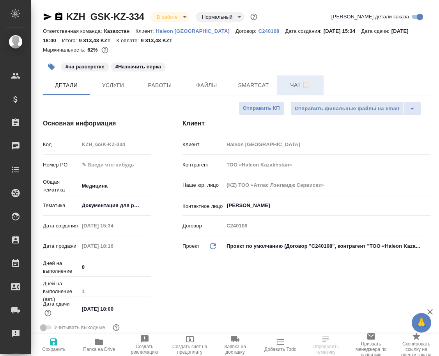
type textarea "x"
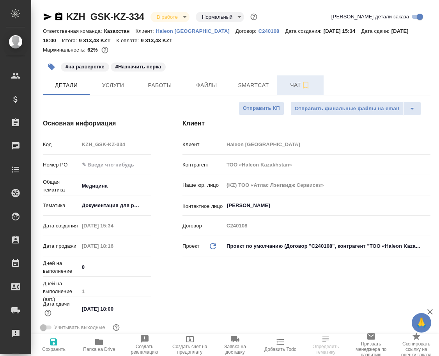
type textarea "x"
click at [290, 84] on span "Чат" at bounding box center [300, 85] width 37 height 10
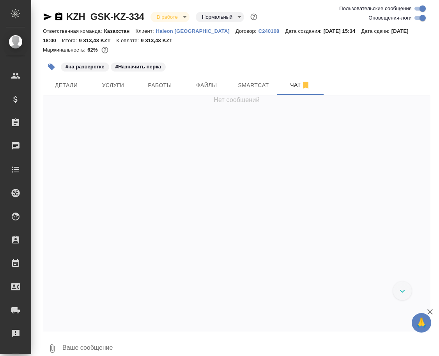
scroll to position [1177, 0]
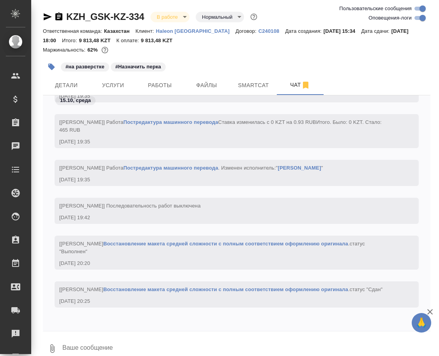
click at [167, 339] on textarea at bounding box center [246, 348] width 369 height 27
paste textarea "https://drive.awatera.com/apps/files/files/10719722?dir=/Shares/GSK/Orders/KZH_…"
type textarea "https://drive.awatera.com/apps/files/files/10719722?dir=/Shares/GSK/Orders/KZH_…"
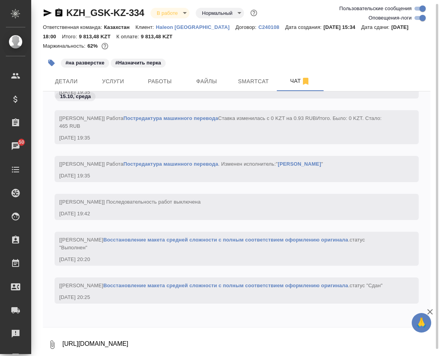
scroll to position [1223, 0]
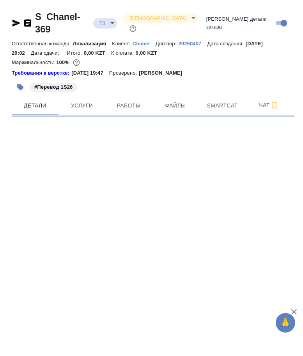
select select "RU"
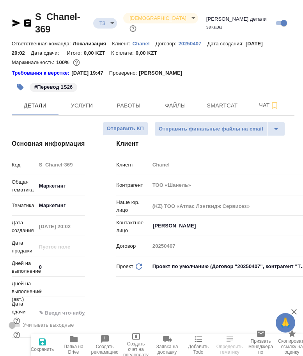
type textarea "x"
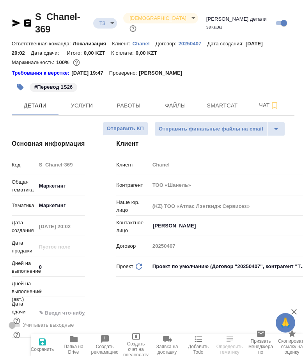
type textarea "x"
type input "[PERSON_NAME]"
type input "[PERSON_NAME]pereverzeva"
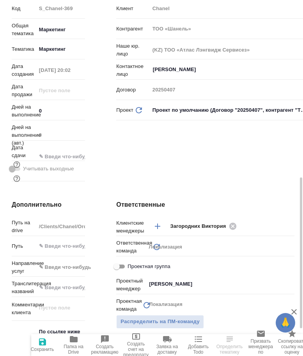
scroll to position [351, 0]
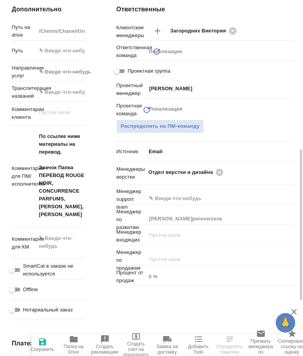
click at [75, 338] on icon "button" at bounding box center [74, 339] width 8 height 6
type textarea "x"
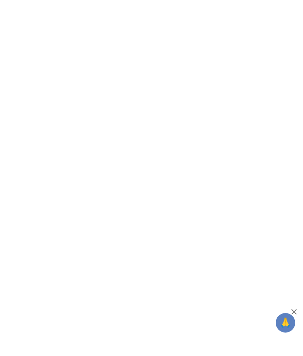
select select "RU"
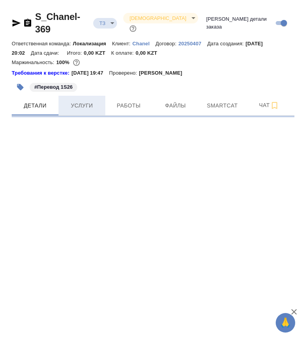
select select "RU"
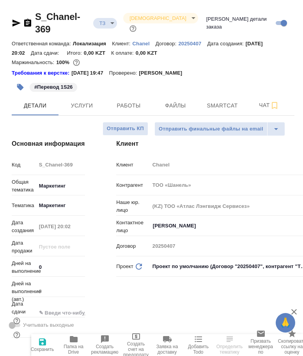
type textarea "x"
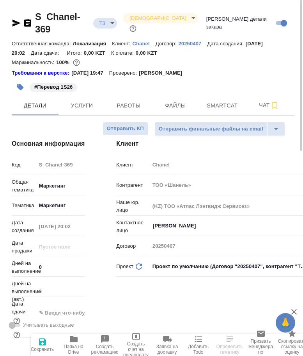
type textarea "x"
select select "RU"
type textarea "x"
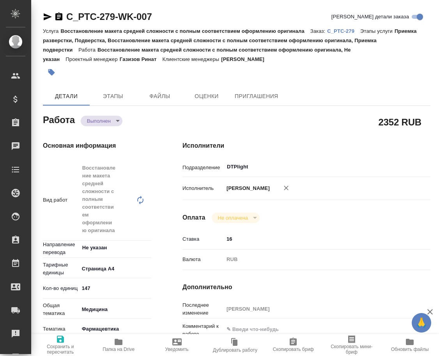
type textarea "x"
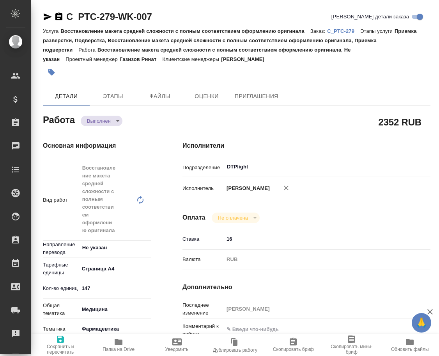
type textarea "x"
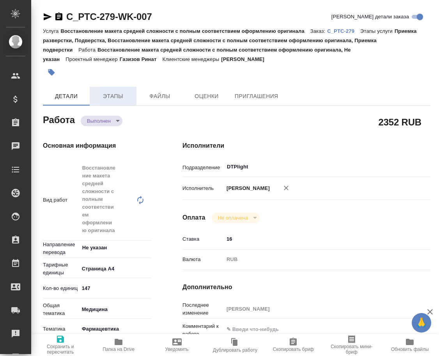
type textarea "x"
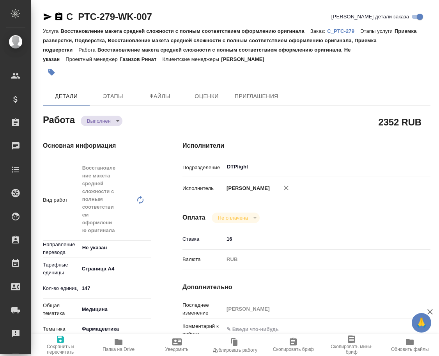
type textarea "x"
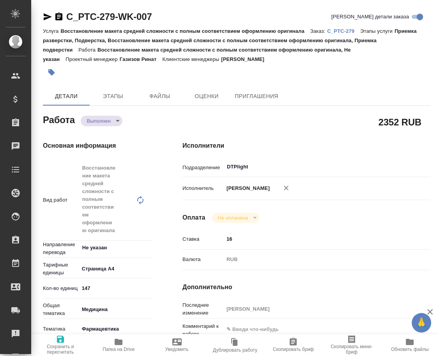
type textarea "x"
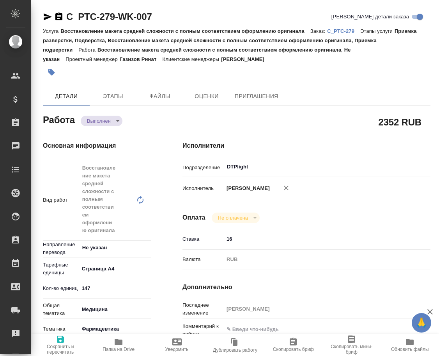
type textarea "x"
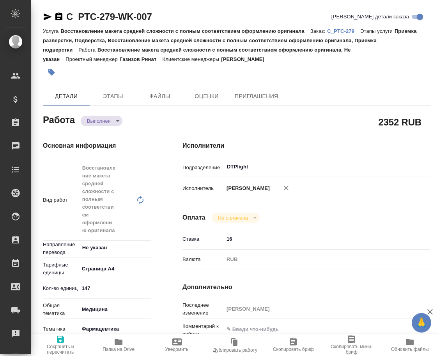
type textarea "x"
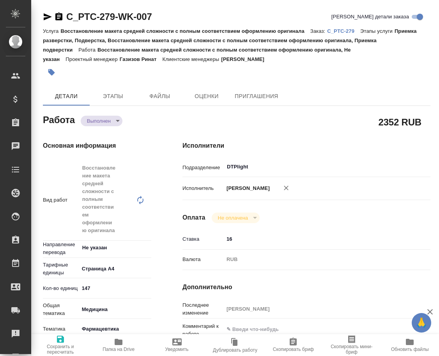
click at [102, 124] on body "🙏 .cls-1 fill:#fff; AWATERA Arsenyeva Vera Клиенты Спецификации Заказы Чаты Tod…" at bounding box center [219, 178] width 439 height 356
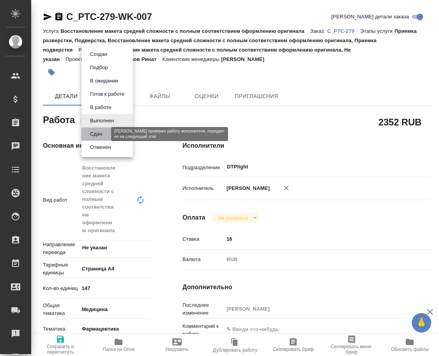
click at [104, 133] on button "Сдан" at bounding box center [96, 134] width 17 height 9
type textarea "x"
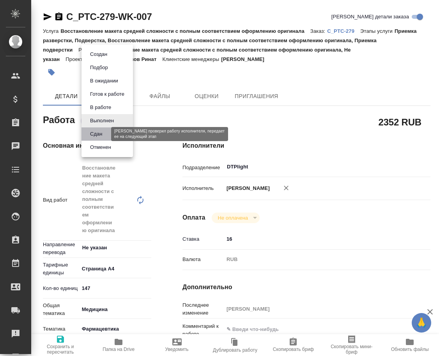
type textarea "x"
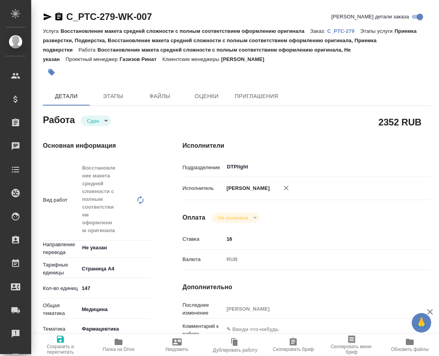
type textarea "x"
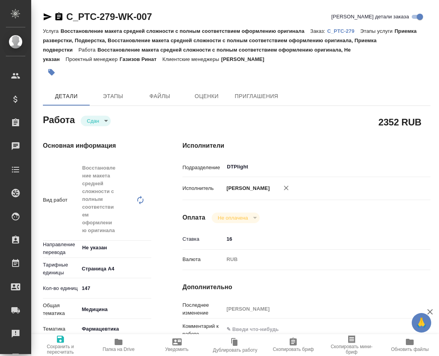
type textarea "x"
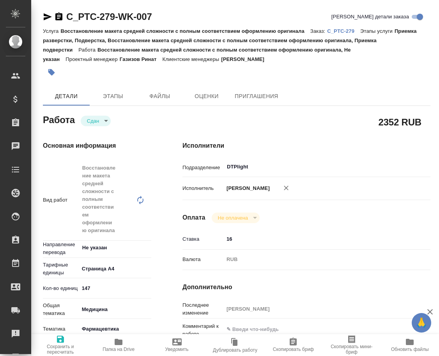
type textarea "x"
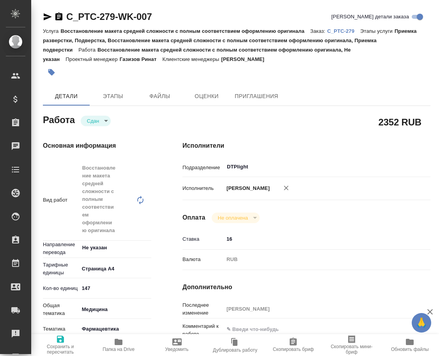
type textarea "x"
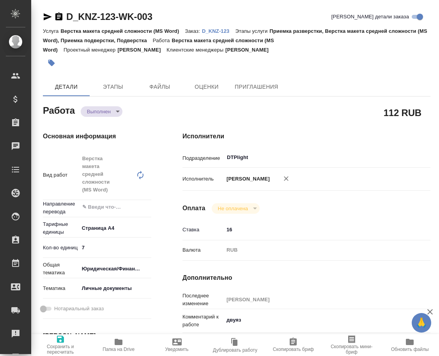
type textarea "x"
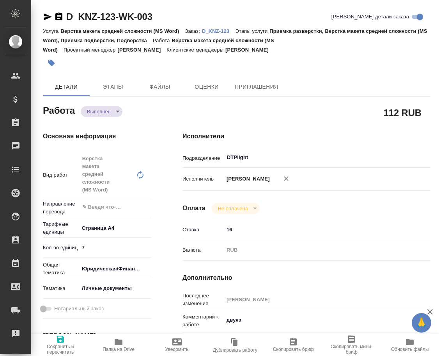
type textarea "x"
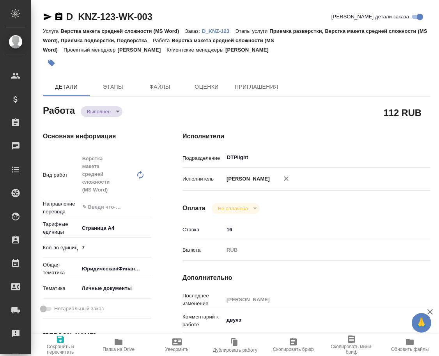
type textarea "x"
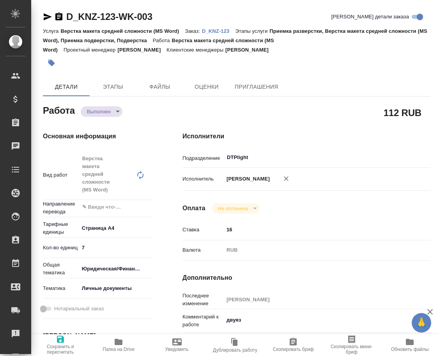
scroll to position [39, 0]
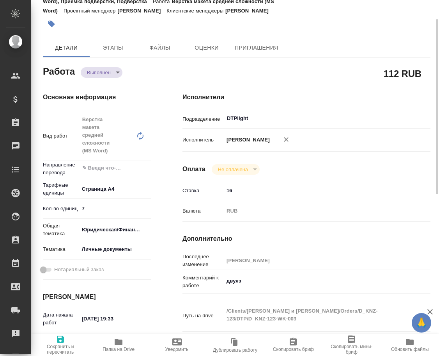
click at [132, 339] on span "Папка на Drive" at bounding box center [118, 344] width 49 height 15
type textarea "x"
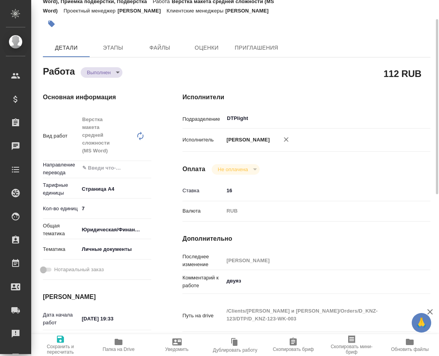
type textarea "x"
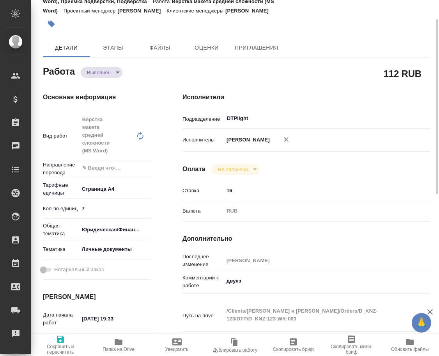
type textarea "x"
click at [108, 67] on div "Работа Выполнен completed" at bounding box center [97, 71] width 109 height 14
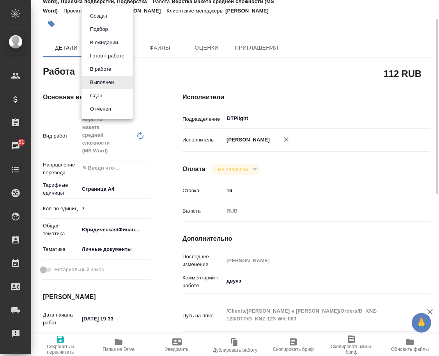
click at [110, 72] on body "🙏 .cls-1 fill:#fff; AWATERA Arsenyeva [PERSON_NAME] Спецификации Заказы 51 Чаты…" at bounding box center [219, 178] width 439 height 356
click at [106, 95] on li "Сдан" at bounding box center [108, 95] width 52 height 13
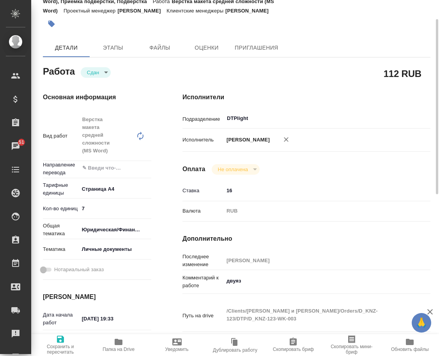
type textarea "x"
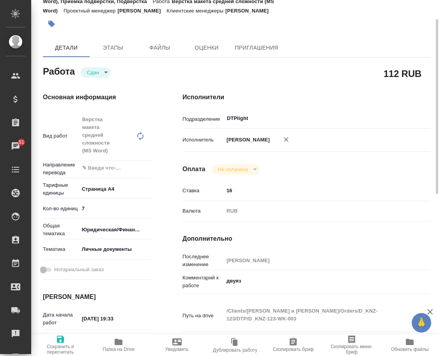
type textarea "x"
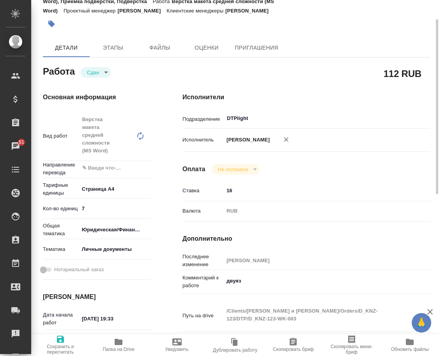
type textarea "x"
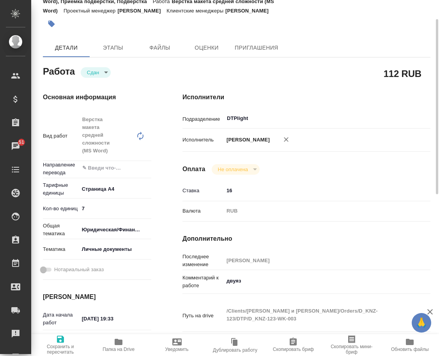
scroll to position [0, 0]
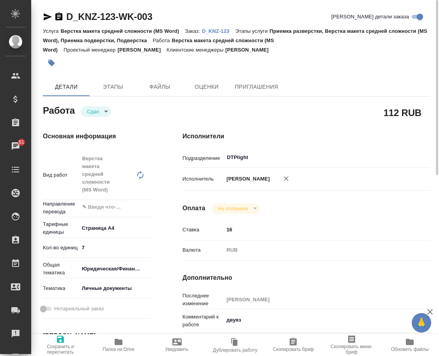
click at [219, 32] on p "D_KNZ-123" at bounding box center [219, 31] width 34 height 6
type textarea "x"
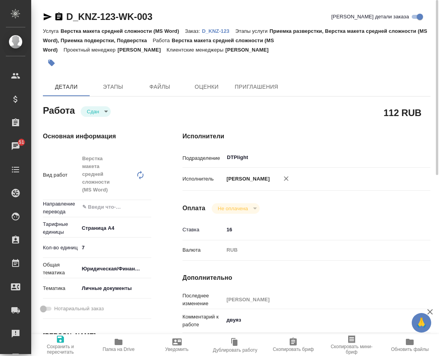
type textarea "x"
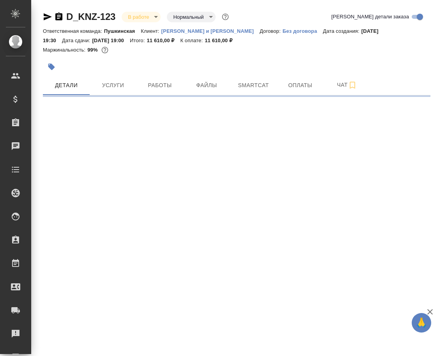
select select "RU"
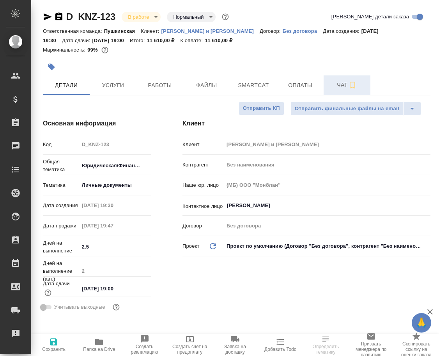
type textarea "x"
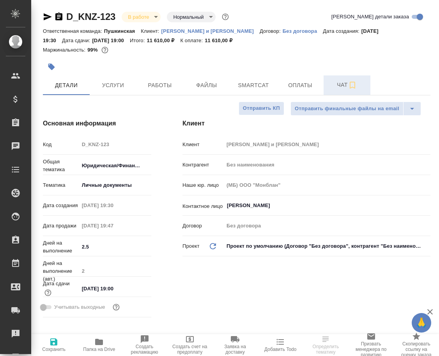
type textarea "x"
click at [340, 85] on span "Чат" at bounding box center [347, 85] width 37 height 10
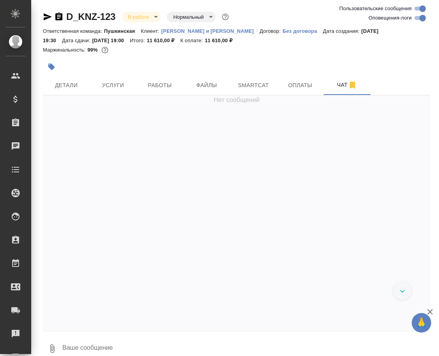
drag, startPoint x: 150, startPoint y: 344, endPoint x: 149, endPoint y: 337, distance: 7.0
click at [150, 340] on textarea at bounding box center [246, 348] width 369 height 27
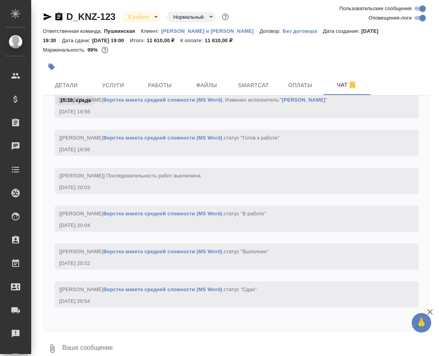
paste textarea "https://drive.awatera.com/apps/files/files/10726777?dir=/Shares/%D0%9A%D0%BD%D1…"
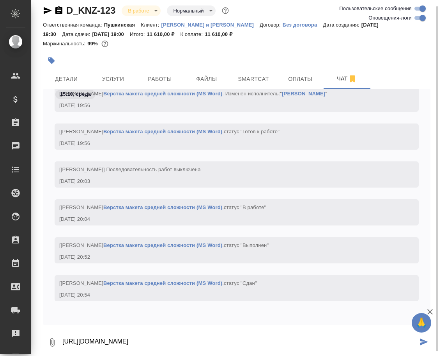
type textarea "https://drive.awatera.com/apps/files/files/10726777?dir=/Shares/%D0%9A%D0%BD%D1…"
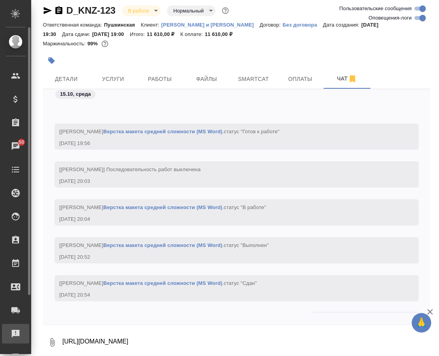
scroll to position [1071, 0]
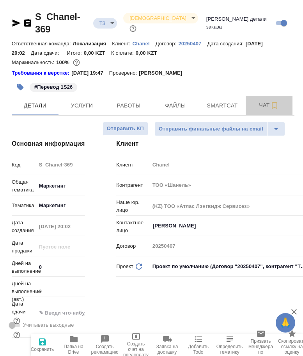
select select "RU"
click at [269, 100] on span "Чат" at bounding box center [269, 105] width 37 height 10
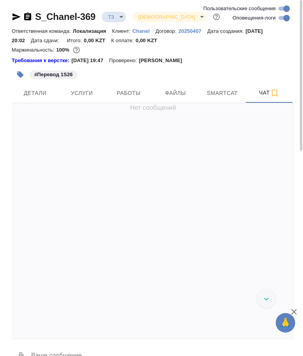
scroll to position [575, 0]
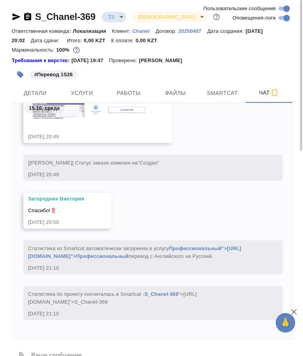
click at [281, 20] on input "Оповещения-логи" at bounding box center [287, 17] width 28 height 9
checkbox input "false"
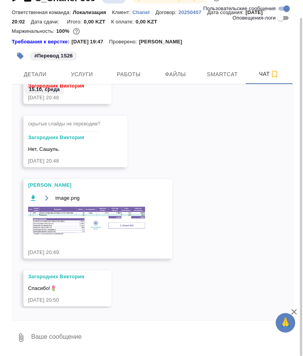
scroll to position [89, 0]
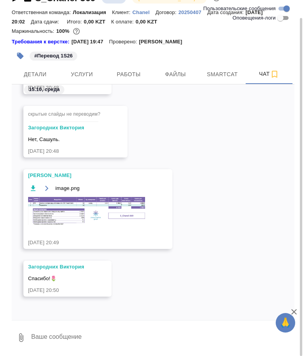
click at [103, 215] on img at bounding box center [86, 211] width 117 height 28
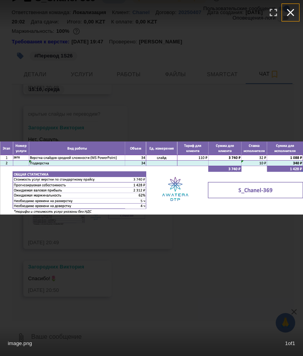
click at [297, 14] on button "button" at bounding box center [290, 12] width 17 height 17
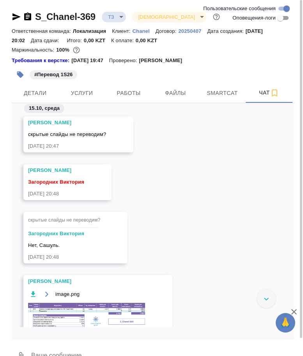
scroll to position [0, 0]
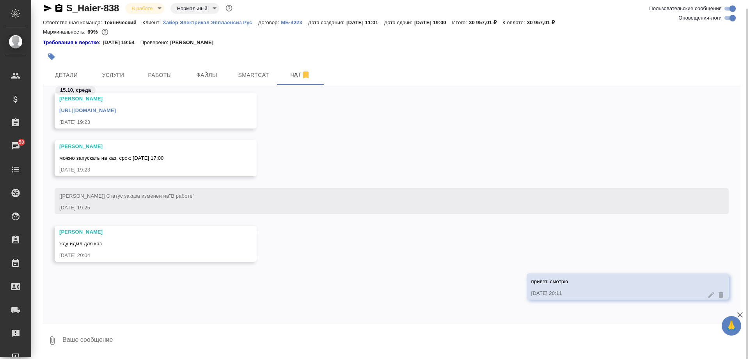
scroll to position [31554, 0]
